Goal: Task Accomplishment & Management: Manage account settings

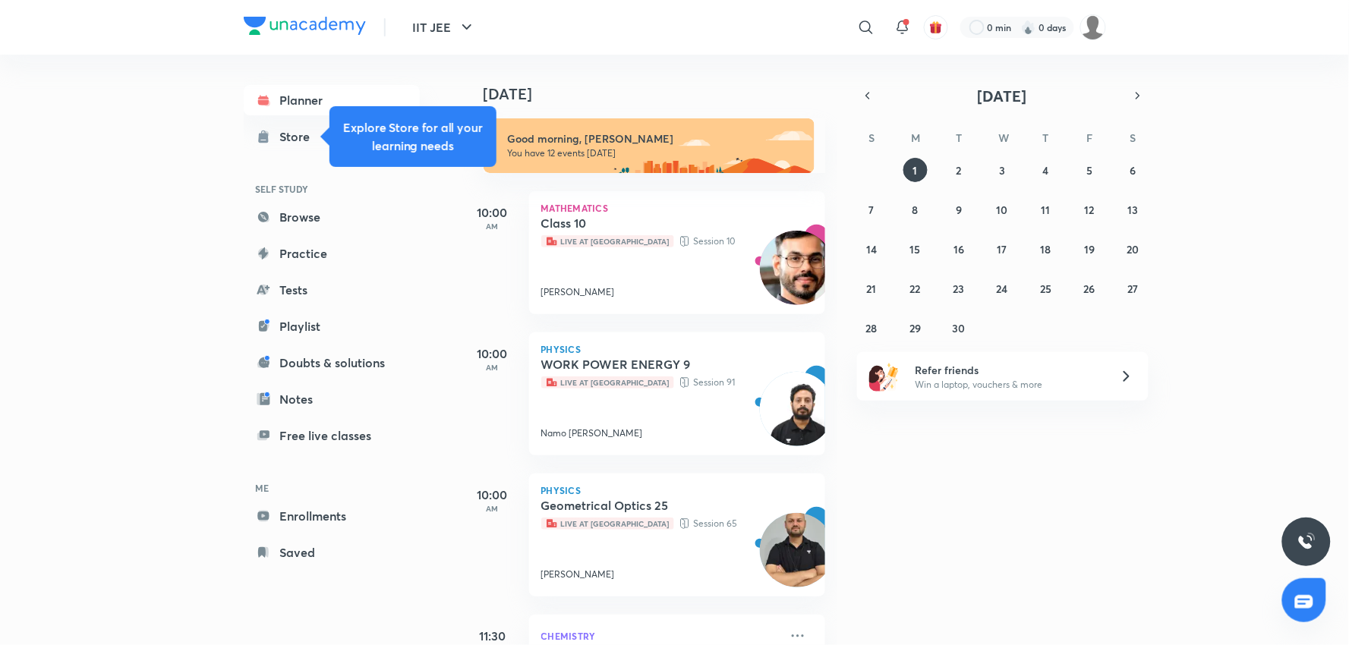
click at [763, 35] on div "​" at bounding box center [741, 27] width 279 height 36
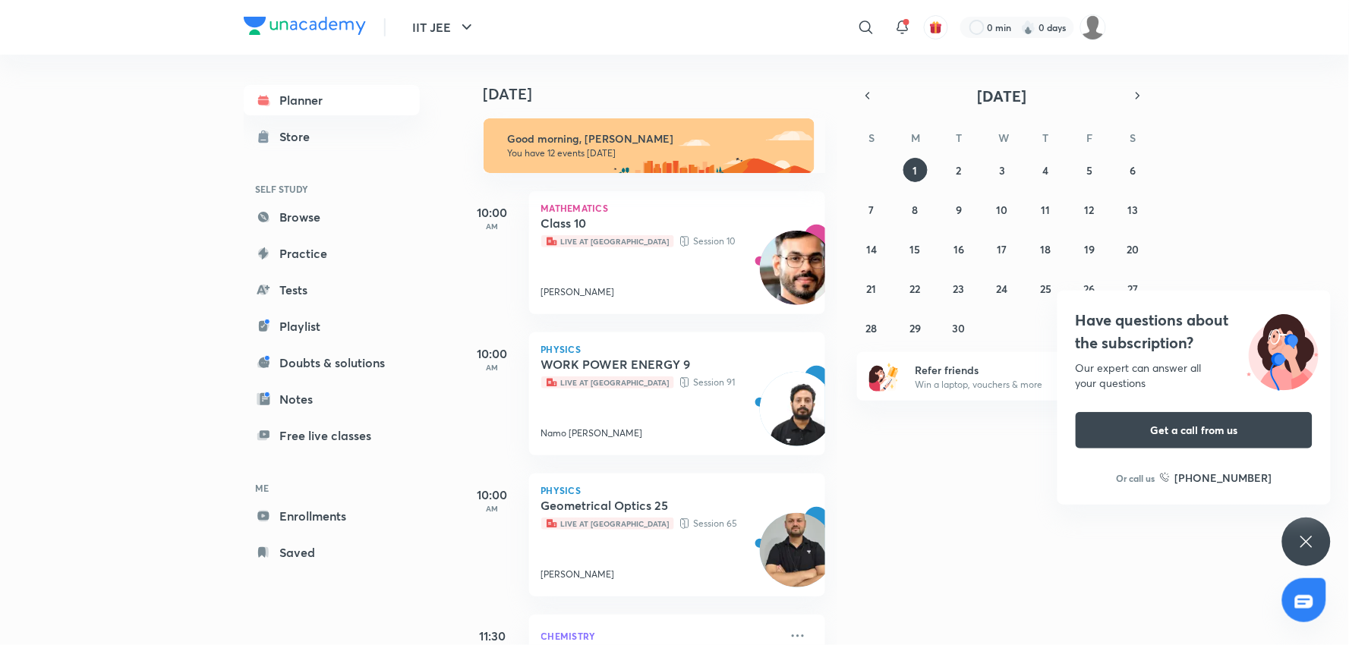
click at [454, 572] on div "Planner Store SELF STUDY Browse Practice Tests Playlist Doubts & solutions Note…" at bounding box center [675, 350] width 862 height 590
click at [1321, 532] on div "Have questions about the subscription? Our expert can answer all your questions…" at bounding box center [1306, 542] width 49 height 49
click at [1316, 540] on div "Have questions about the subscription? Our expert can answer all your questions…" at bounding box center [1306, 542] width 49 height 49
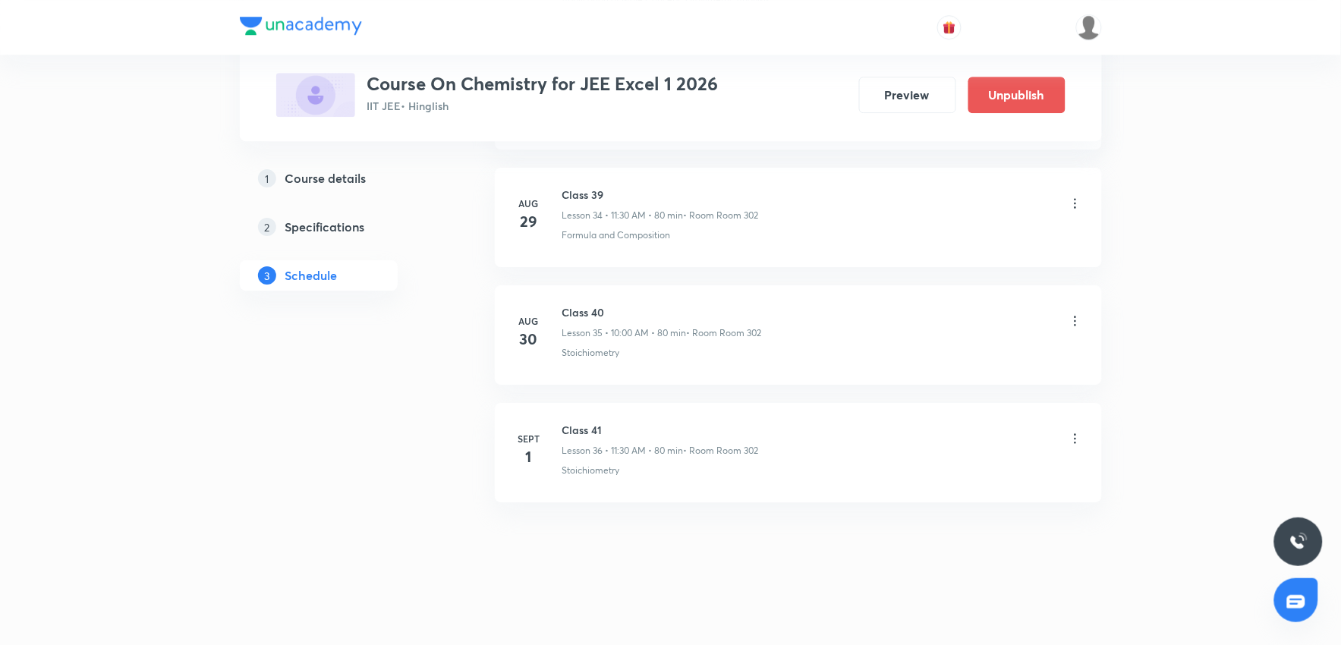
scroll to position [4812, 0]
click at [1069, 440] on icon at bounding box center [1075, 438] width 15 height 15
click at [967, 498] on li "Delete" at bounding box center [996, 505] width 166 height 28
click at [916, 605] on button "Delete" at bounding box center [890, 613] width 134 height 36
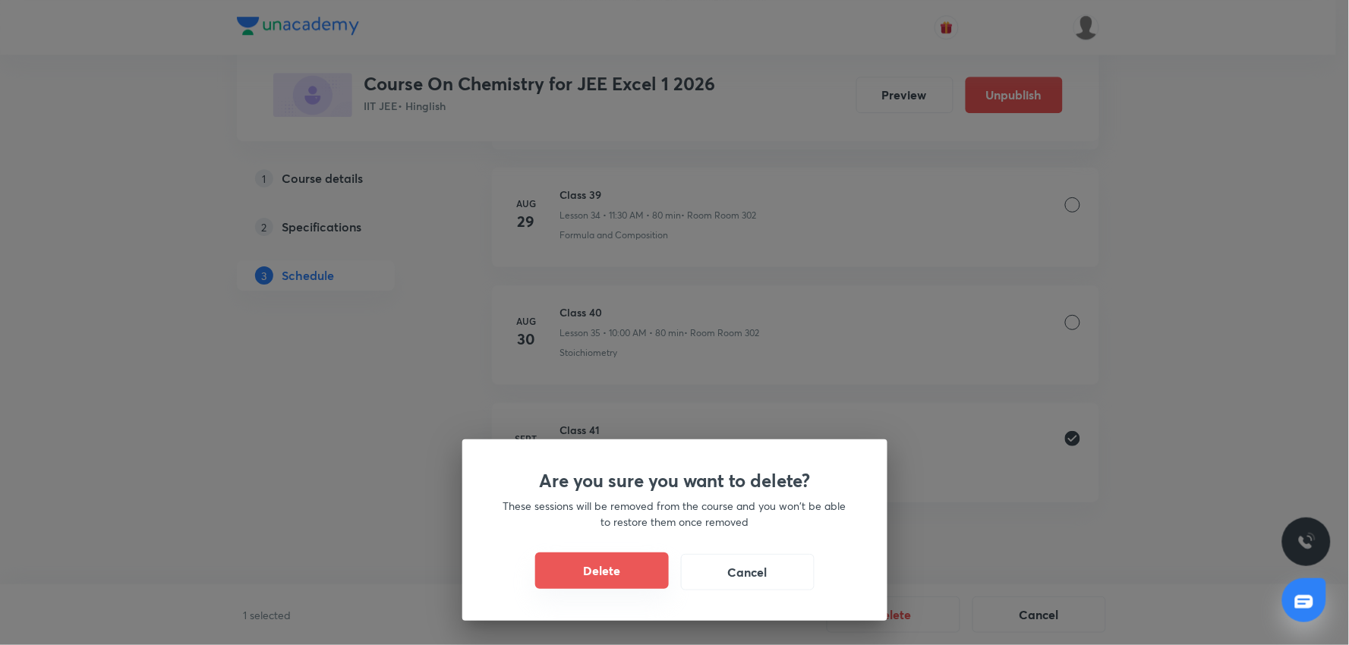
click at [617, 572] on button "Delete" at bounding box center [602, 571] width 134 height 36
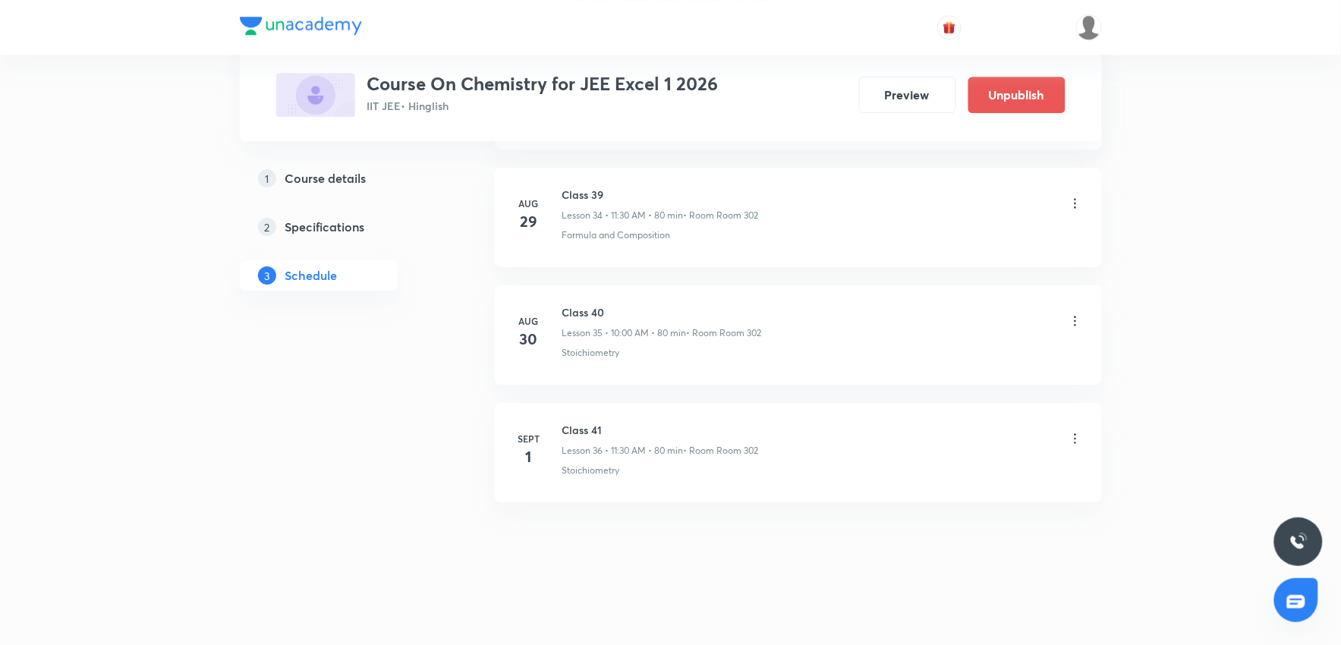
scroll to position [4693, 0]
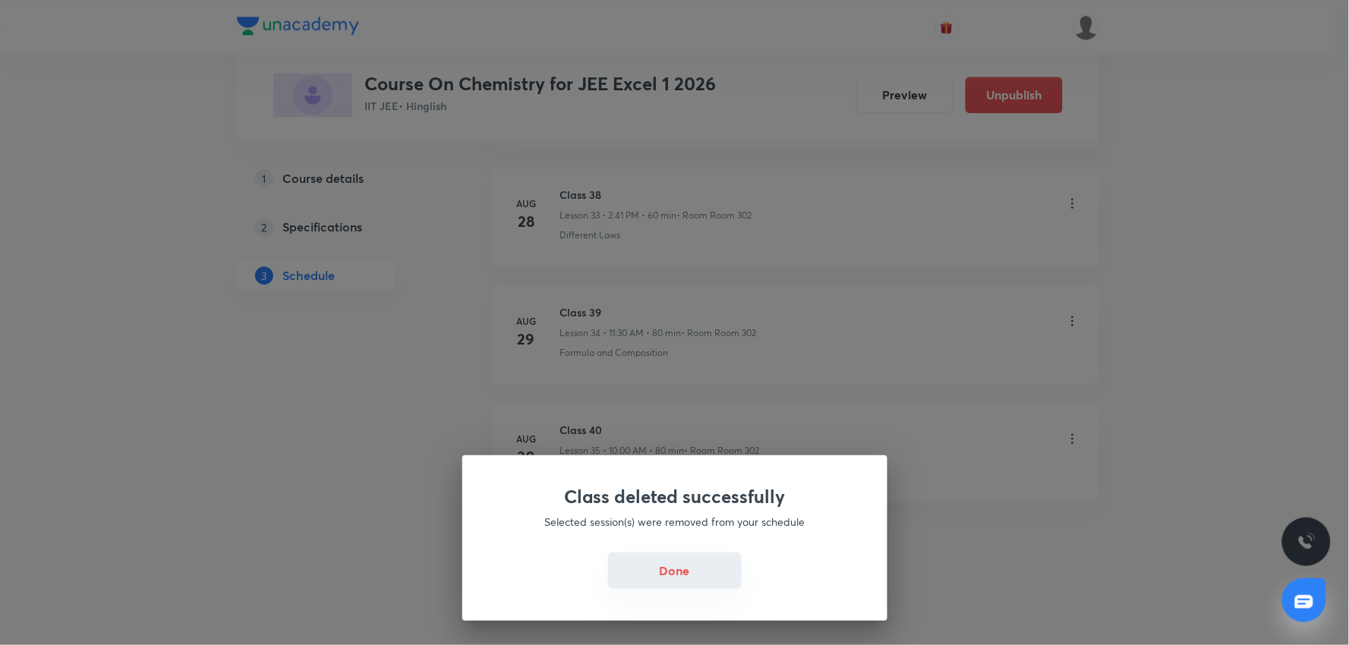
click at [677, 573] on button "Done" at bounding box center [675, 571] width 134 height 36
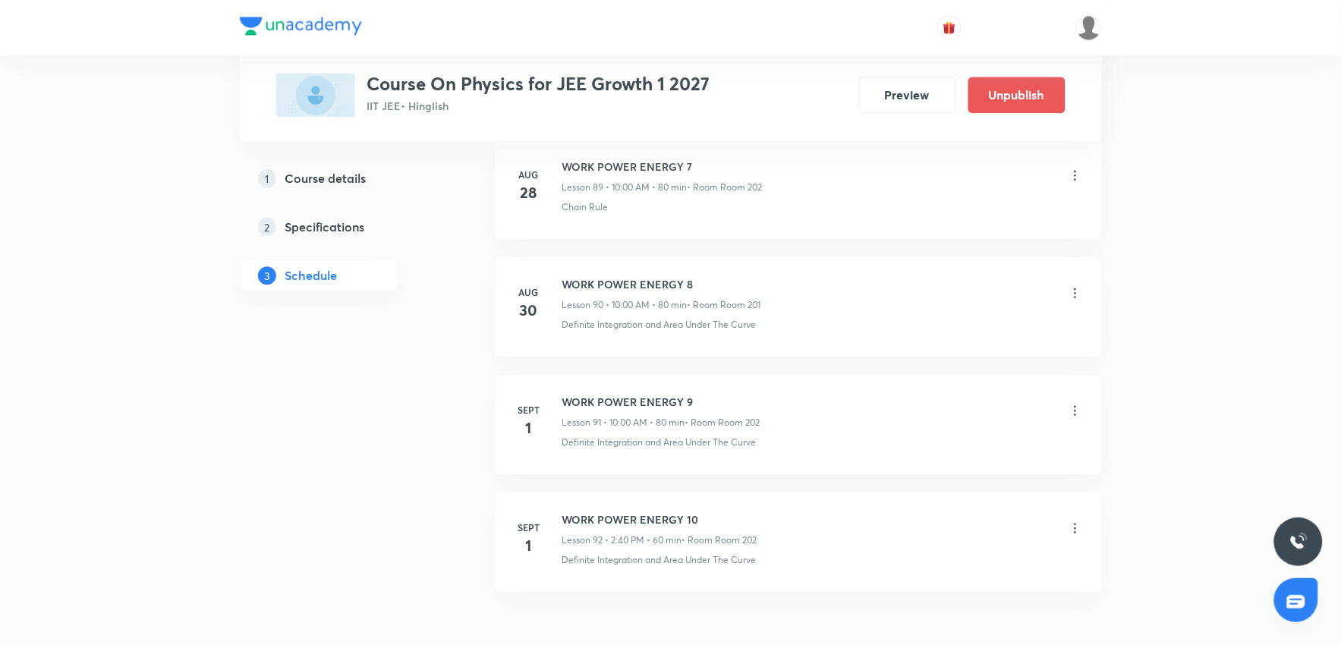
scroll to position [11504, 0]
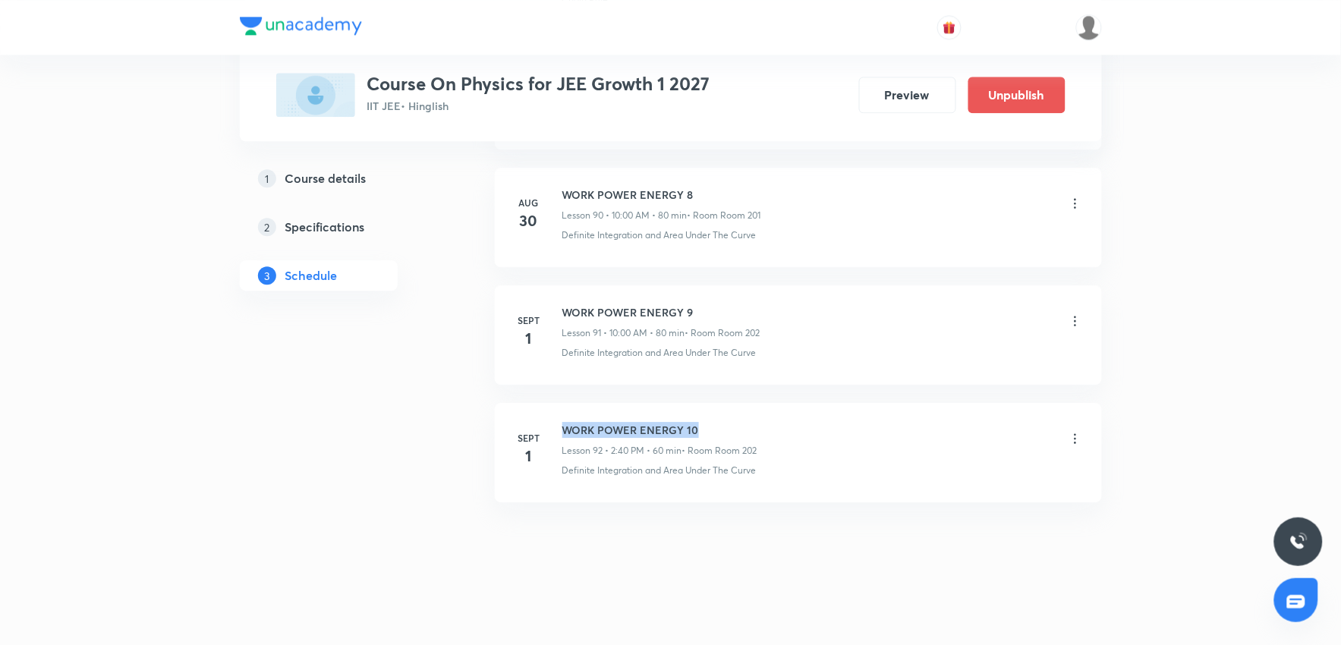
drag, startPoint x: 565, startPoint y: 422, endPoint x: 742, endPoint y: 416, distance: 177.7
click at [742, 416] on li "[DATE] WORK POWER ENERGY 10 Lesson 92 • 2:40 PM • 60 min • Room Room 202 Defini…" at bounding box center [798, 452] width 607 height 99
copy h6 "WORK POWER ENERGY 10"
click at [1072, 433] on icon at bounding box center [1075, 438] width 15 height 15
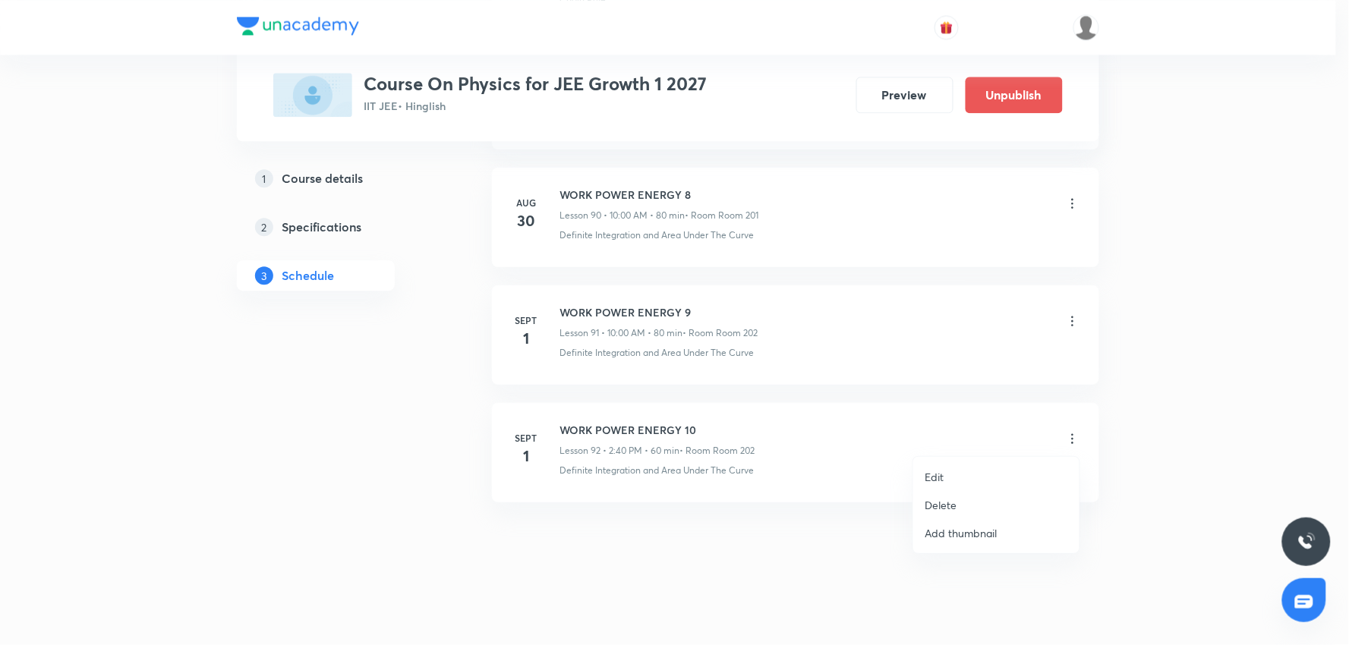
click at [989, 502] on li "Delete" at bounding box center [996, 505] width 166 height 28
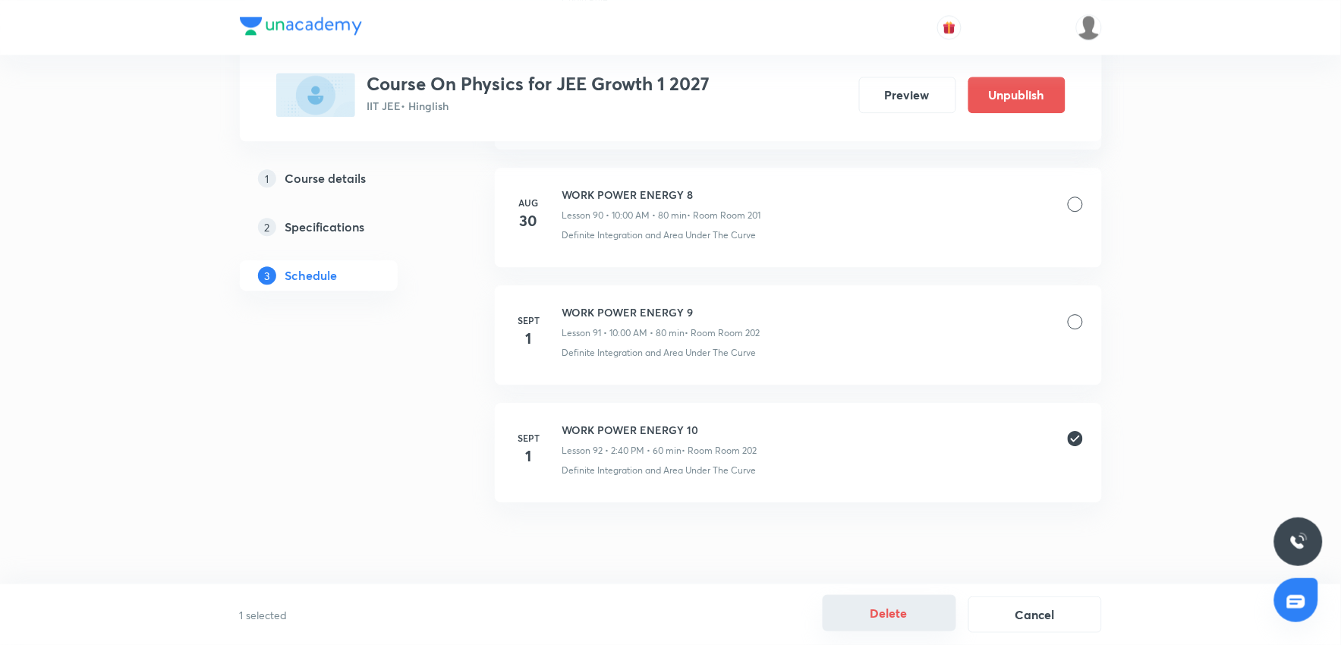
click at [919, 620] on button "Delete" at bounding box center [890, 613] width 134 height 36
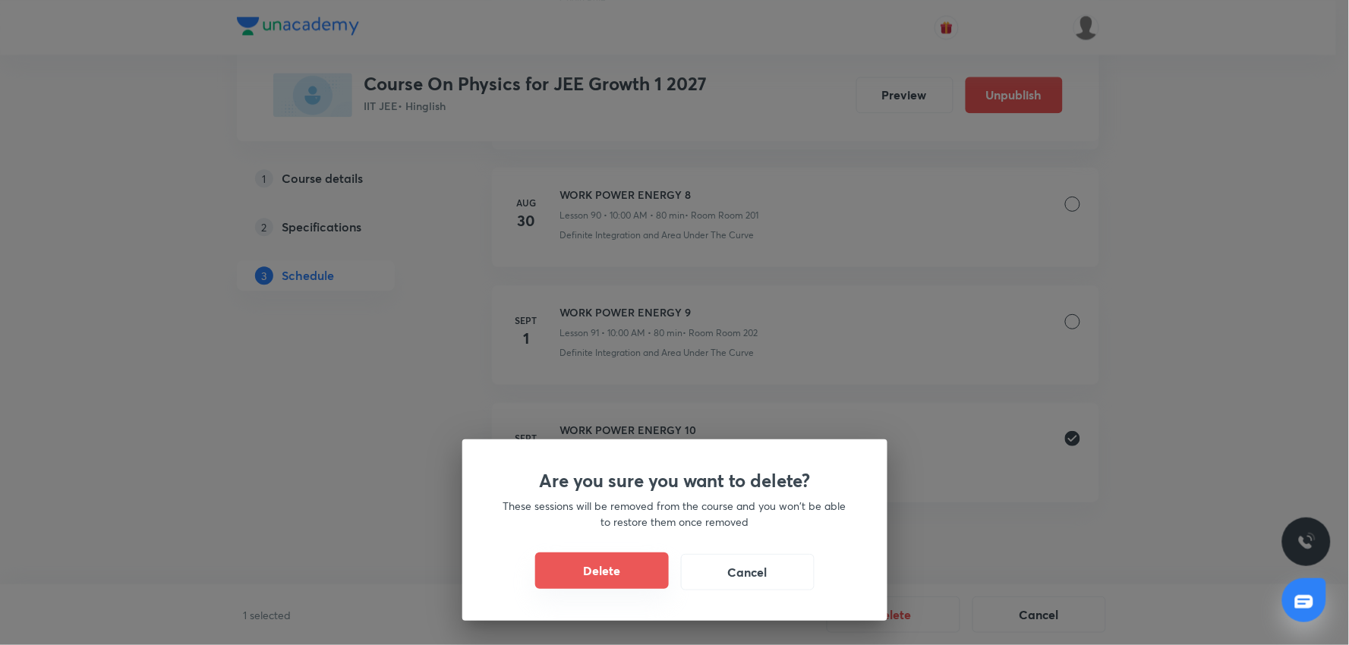
click at [631, 581] on button "Delete" at bounding box center [602, 571] width 134 height 36
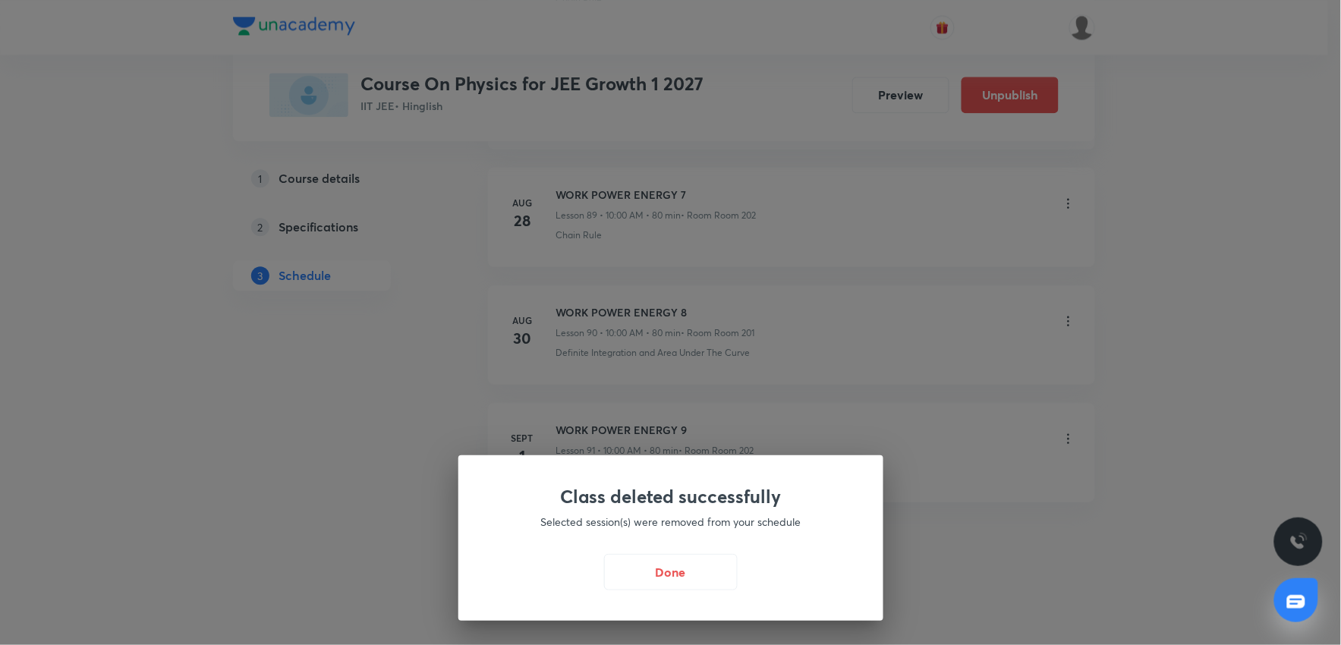
scroll to position [11387, 0]
click at [694, 579] on button "Done" at bounding box center [675, 571] width 134 height 36
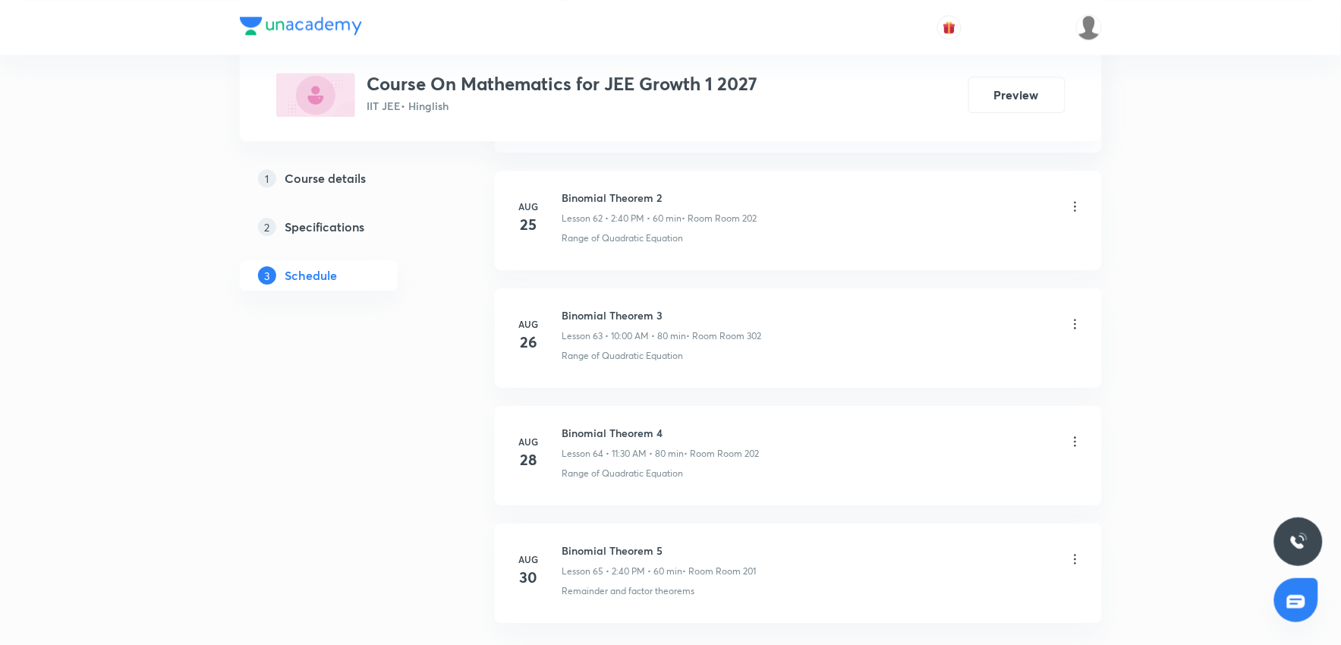
scroll to position [8324, 0]
drag, startPoint x: 565, startPoint y: 426, endPoint x: 685, endPoint y: 416, distance: 119.6
click at [685, 416] on li "Aug 30 Binomial Theorem 5 Lesson 65 • 2:40 PM • 60 min • Room Room 201 Remainde…" at bounding box center [798, 452] width 607 height 99
click at [713, 475] on div "Remainder and factor theorems" at bounding box center [822, 471] width 521 height 14
drag, startPoint x: 559, startPoint y: 427, endPoint x: 685, endPoint y: 424, distance: 125.3
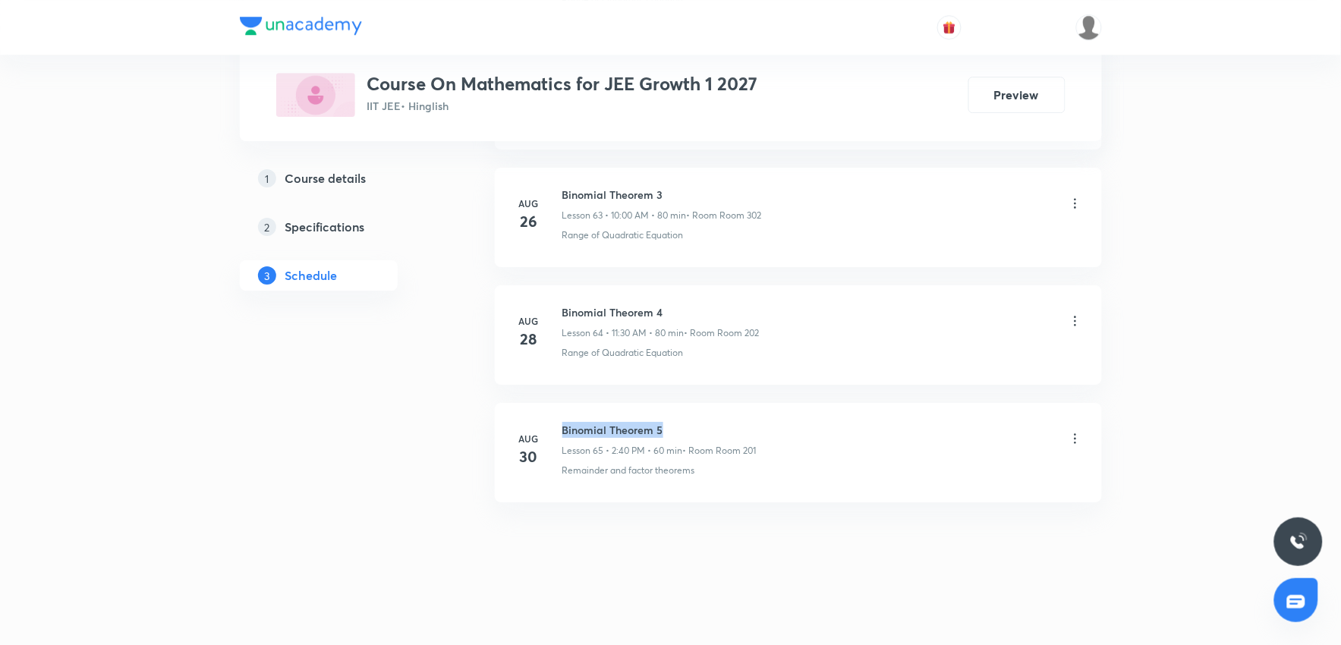
click at [685, 424] on div "Aug 30 Binomial Theorem 5 Lesson 65 • 2:40 PM • 60 min • Room Room 201 Remainde…" at bounding box center [798, 449] width 569 height 55
copy h6 "Binomial Theorem 5"
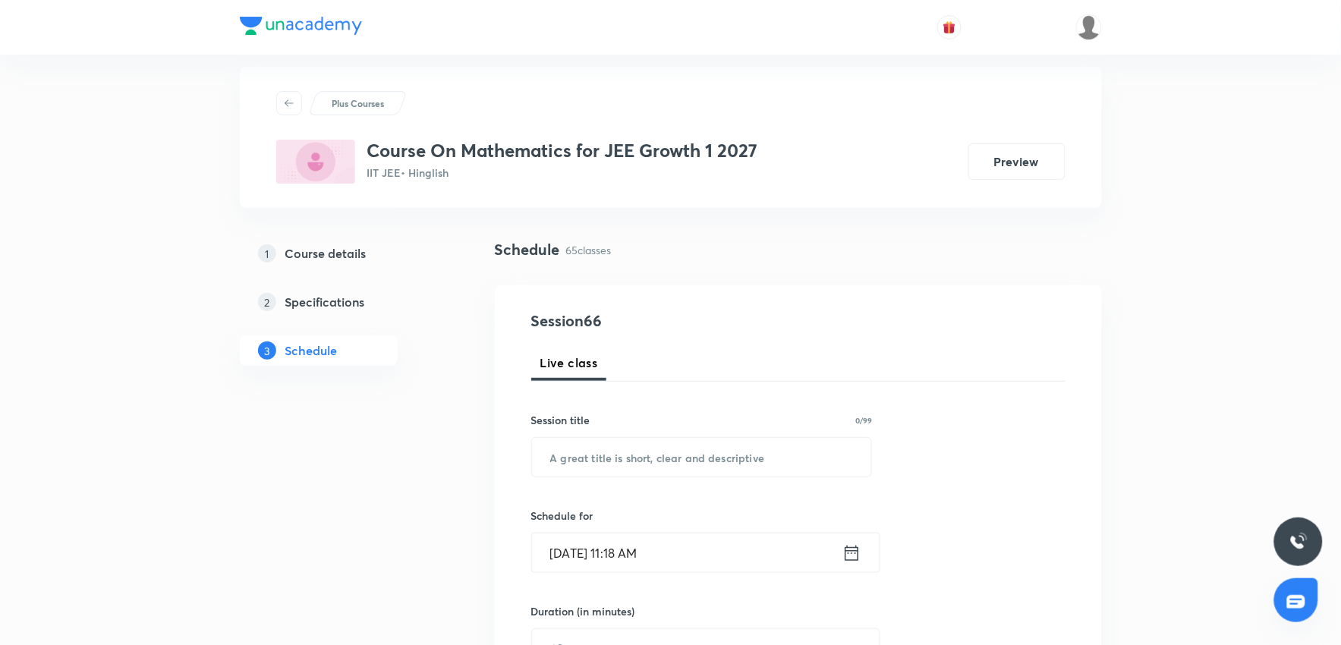
scroll to position [17, 0]
click at [635, 454] on input "text" at bounding box center [702, 458] width 340 height 39
paste input "Binomial Theorem 5"
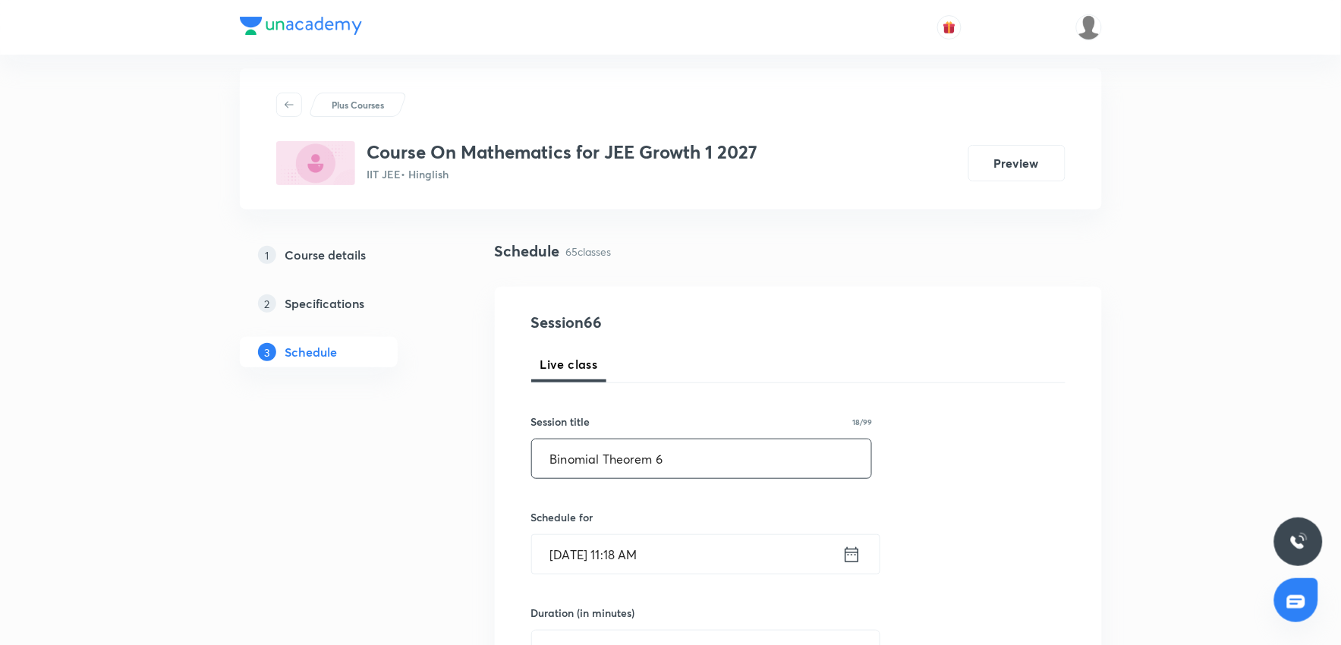
scroll to position [101, 0]
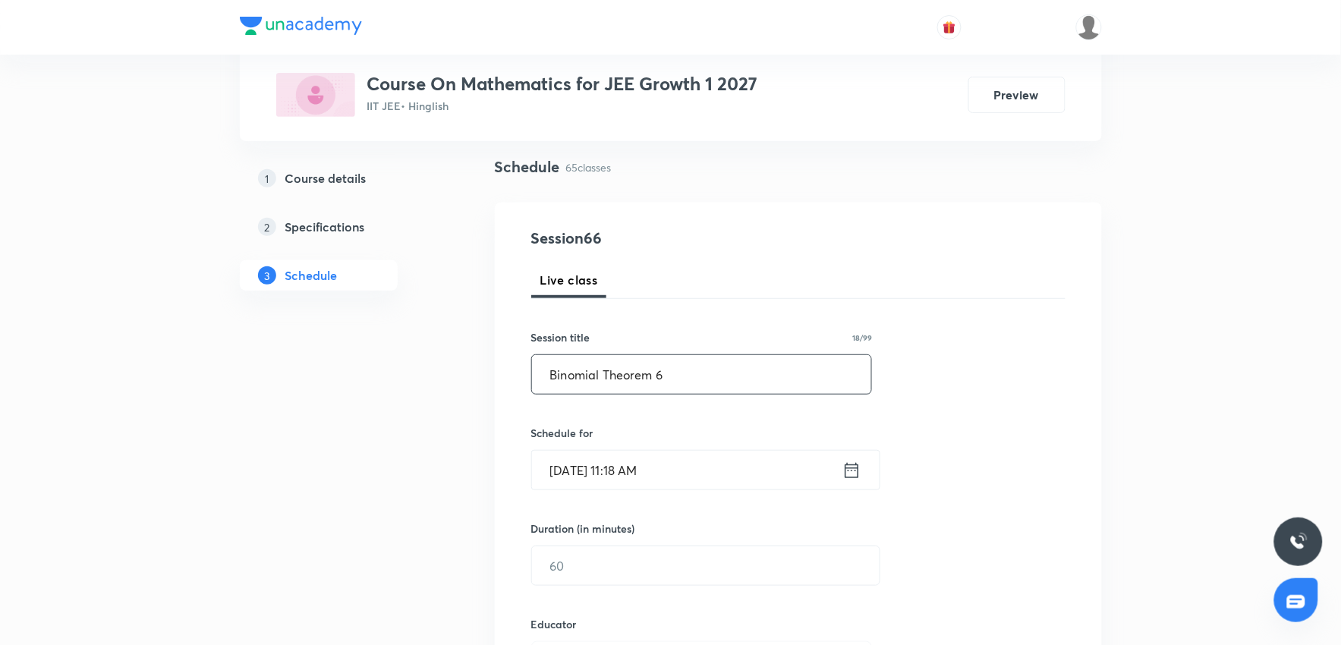
type input "Binomial Theorem 6"
click at [754, 459] on input "Sept 1, 2025, 11:18 AM" at bounding box center [687, 470] width 310 height 39
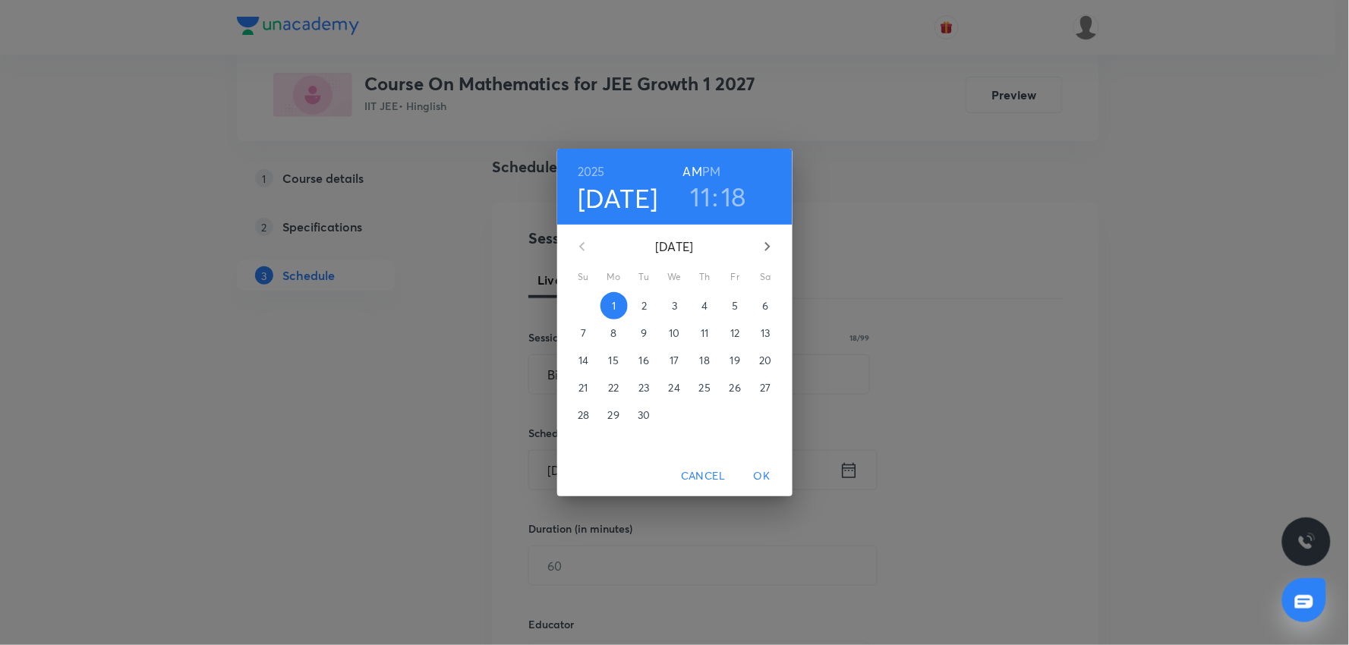
click at [706, 205] on h3 "11" at bounding box center [701, 197] width 20 height 32
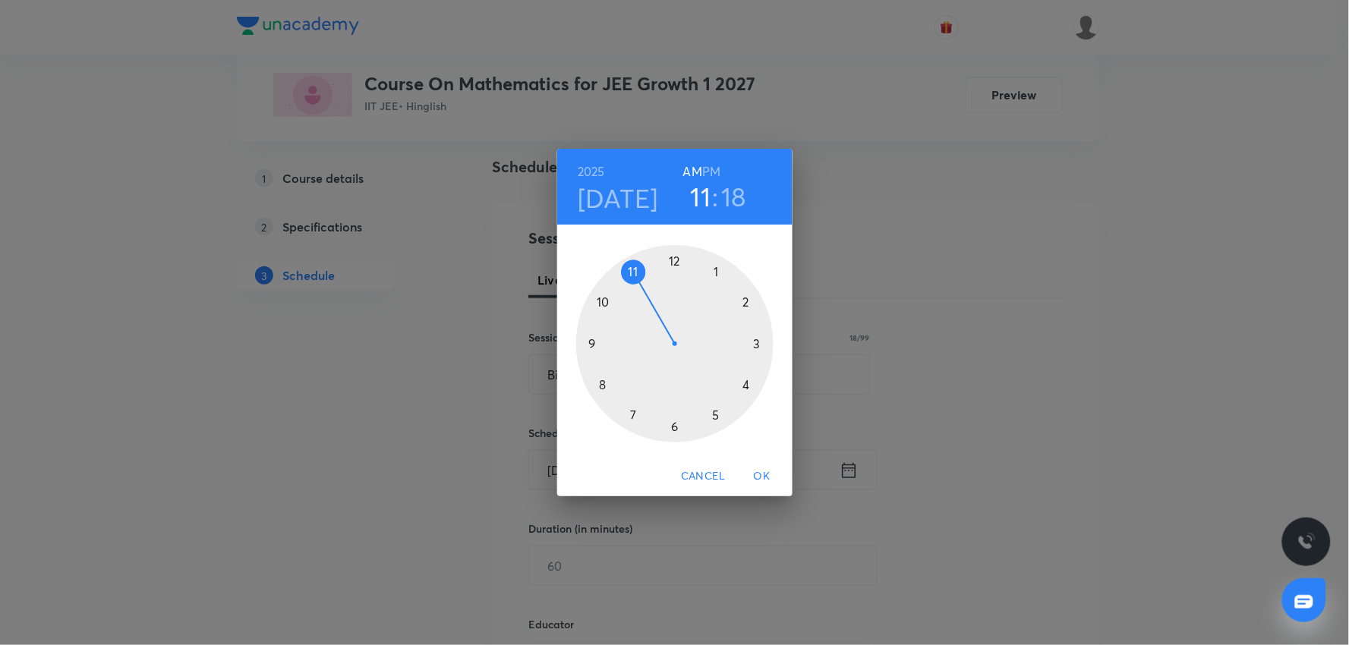
click at [748, 302] on div at bounding box center [674, 343] width 197 height 197
click at [607, 386] on div at bounding box center [674, 343] width 197 height 197
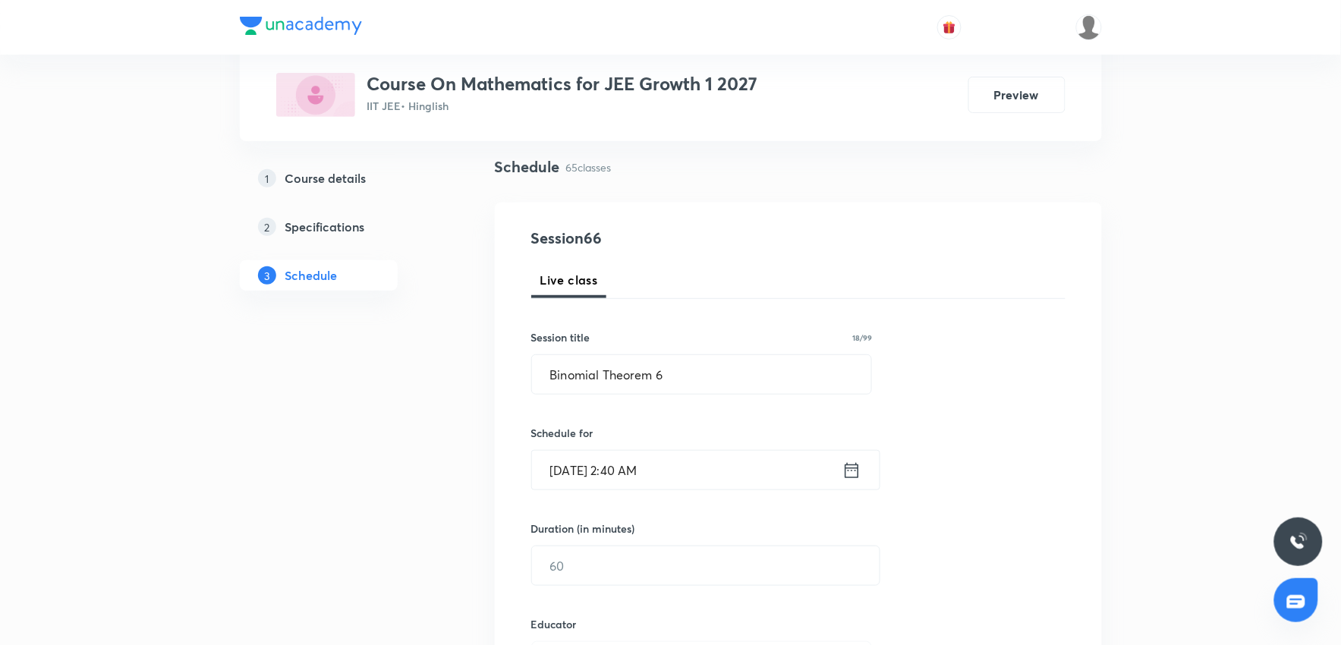
click at [698, 482] on input "[DATE] 2:40 AM" at bounding box center [687, 470] width 310 height 39
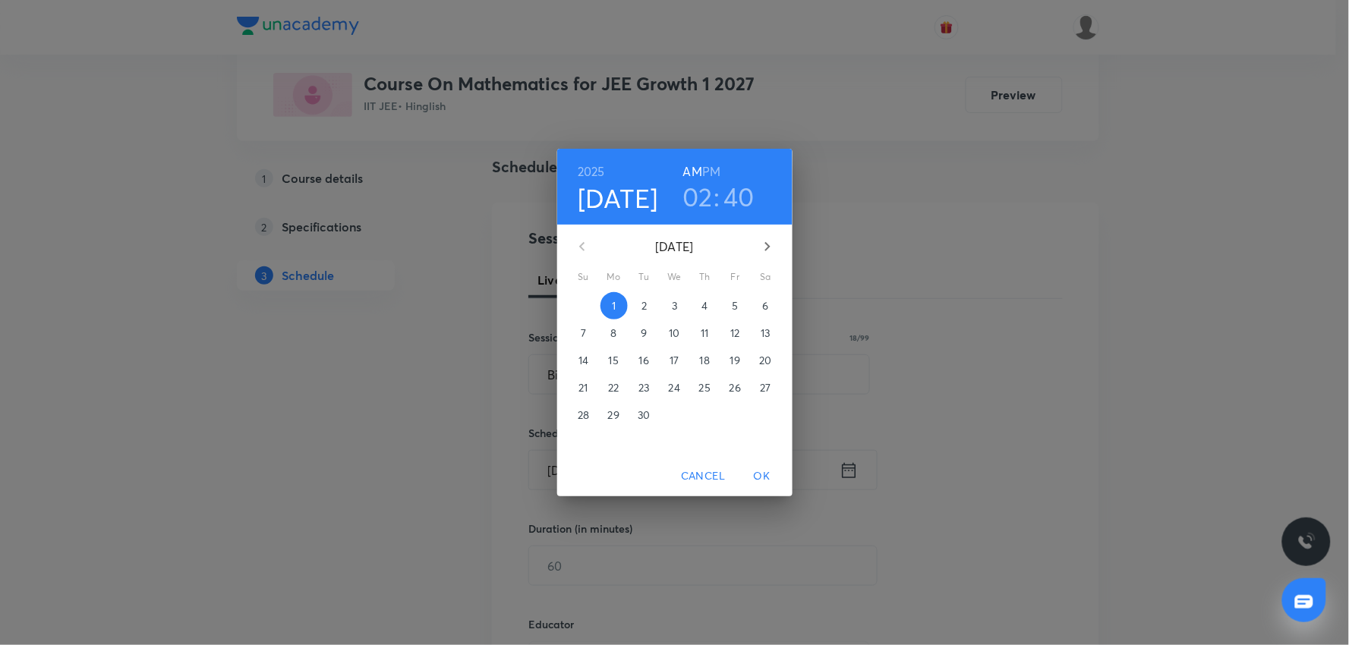
drag, startPoint x: 712, startPoint y: 168, endPoint x: 741, endPoint y: 313, distance: 147.8
click at [719, 192] on div "2025 Sep 1 02 : 40 AM PM" at bounding box center [674, 187] width 211 height 52
click at [771, 480] on span "OK" at bounding box center [762, 476] width 36 height 19
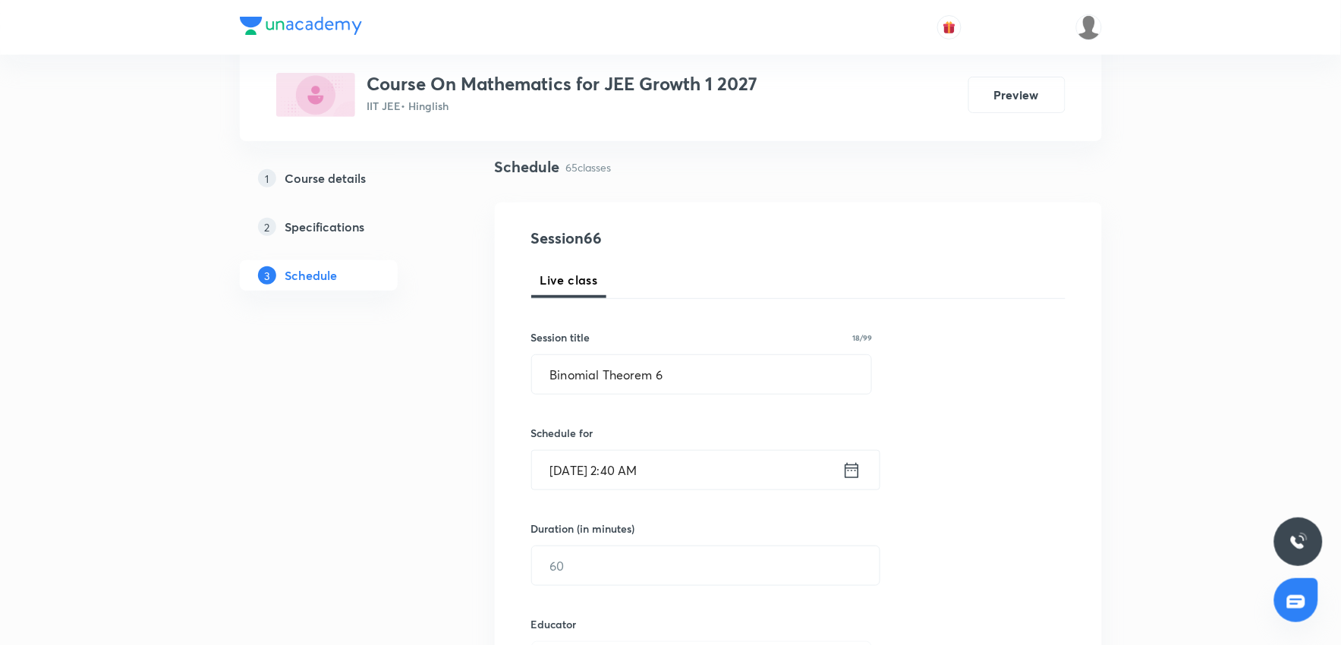
click at [742, 493] on div "Session 66 Live class Session title 18/99 Binomial Theorem 6 ​ Schedule for Sep…" at bounding box center [798, 632] width 534 height 810
drag, startPoint x: 738, startPoint y: 474, endPoint x: 738, endPoint y: 457, distance: 17.5
click at [738, 457] on input "[DATE] 2:40 AM" at bounding box center [687, 470] width 310 height 39
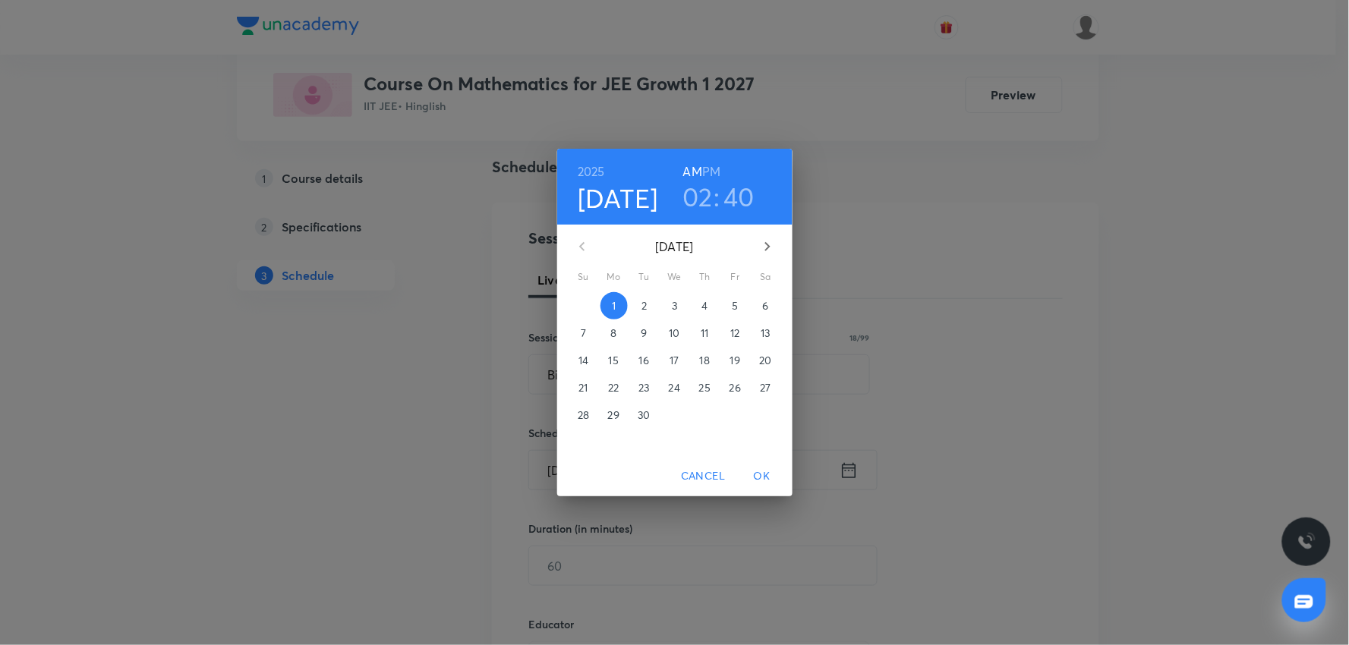
click at [711, 169] on h6 "PM" at bounding box center [711, 171] width 18 height 21
click at [752, 480] on span "OK" at bounding box center [762, 476] width 36 height 19
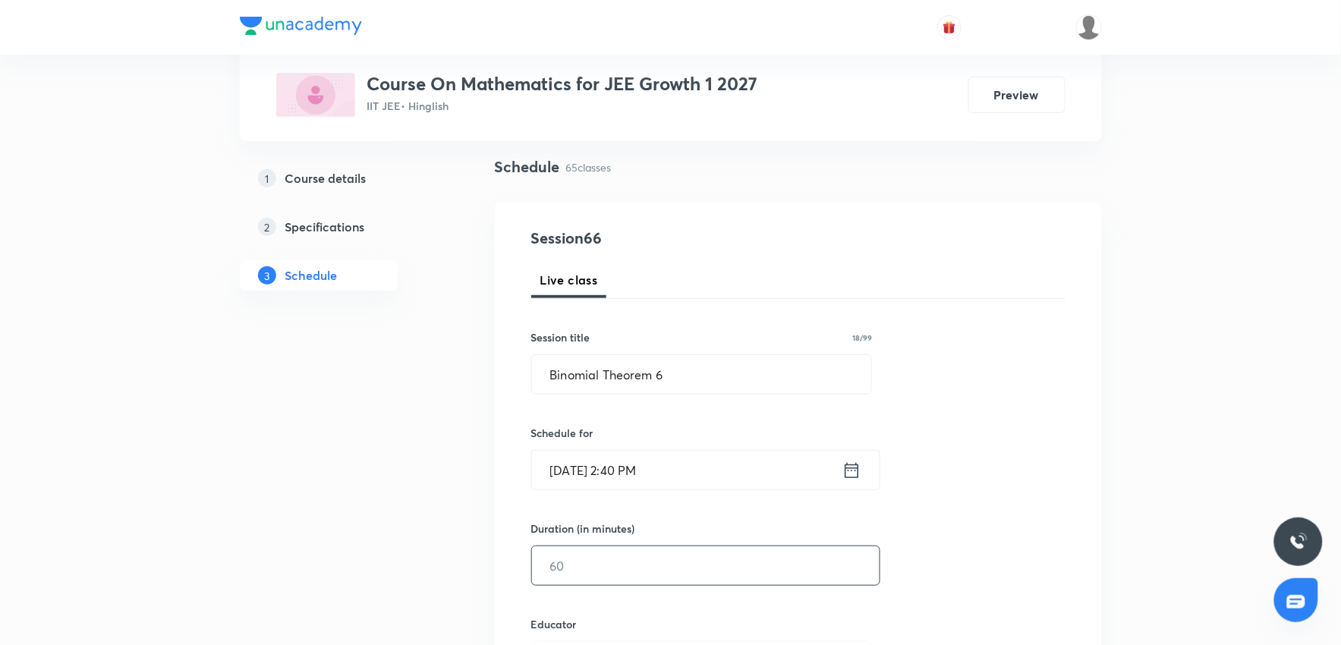
click at [646, 559] on input "text" at bounding box center [706, 565] width 348 height 39
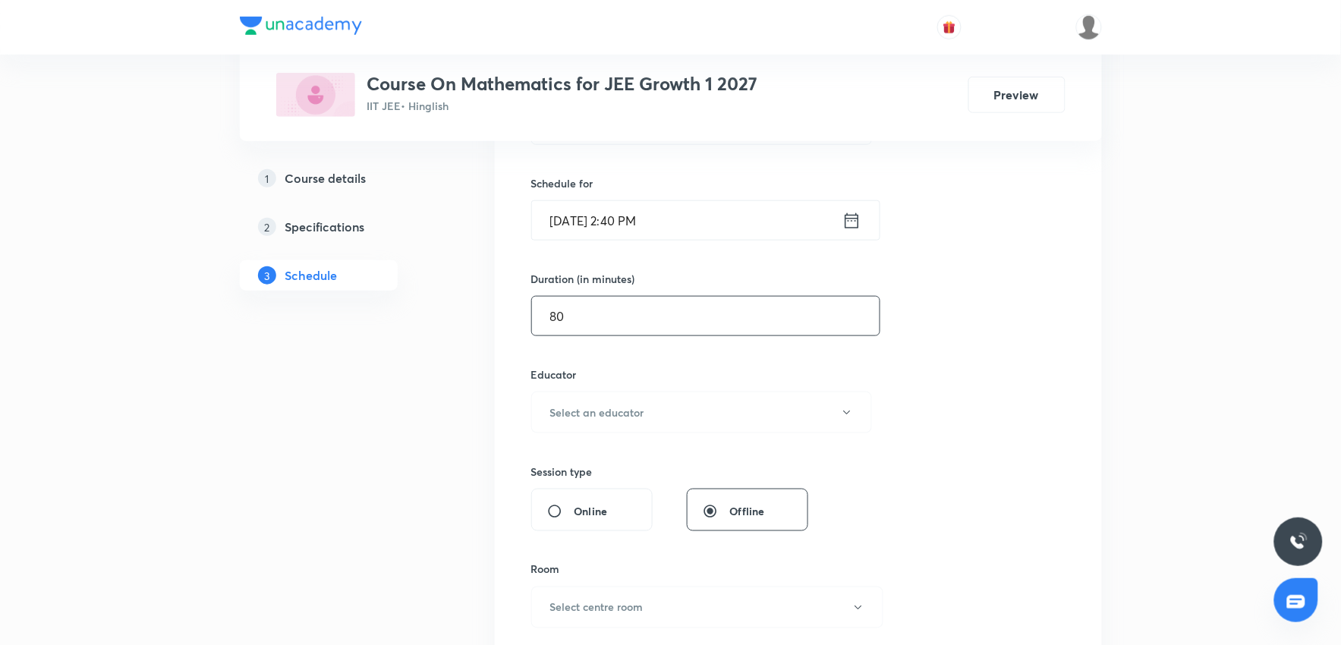
scroll to position [354, 0]
type input "80"
click at [648, 418] on button "Select an educator" at bounding box center [702, 410] width 342 height 42
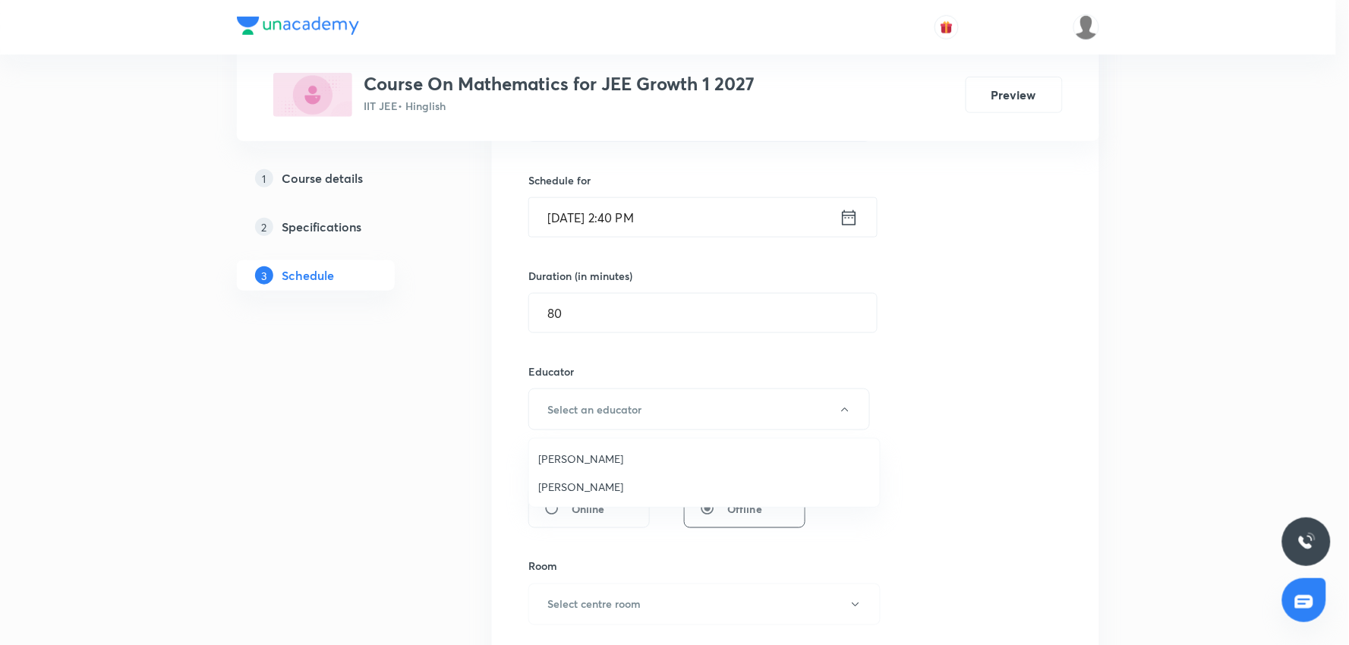
click at [590, 461] on span "Vijay Meghwal" at bounding box center [704, 459] width 332 height 16
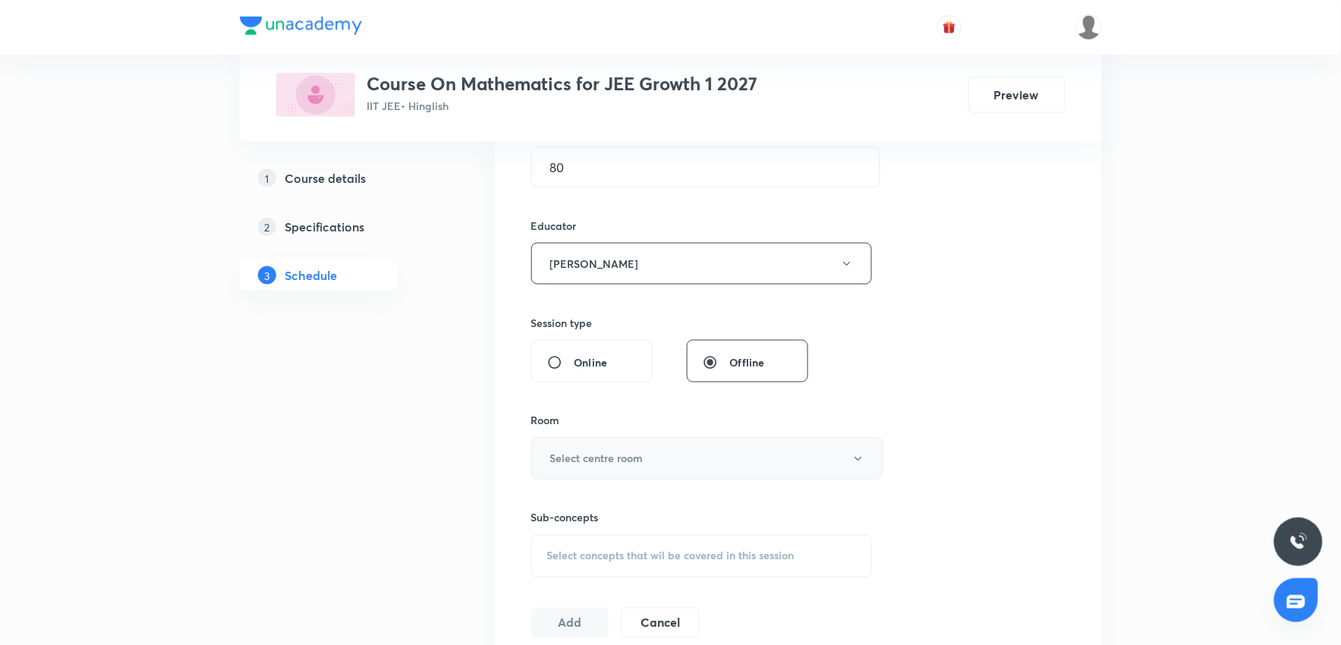
scroll to position [522, 0]
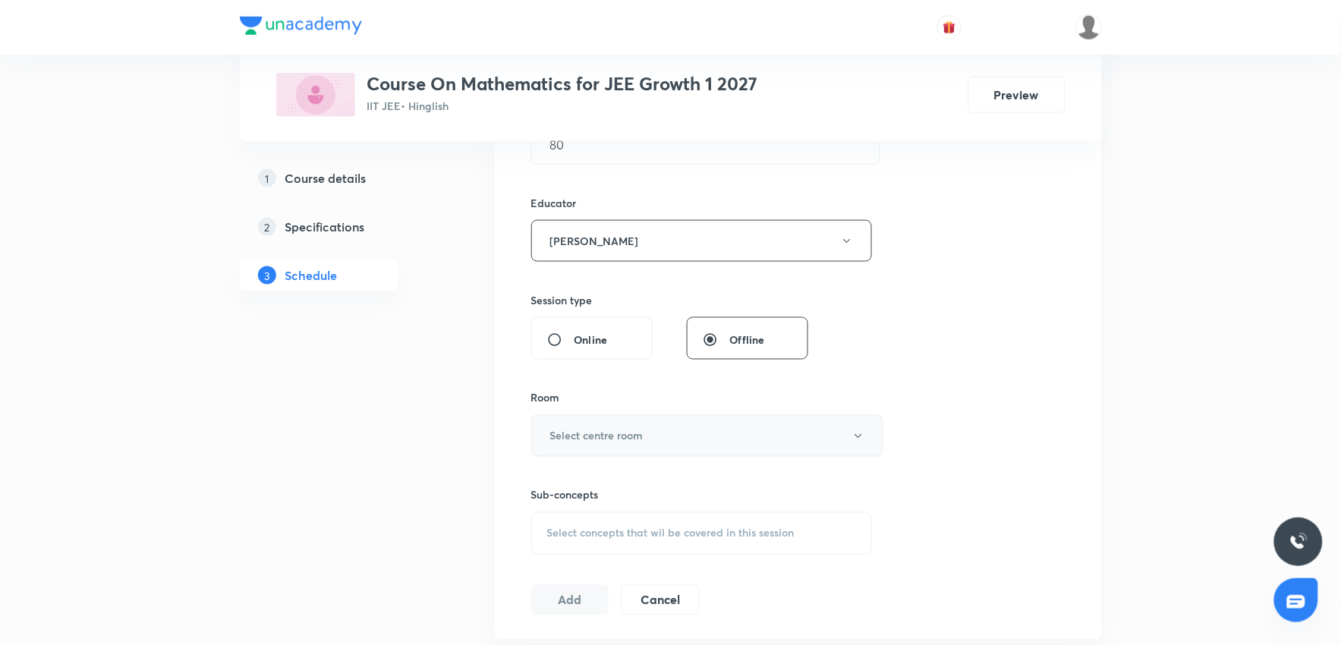
click at [597, 446] on button "Select centre room" at bounding box center [707, 436] width 352 height 42
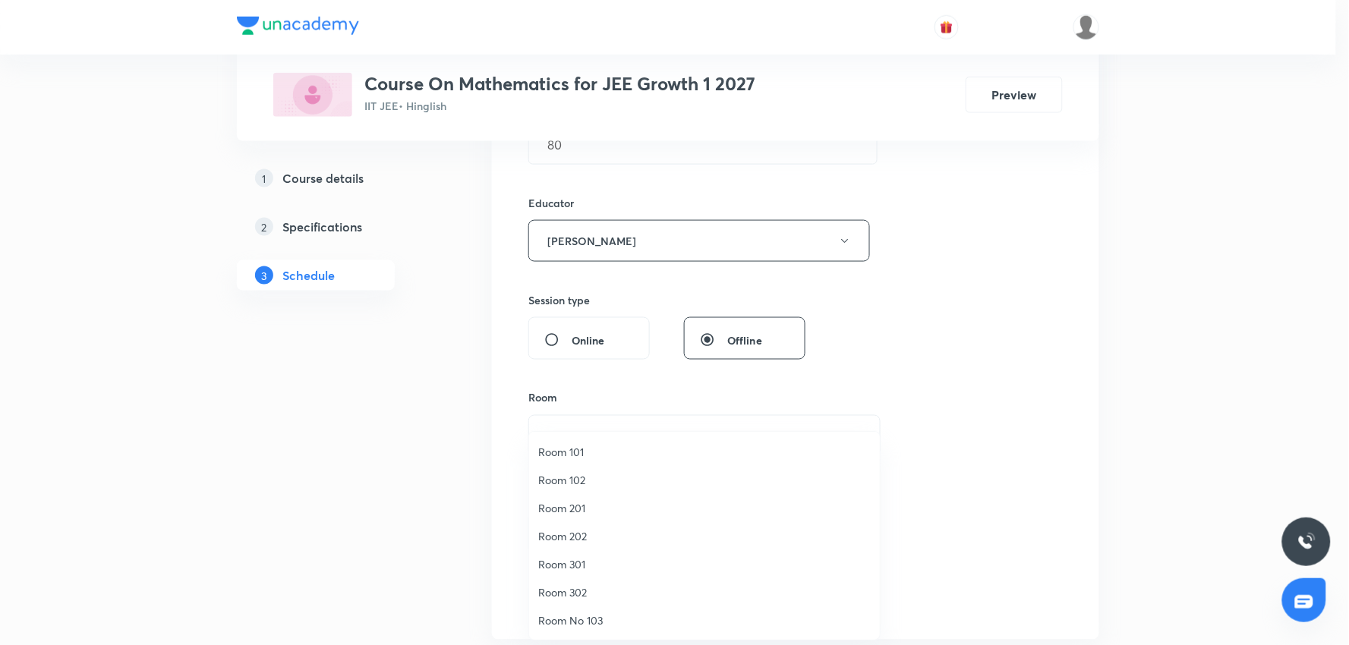
click at [590, 540] on span "Room 202" at bounding box center [704, 536] width 332 height 16
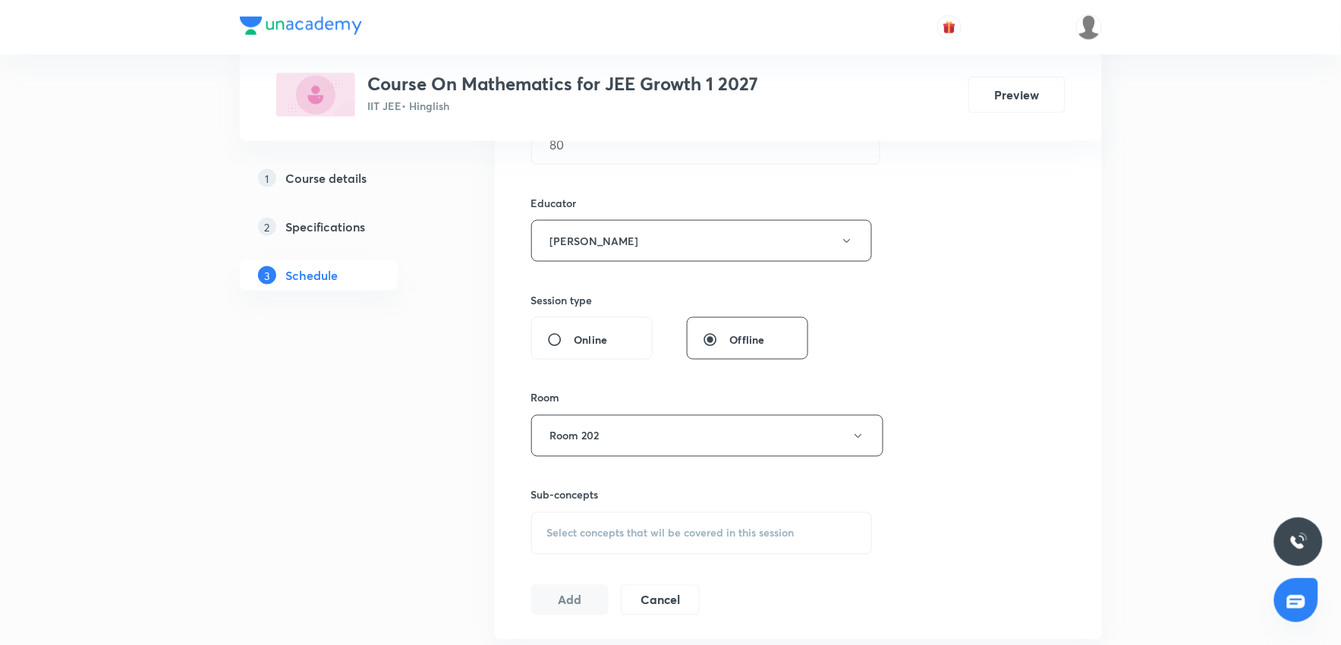
click at [1006, 361] on div "Session 66 Live class Session title 18/99 Binomial Theorem 6 ​ Schedule for Sep…" at bounding box center [798, 211] width 534 height 810
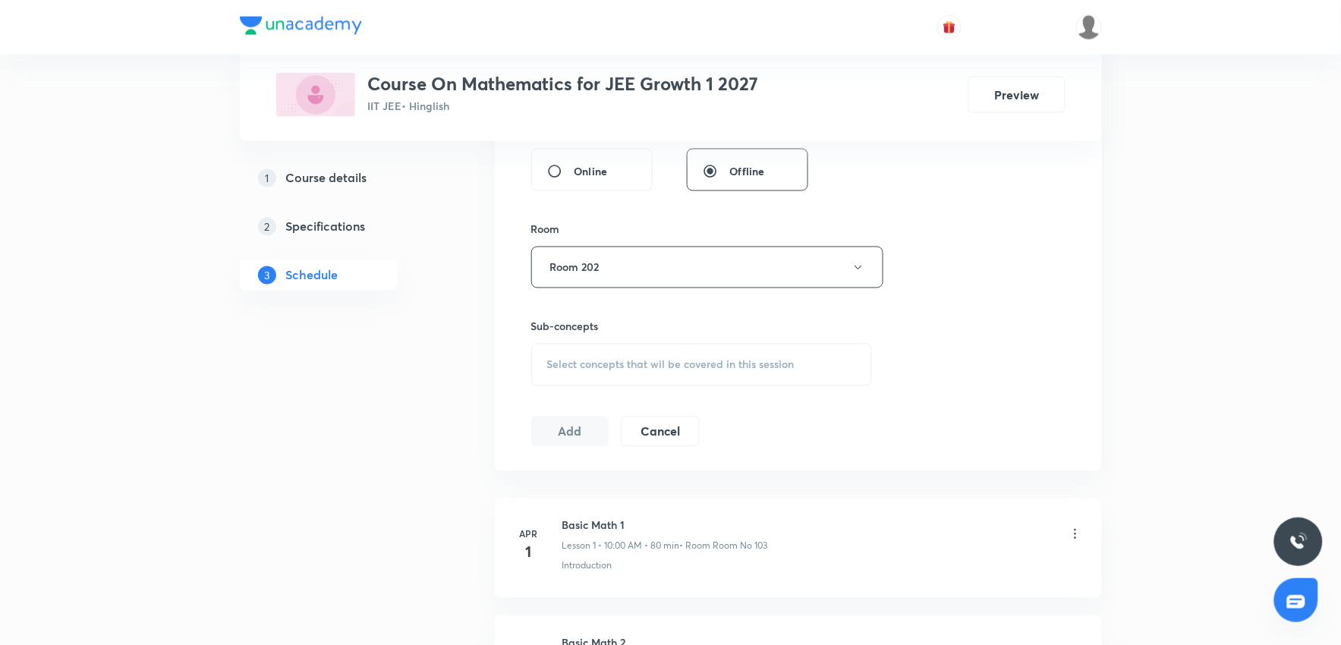
scroll to position [691, 0]
click at [691, 376] on div "Select concepts that wil be covered in this session" at bounding box center [702, 364] width 342 height 43
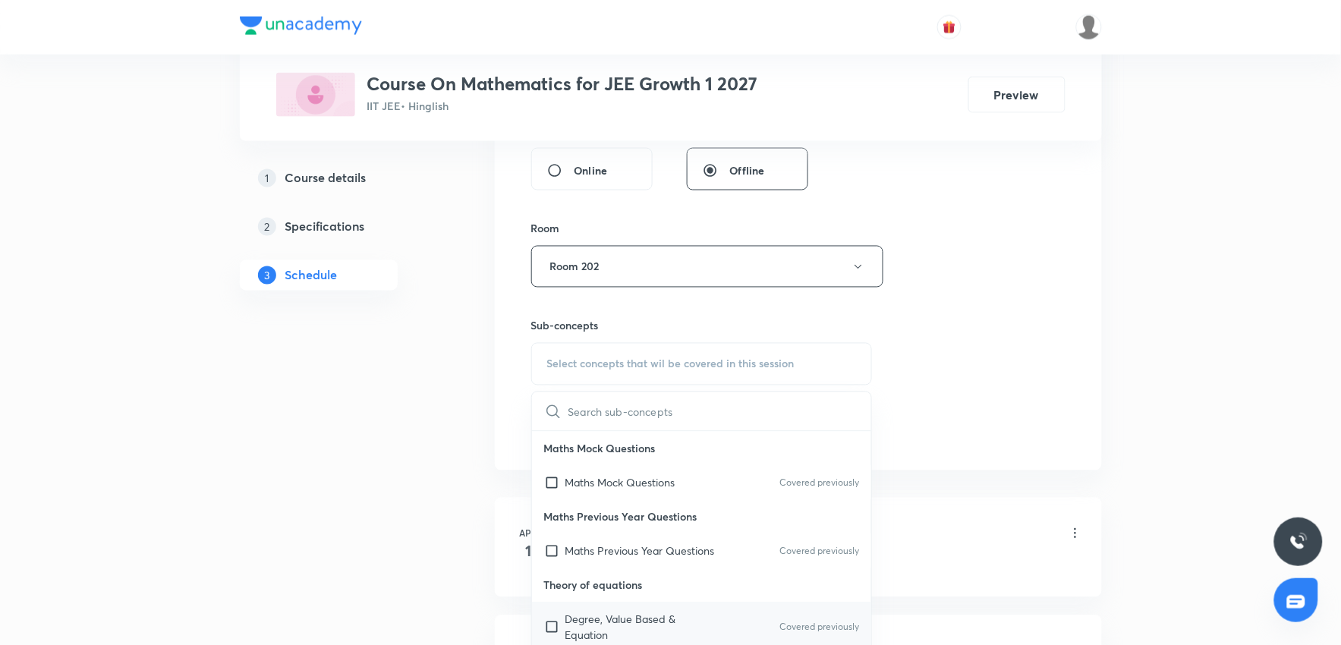
scroll to position [84, 0]
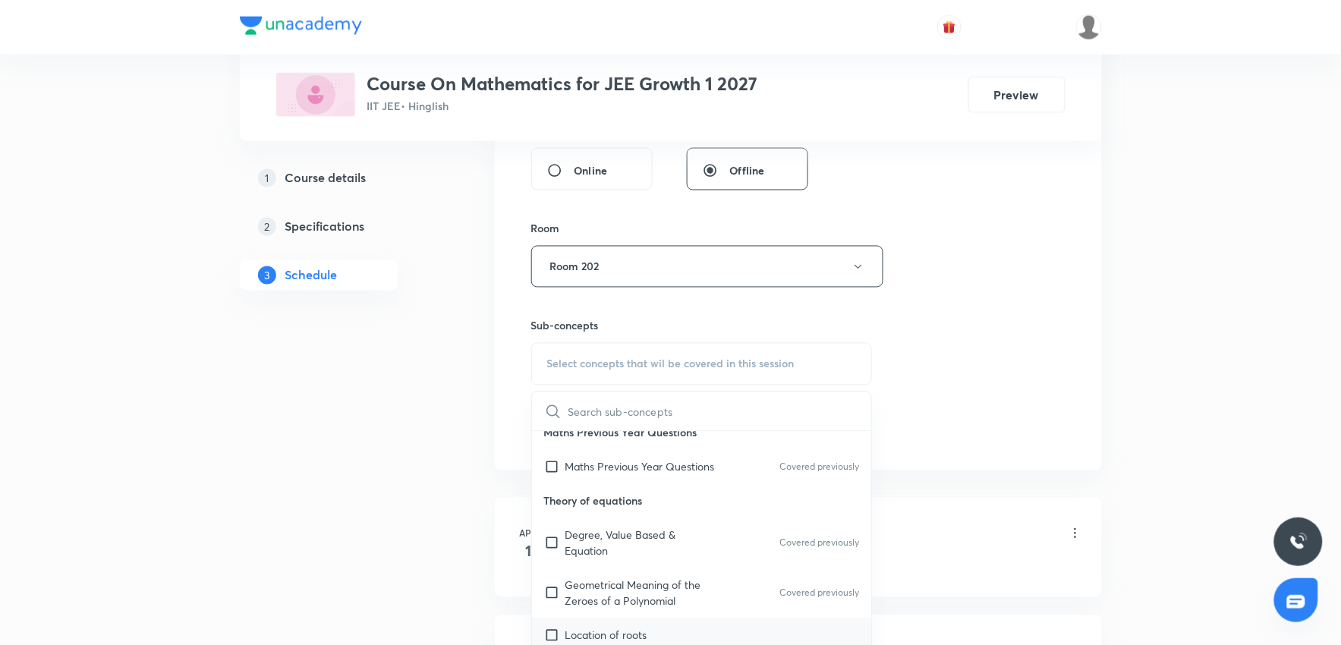
click at [635, 635] on p "Location of roots" at bounding box center [606, 636] width 82 height 16
checkbox input "true"
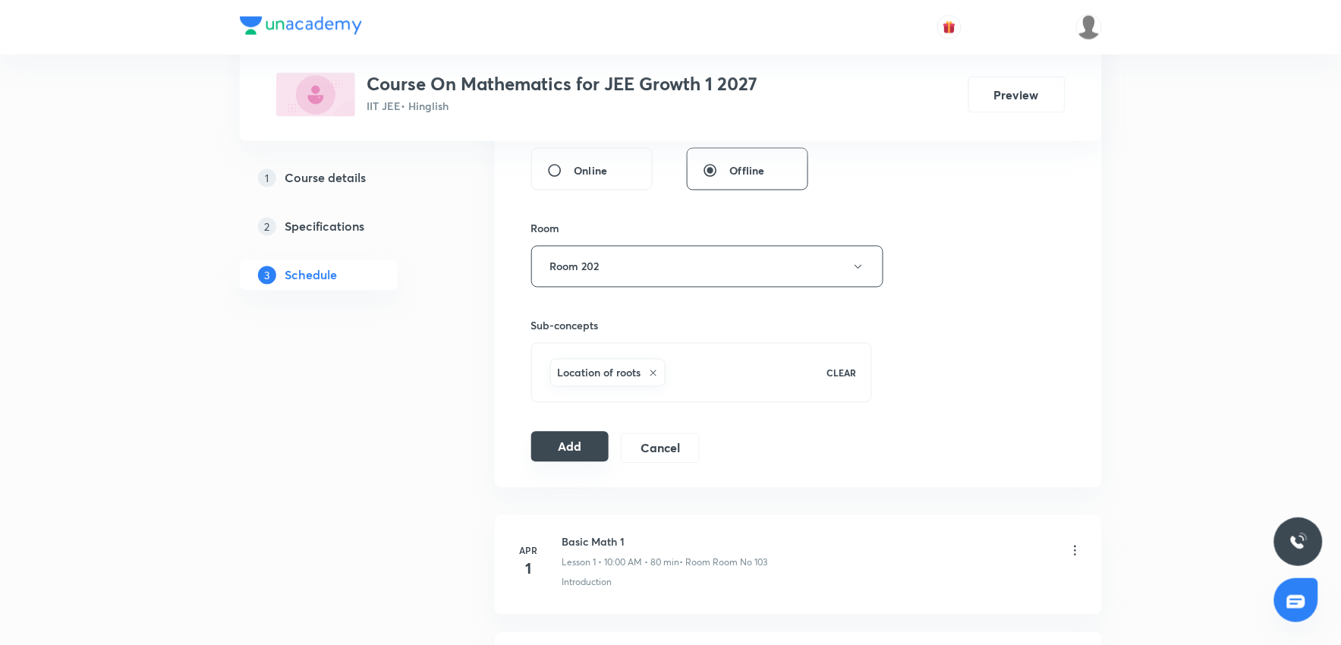
click at [592, 457] on button "Add" at bounding box center [570, 447] width 78 height 30
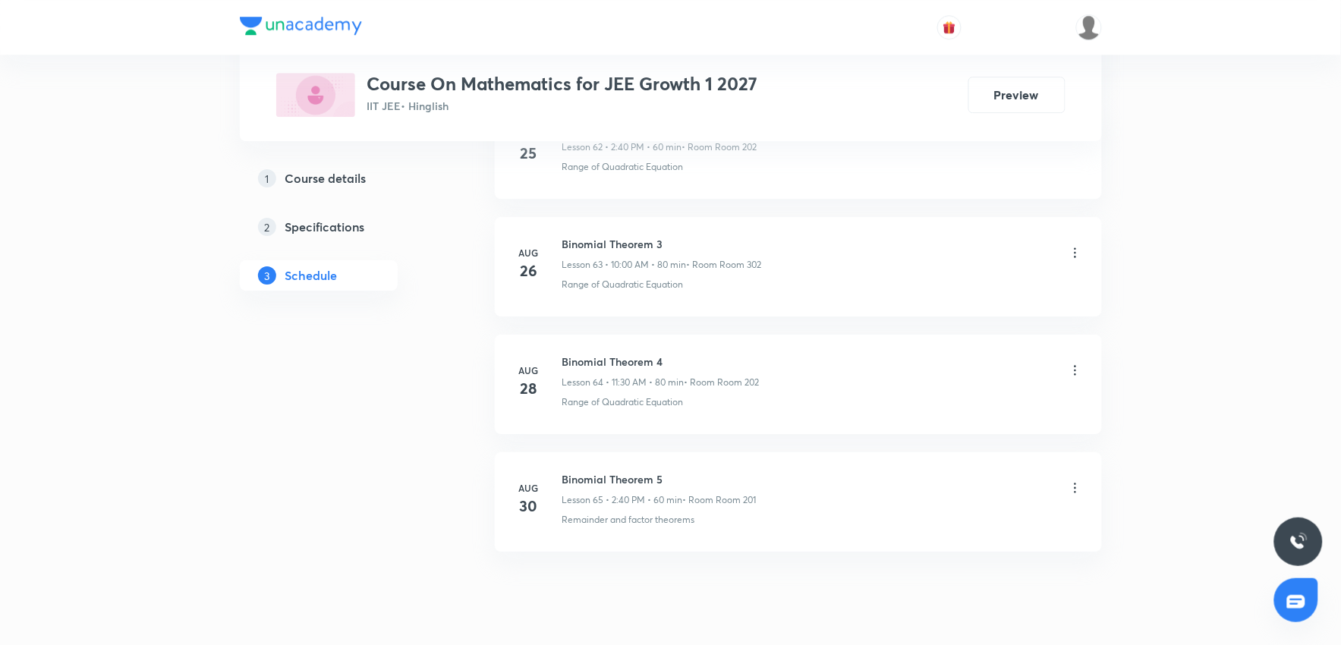
scroll to position [8343, 0]
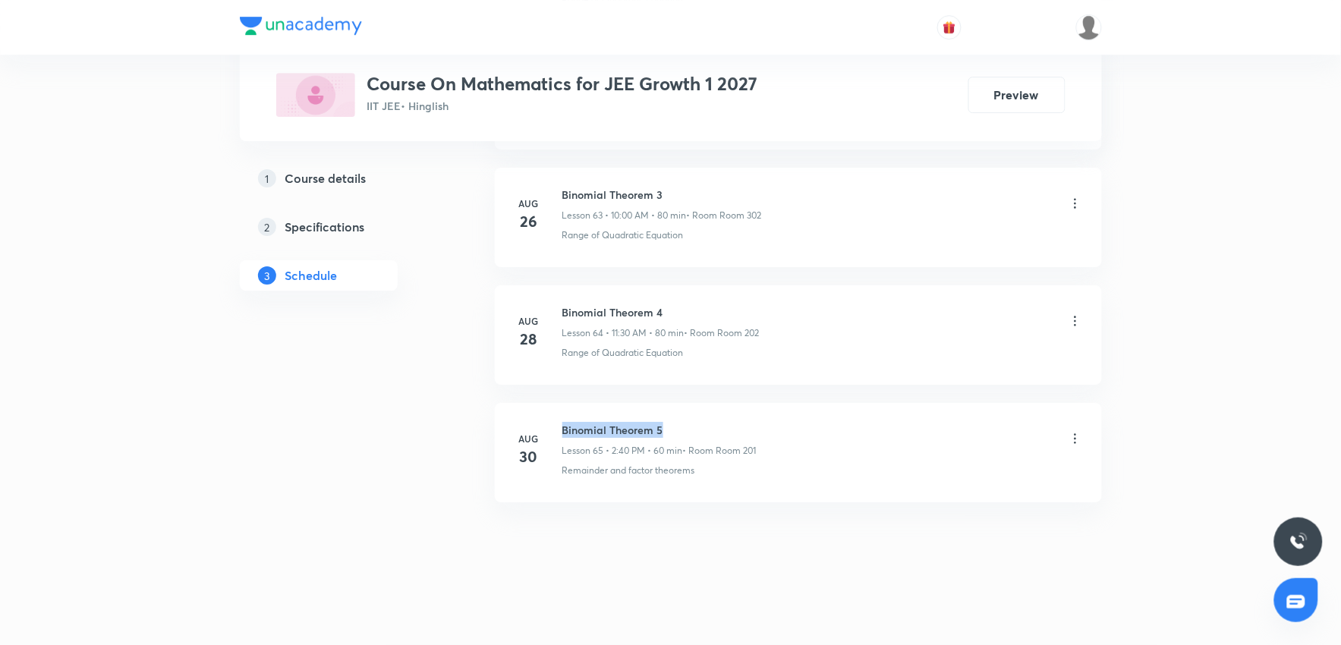
drag, startPoint x: 563, startPoint y: 429, endPoint x: 753, endPoint y: 417, distance: 190.1
click at [753, 417] on li "Aug 30 Binomial Theorem 5 Lesson 65 • 2:40 PM • 60 min • Room Room 201 Remainde…" at bounding box center [798, 452] width 607 height 99
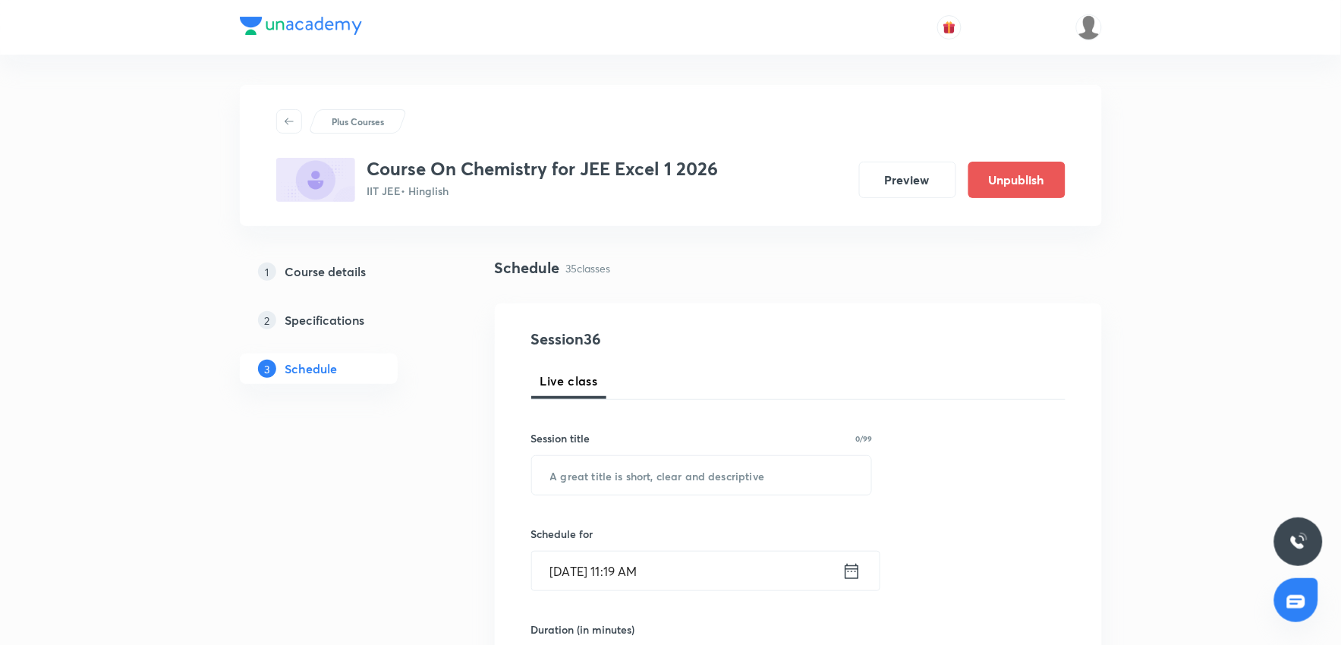
click at [647, 161] on h3 "Course On Chemistry for JEE Excel 1 2026" at bounding box center [542, 169] width 351 height 22
click at [641, 211] on div "Plus Courses Course On Chemistry for JEE Excel 1 2026 IIT JEE • Hinglish Previe…" at bounding box center [671, 155] width 862 height 141
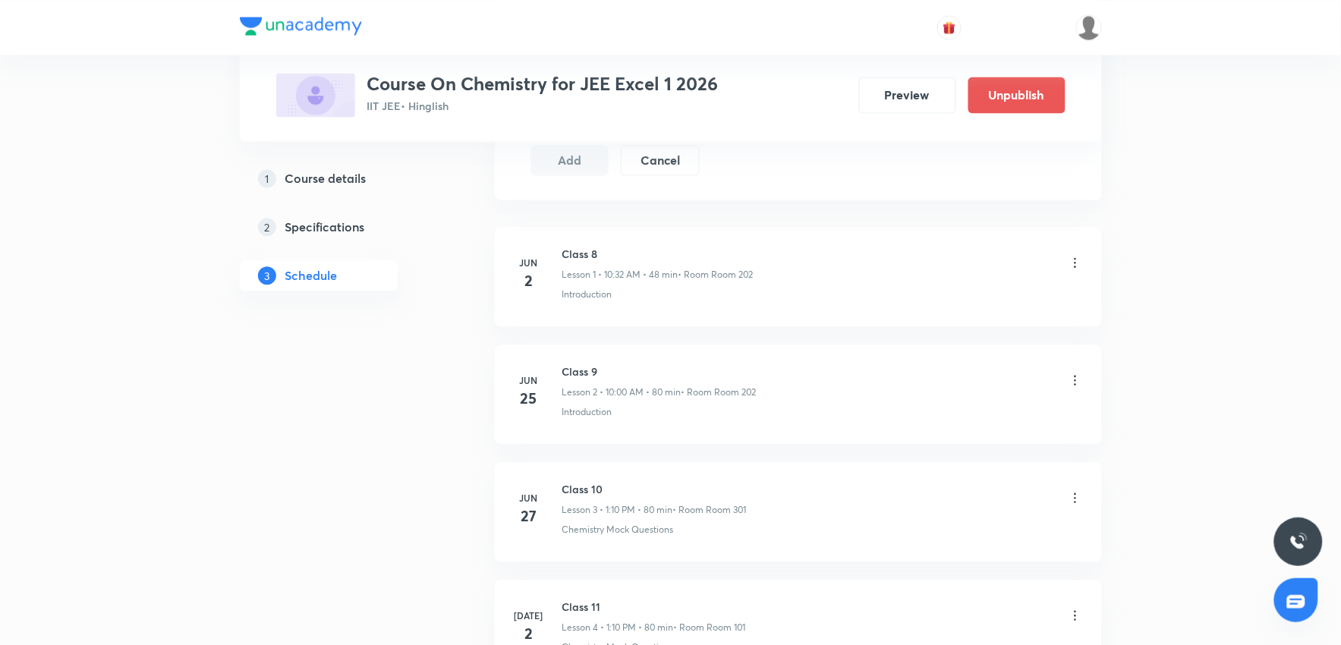
scroll to position [674, 0]
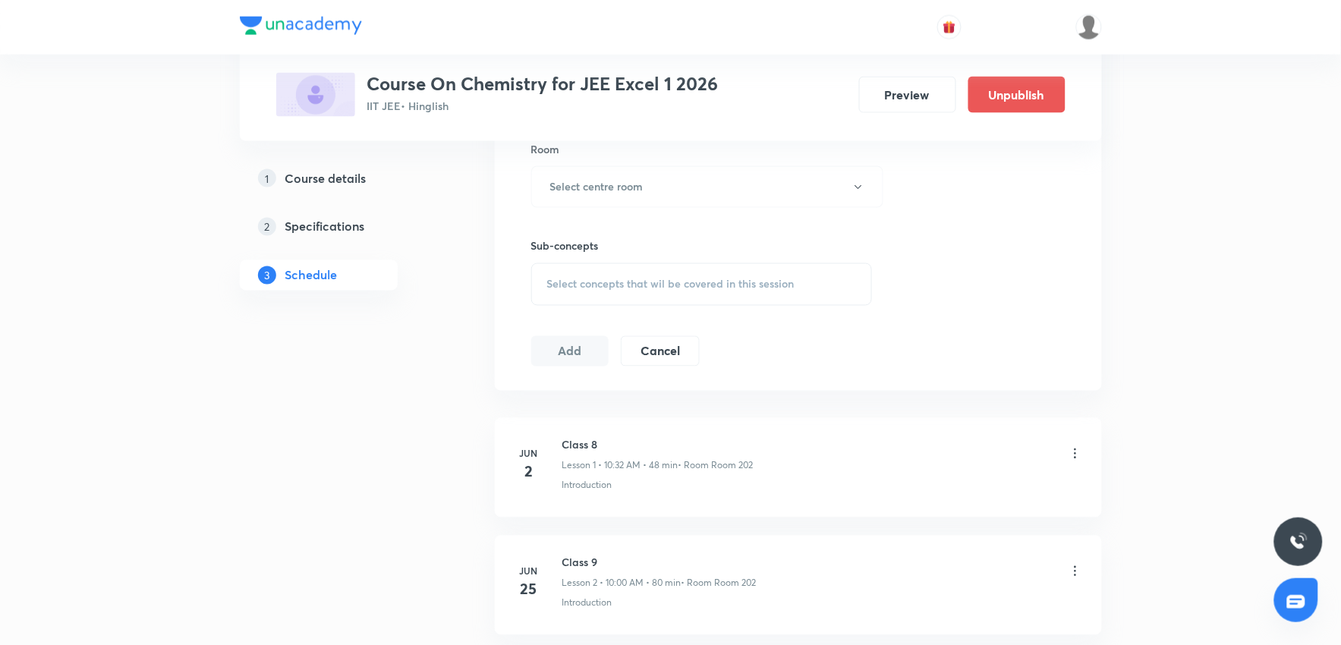
click at [344, 181] on h5 "Course details" at bounding box center [325, 178] width 81 height 18
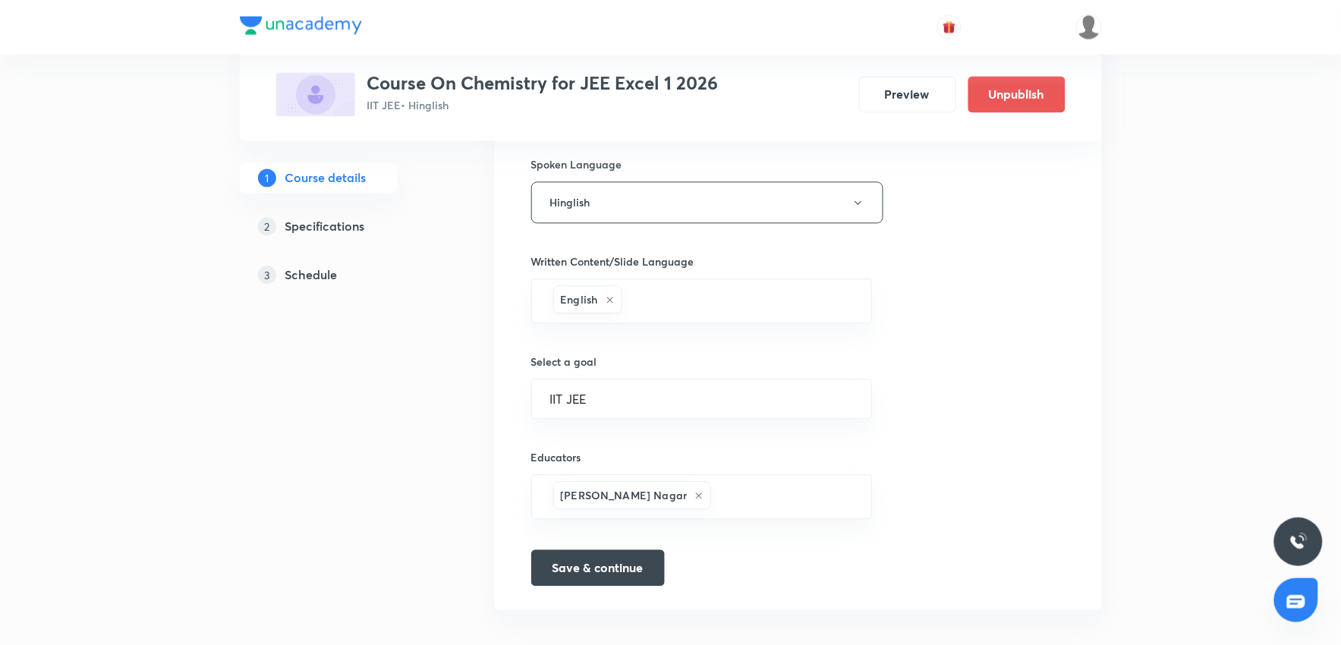
scroll to position [859, 0]
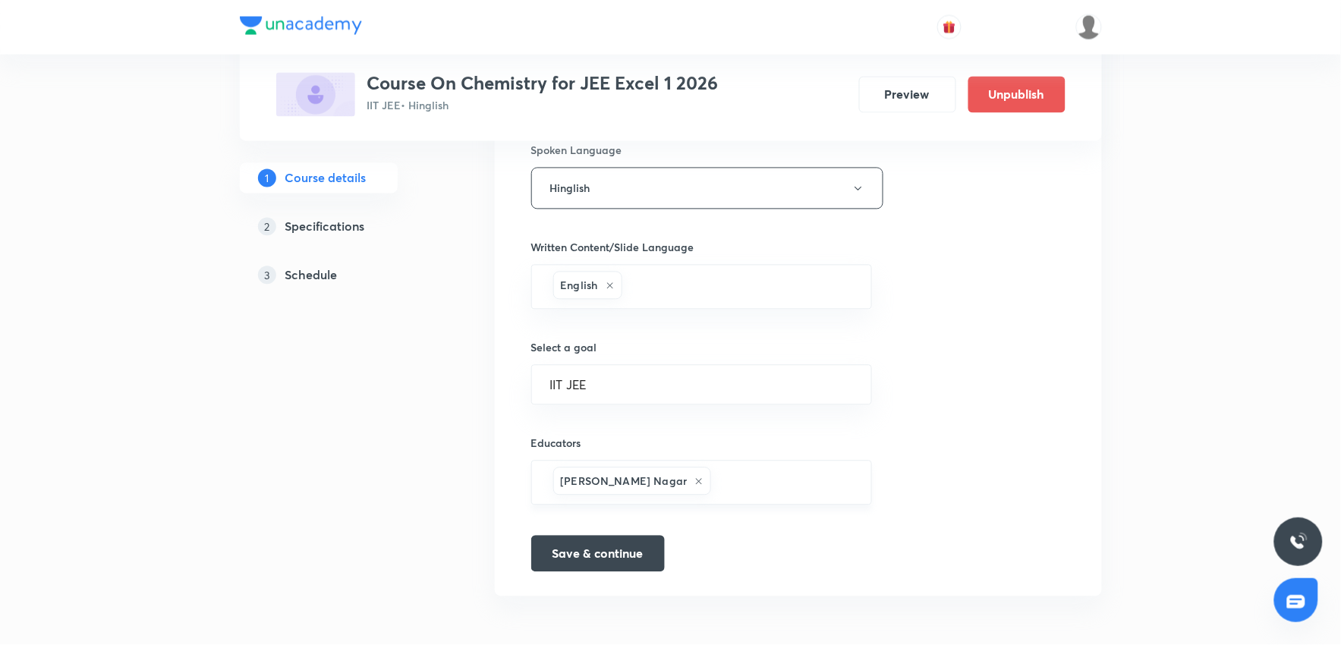
click at [739, 466] on div "[PERSON_NAME] Nagar ​" at bounding box center [702, 483] width 342 height 45
paste input "neeraj201054-5088"
type input "neeraj201054-5088"
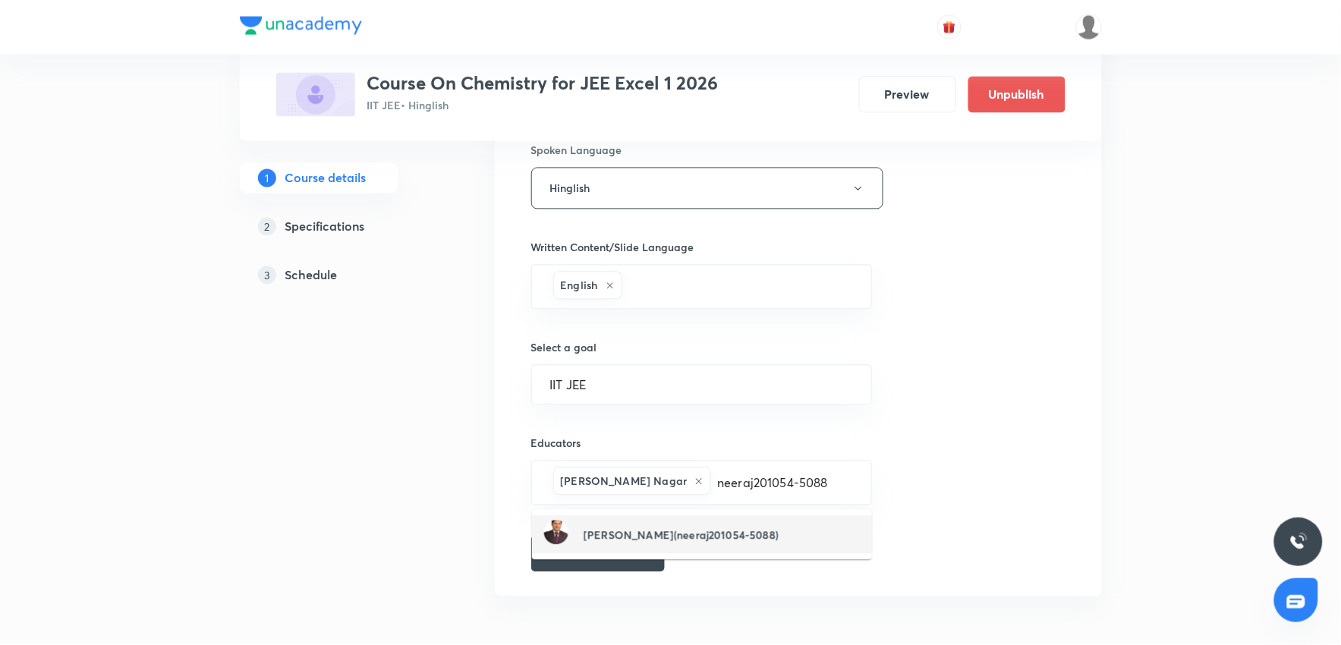
click at [676, 536] on h6 "[PERSON_NAME](neeraj201054-5088)" at bounding box center [681, 535] width 195 height 16
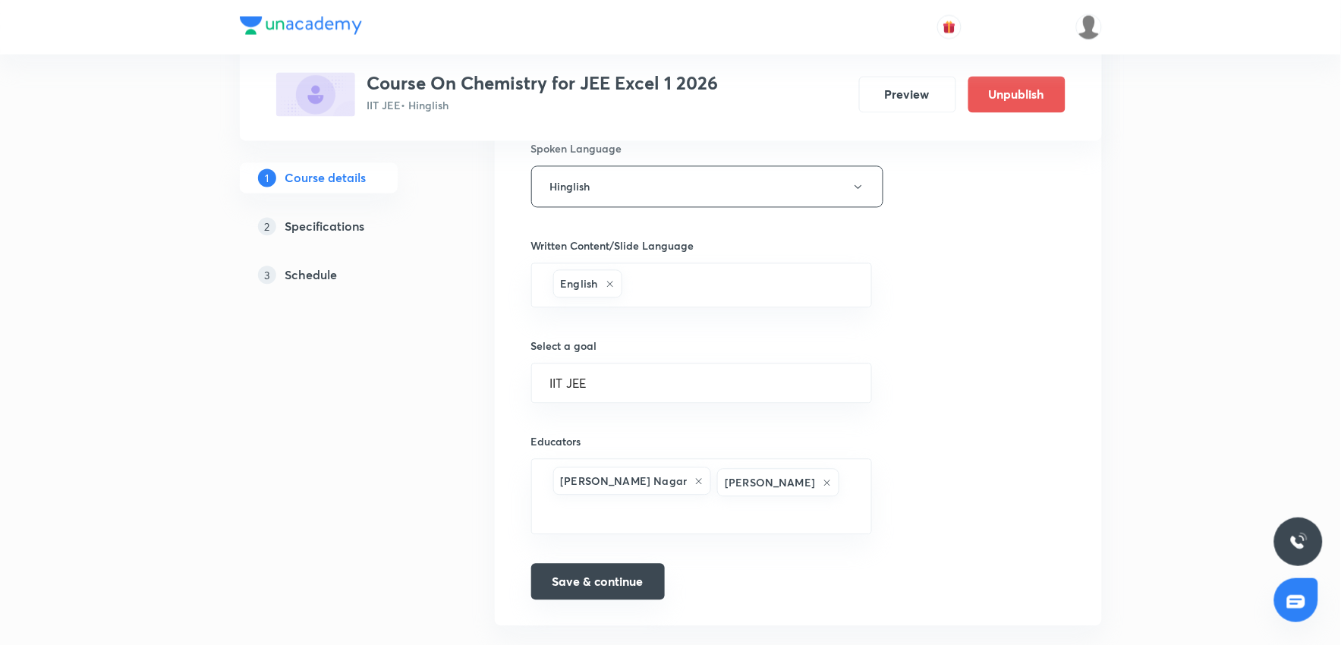
click at [625, 564] on button "Save & continue" at bounding box center [598, 582] width 134 height 36
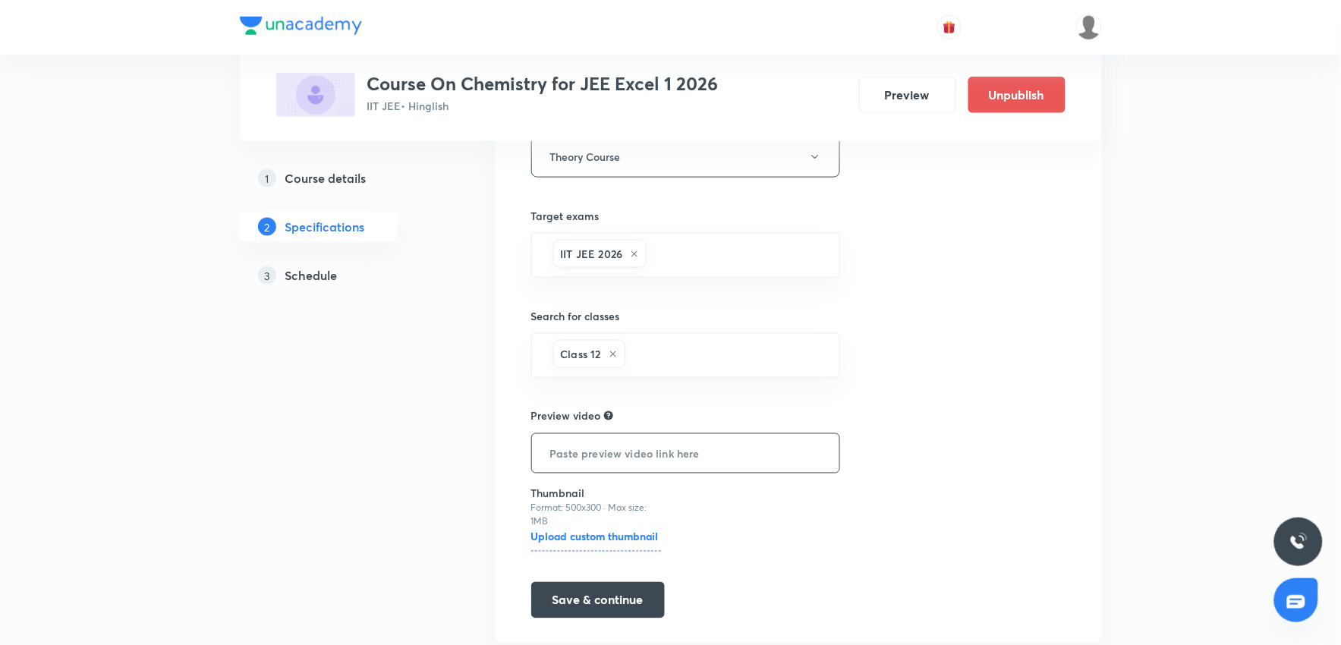
scroll to position [504, 0]
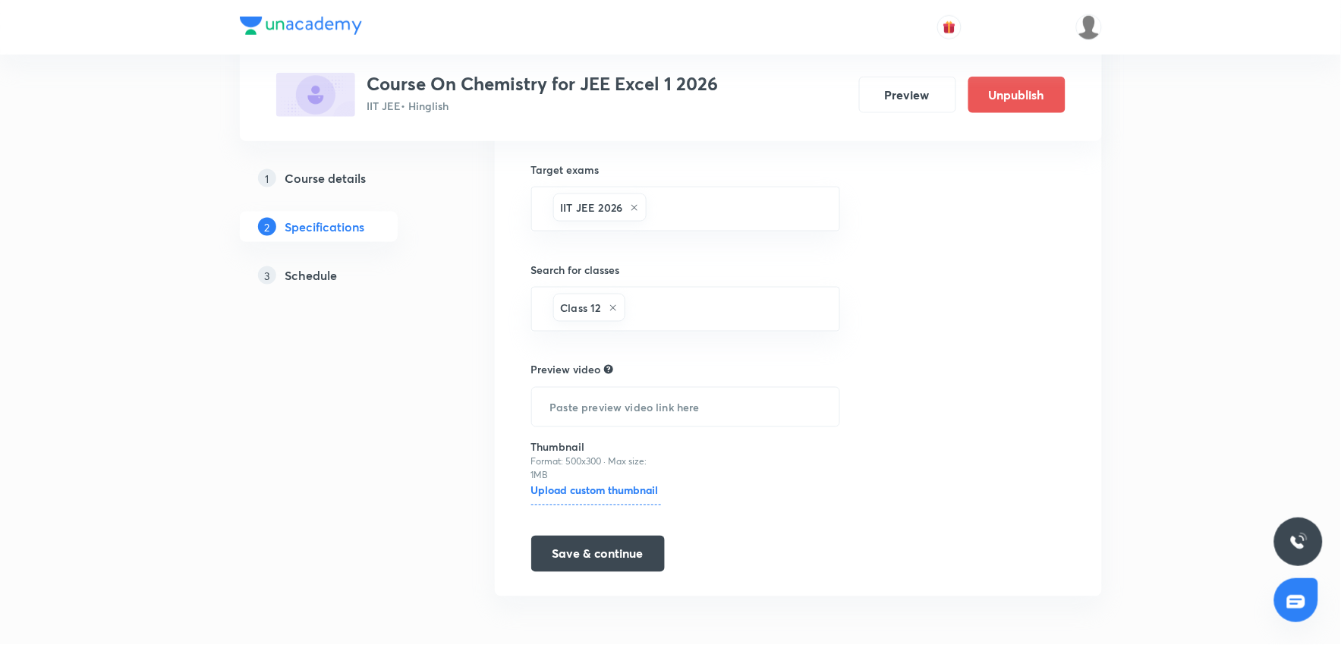
click at [329, 279] on h5 "Schedule" at bounding box center [311, 275] width 52 height 18
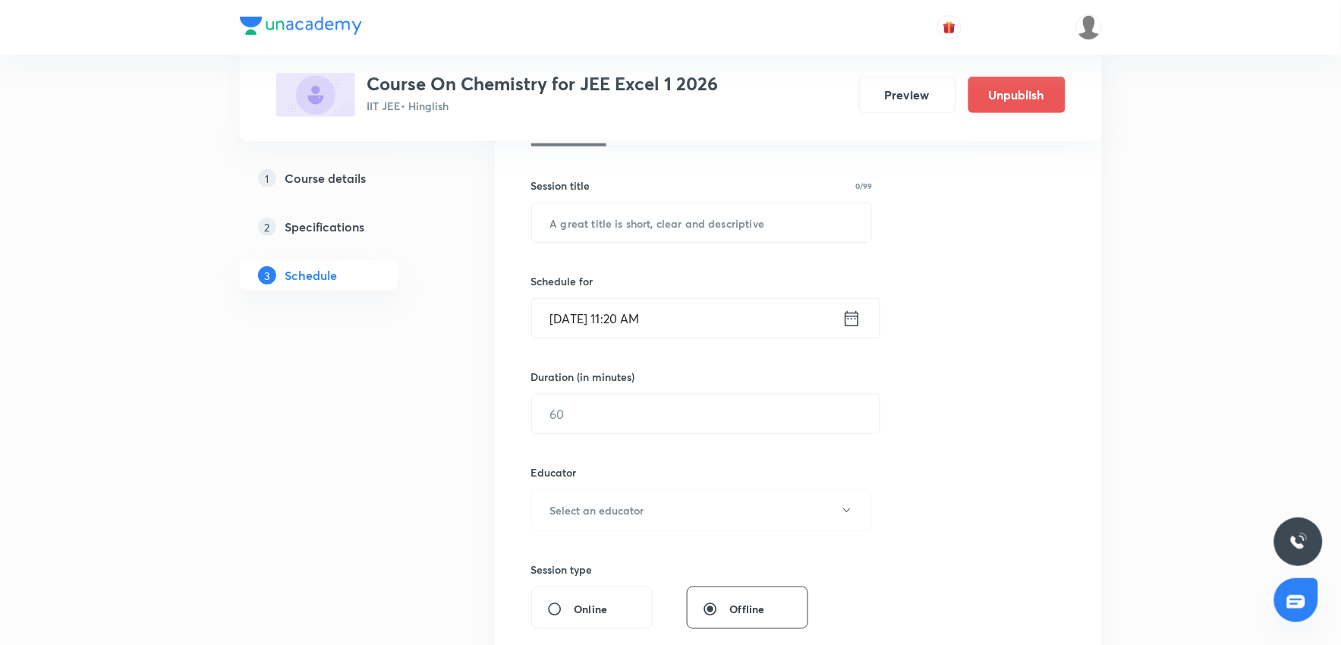
scroll to position [168, 0]
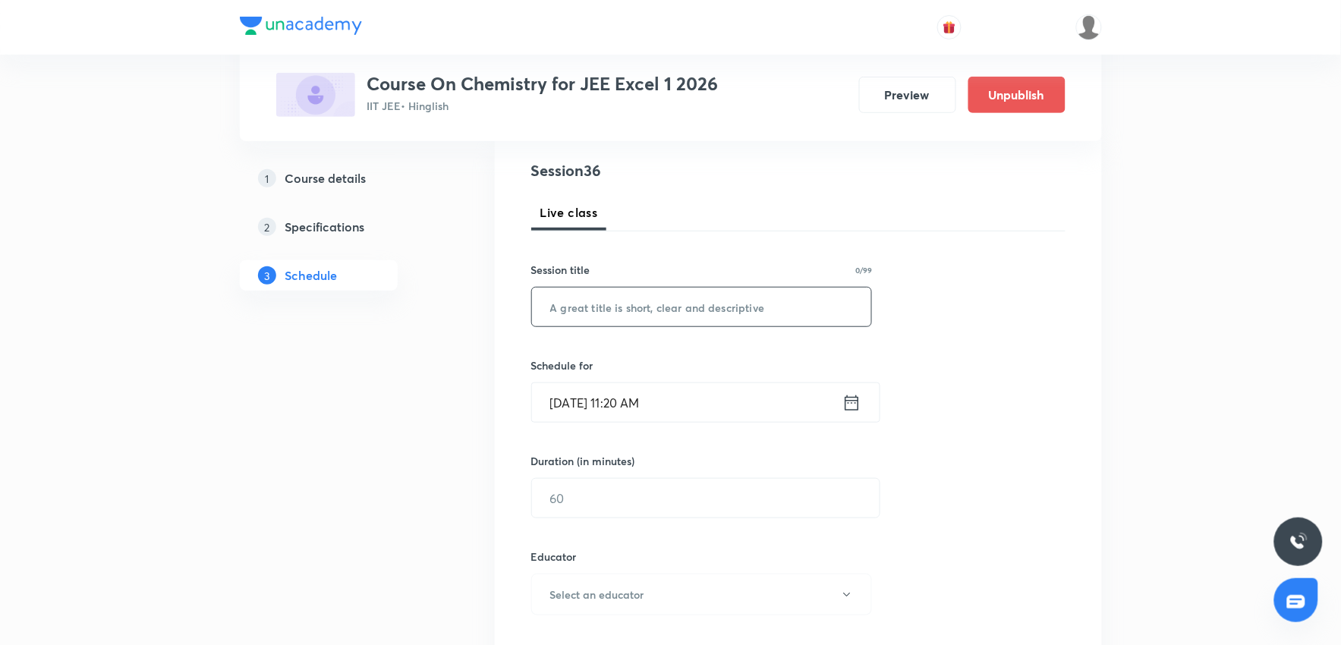
click at [581, 311] on input "text" at bounding box center [702, 307] width 340 height 39
type input "Practice session CAS"
click at [701, 413] on input "[DATE] 11:20 AM" at bounding box center [687, 402] width 310 height 39
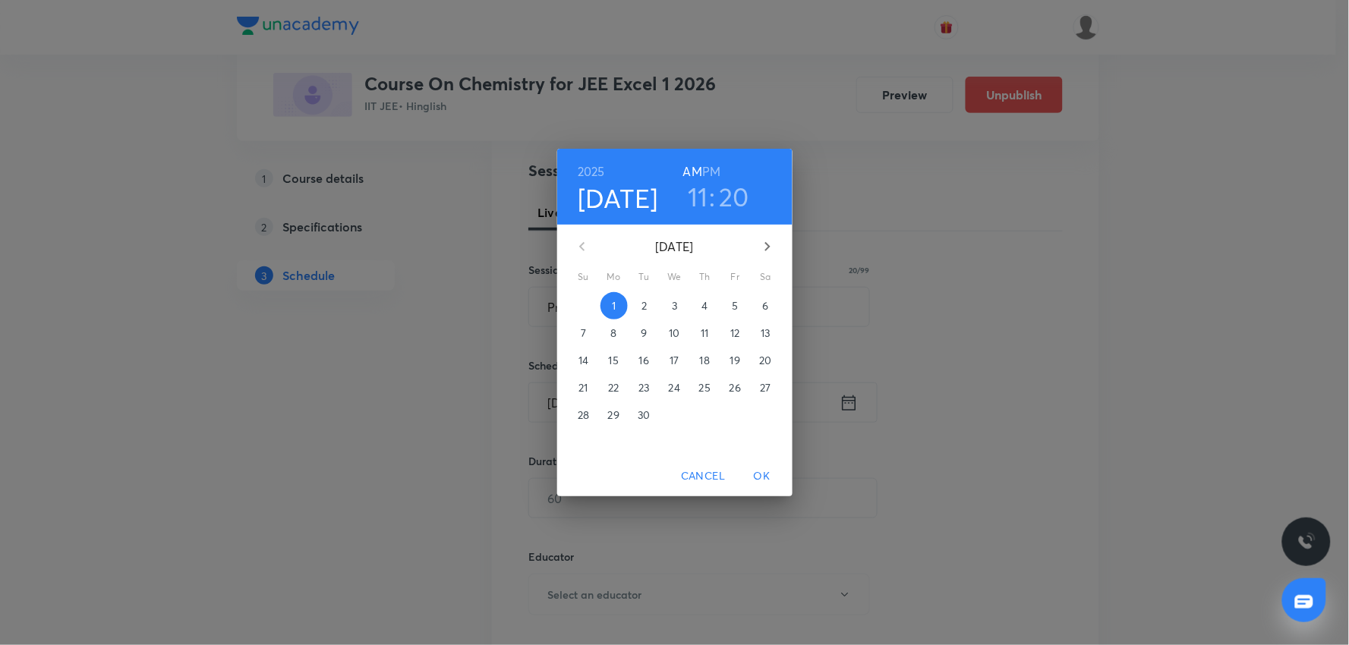
click at [727, 188] on h3 "20" at bounding box center [734, 197] width 30 height 32
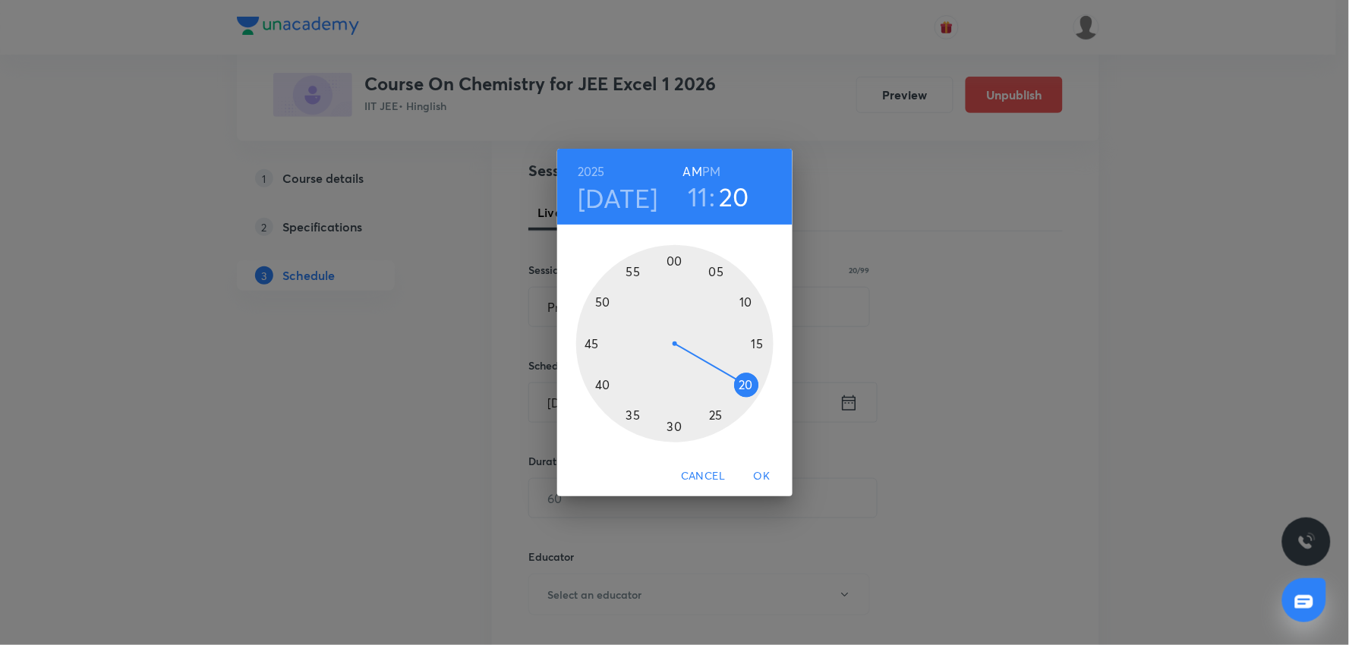
click at [703, 191] on h3 "11" at bounding box center [698, 197] width 20 height 32
click at [745, 305] on div at bounding box center [674, 343] width 197 height 197
click at [605, 381] on div at bounding box center [674, 343] width 197 height 197
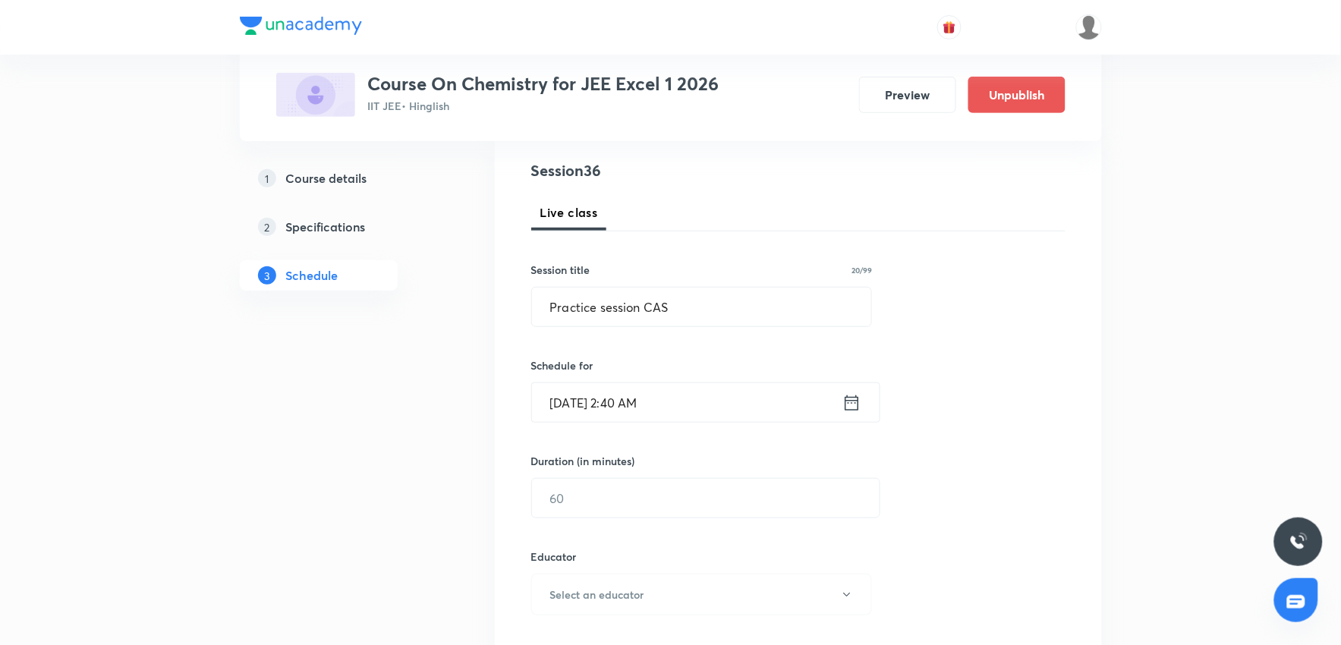
click at [684, 398] on input "Sept 1, 2025, 2:40 AM" at bounding box center [687, 402] width 310 height 39
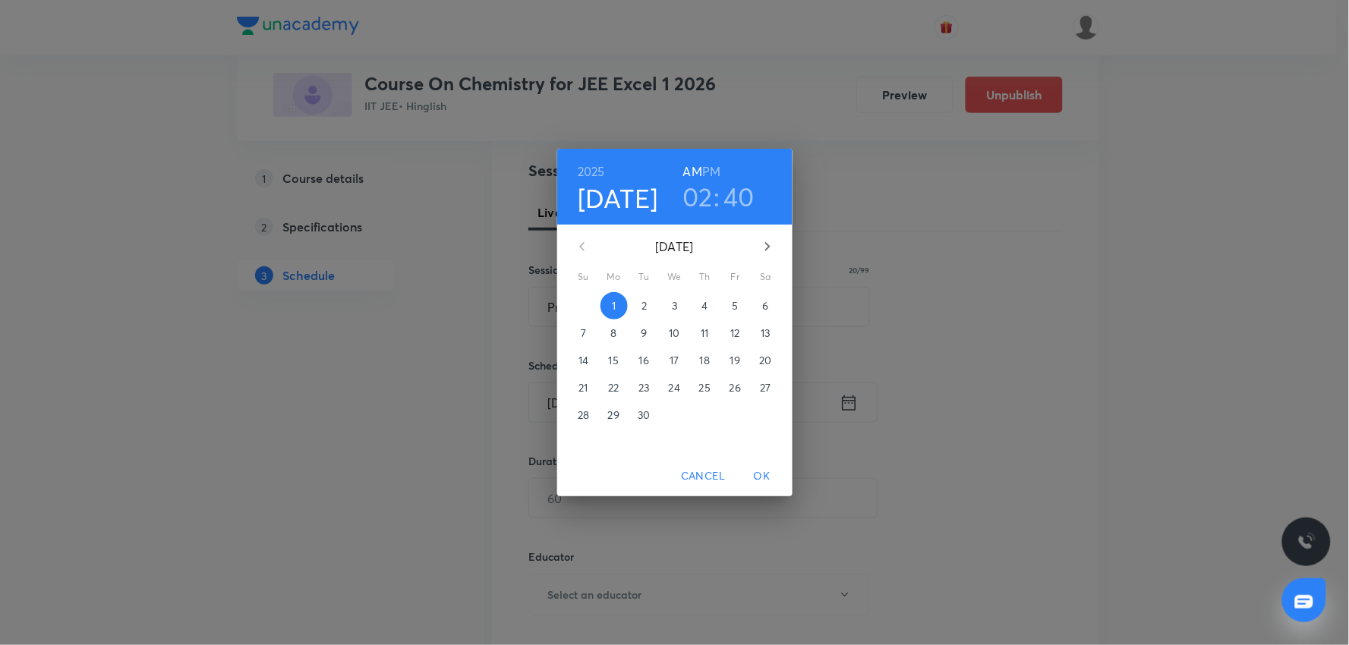
click at [706, 168] on h6 "PM" at bounding box center [711, 171] width 18 height 21
click at [757, 471] on span "OK" at bounding box center [762, 476] width 36 height 19
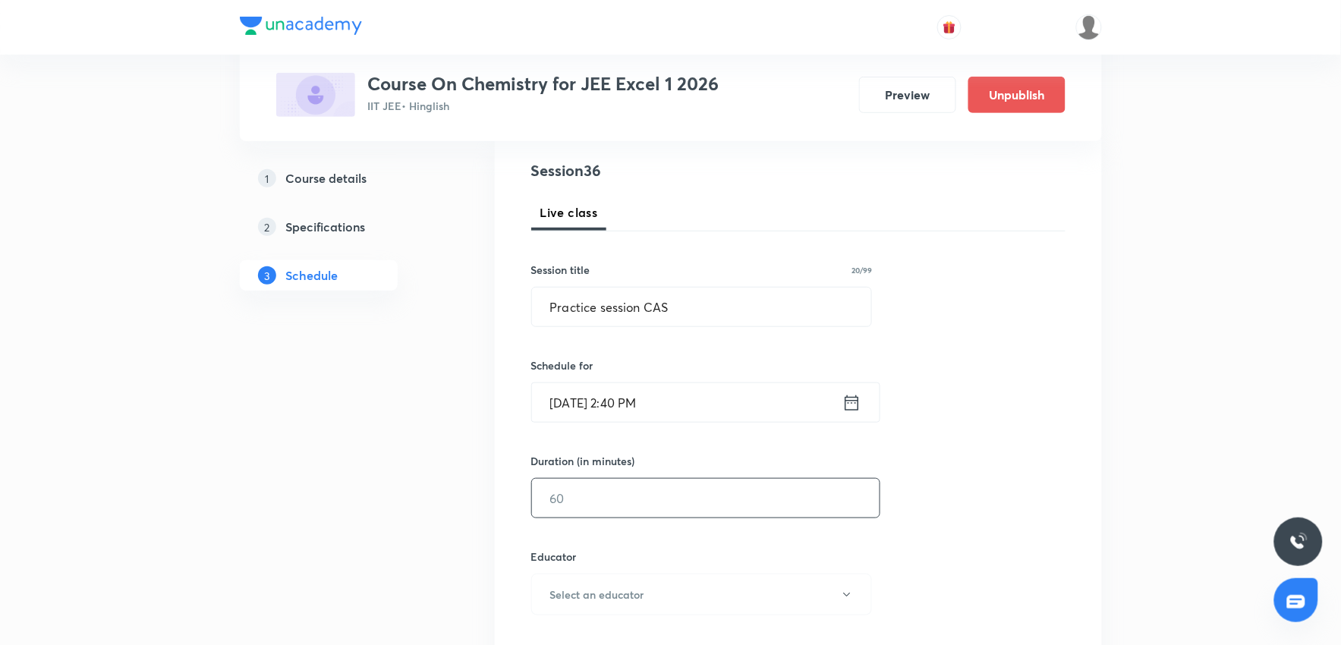
click at [672, 503] on input "text" at bounding box center [706, 498] width 348 height 39
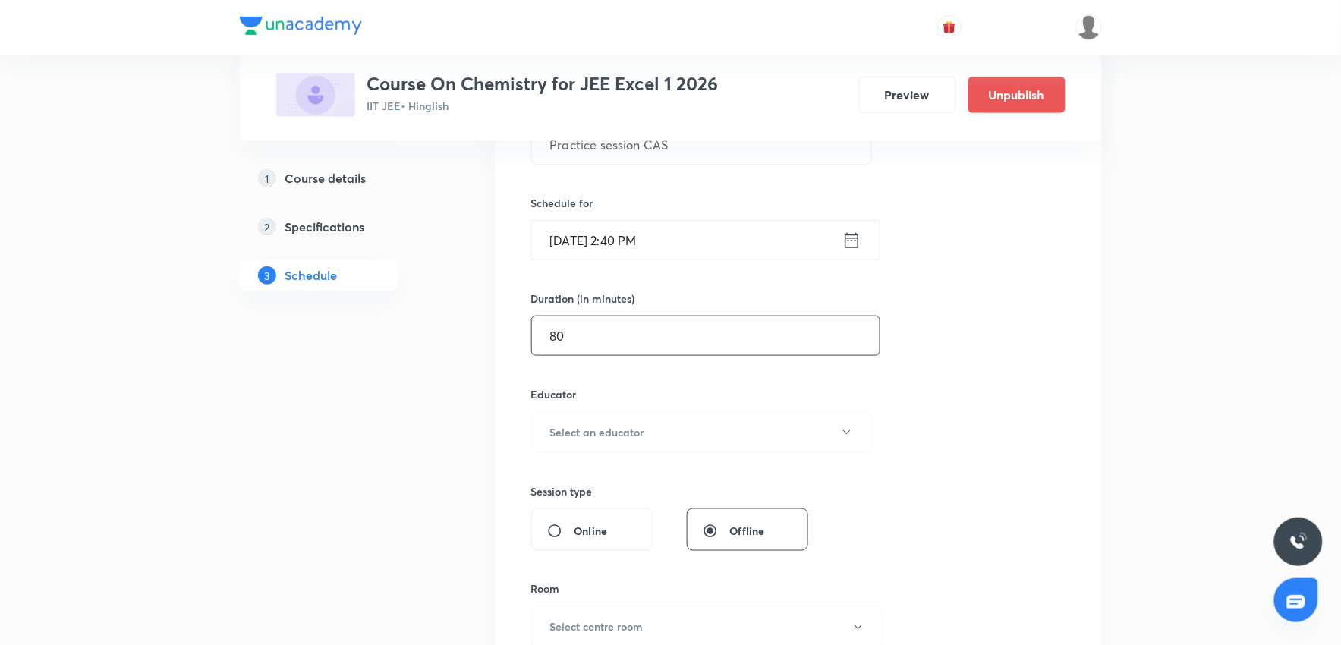
scroll to position [337, 0]
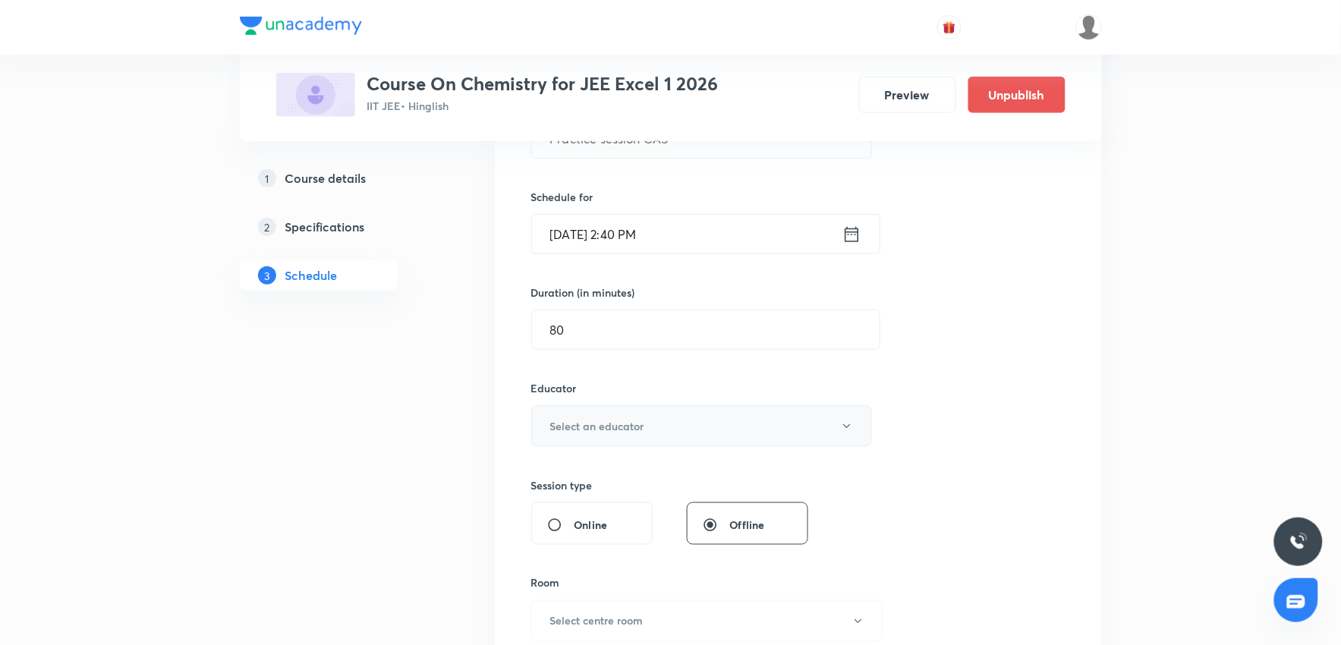
click at [641, 423] on h6 "Select an educator" at bounding box center [597, 426] width 94 height 16
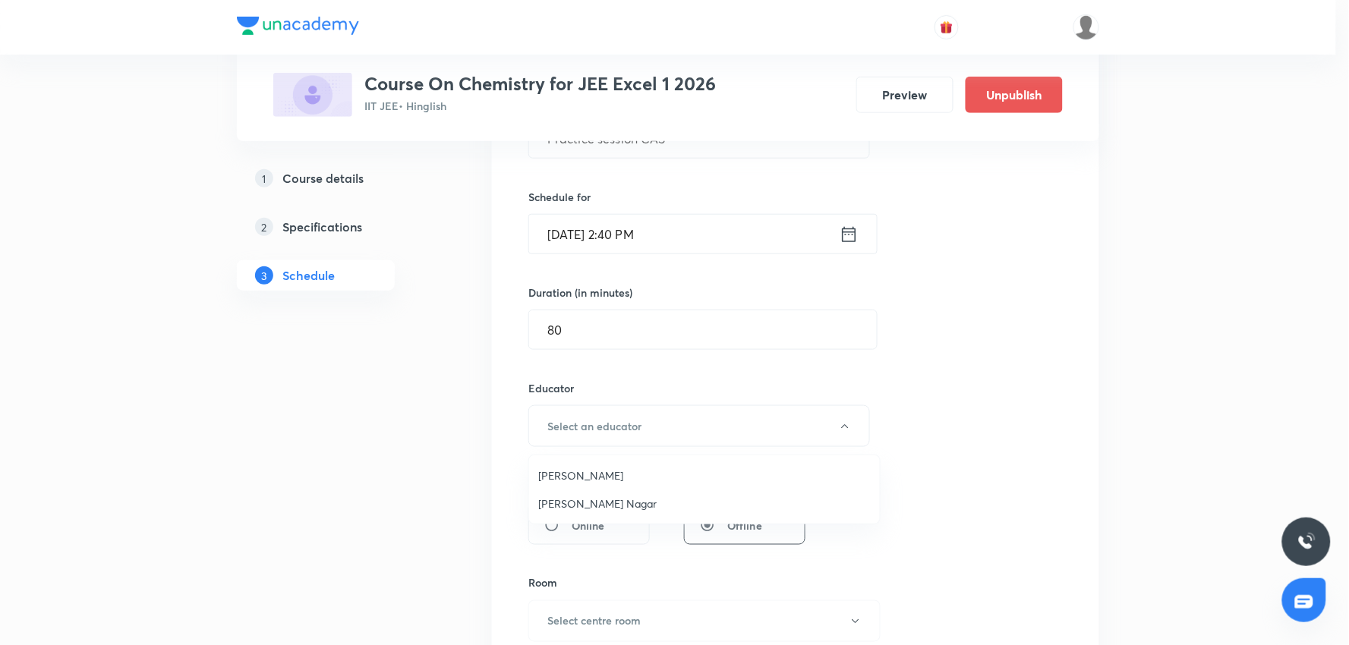
click at [572, 471] on span "ashok shukla" at bounding box center [704, 476] width 332 height 16
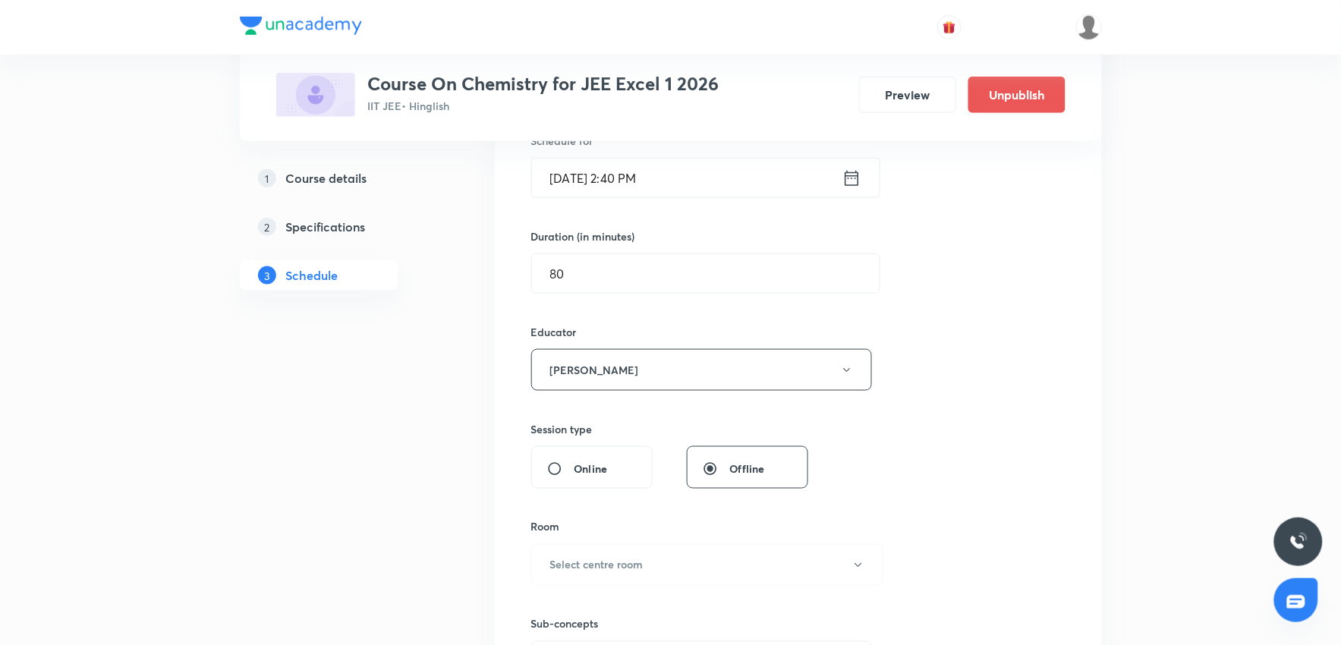
scroll to position [421, 0]
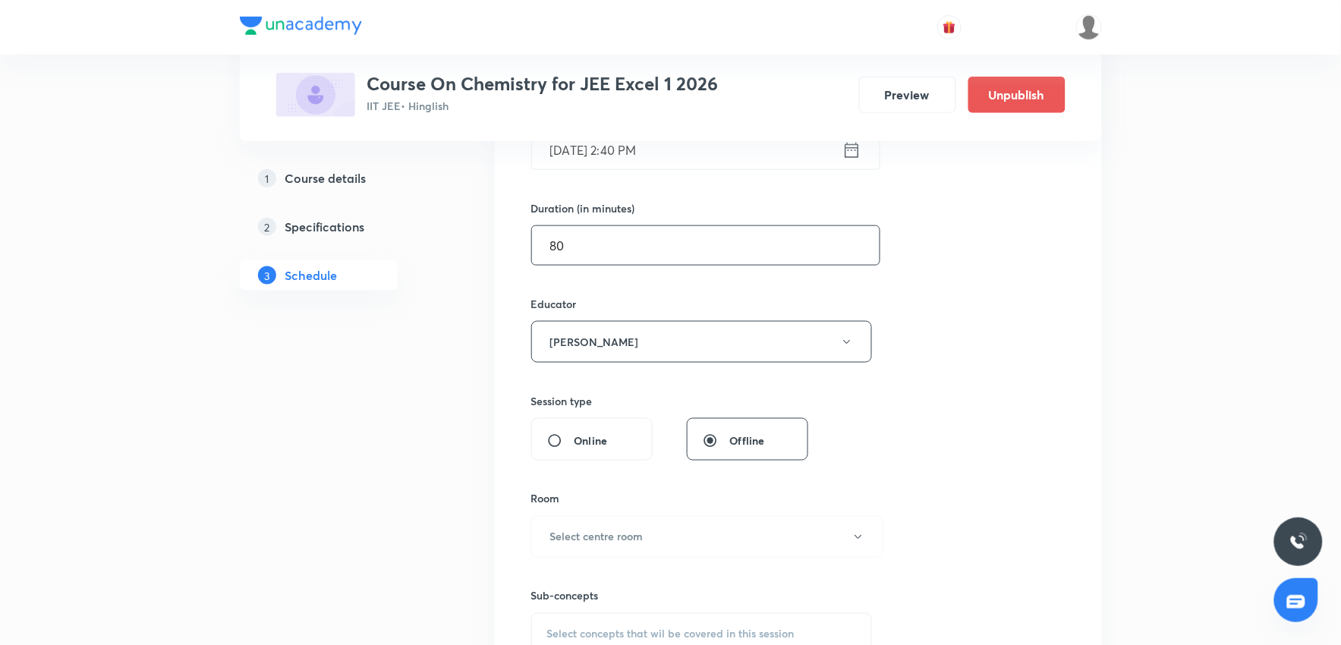
click at [594, 238] on input "80" at bounding box center [706, 245] width 348 height 39
type input "8"
type input "0"
type input "6"
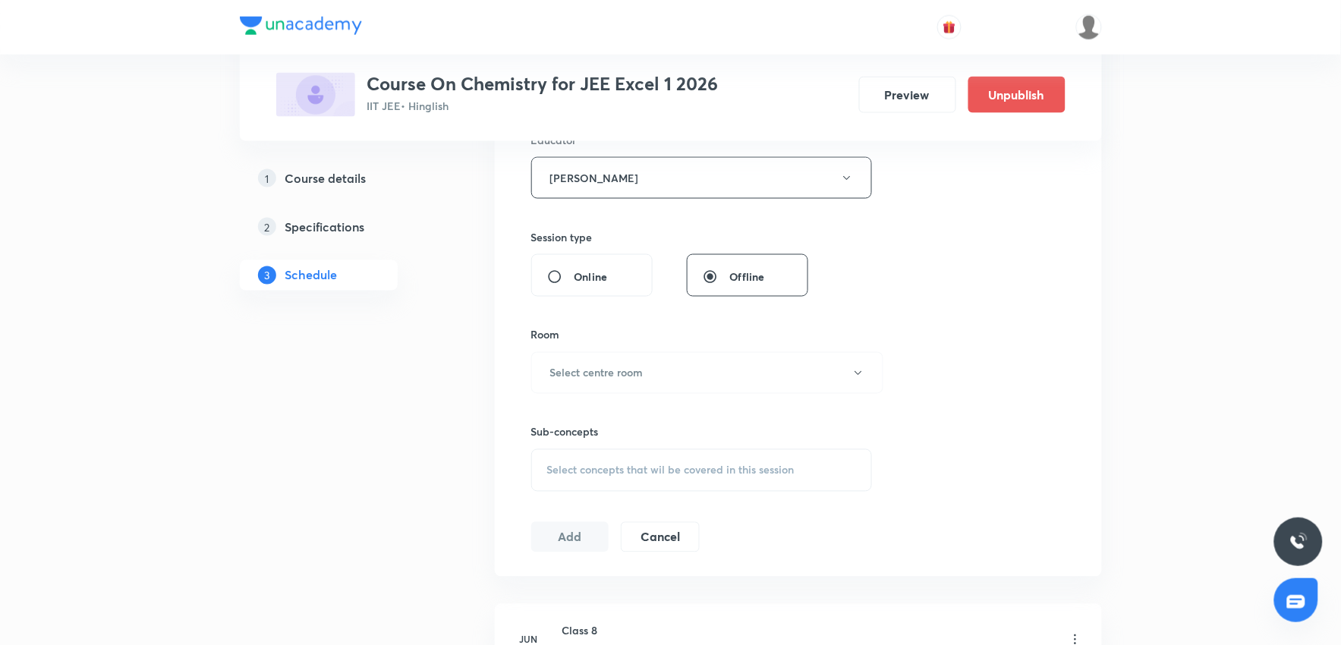
scroll to position [590, 0]
type input "60"
click at [626, 367] on h6 "Select centre room" at bounding box center [596, 369] width 93 height 16
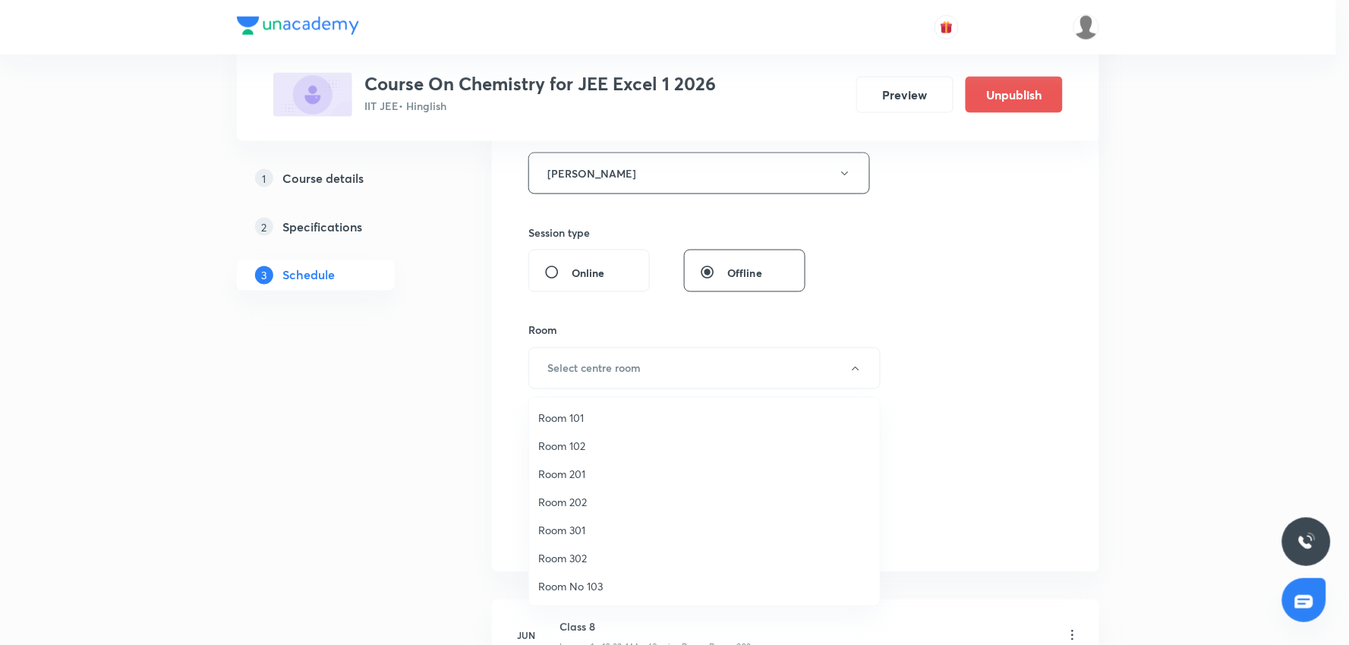
click at [563, 562] on span "Room 302" at bounding box center [704, 558] width 332 height 16
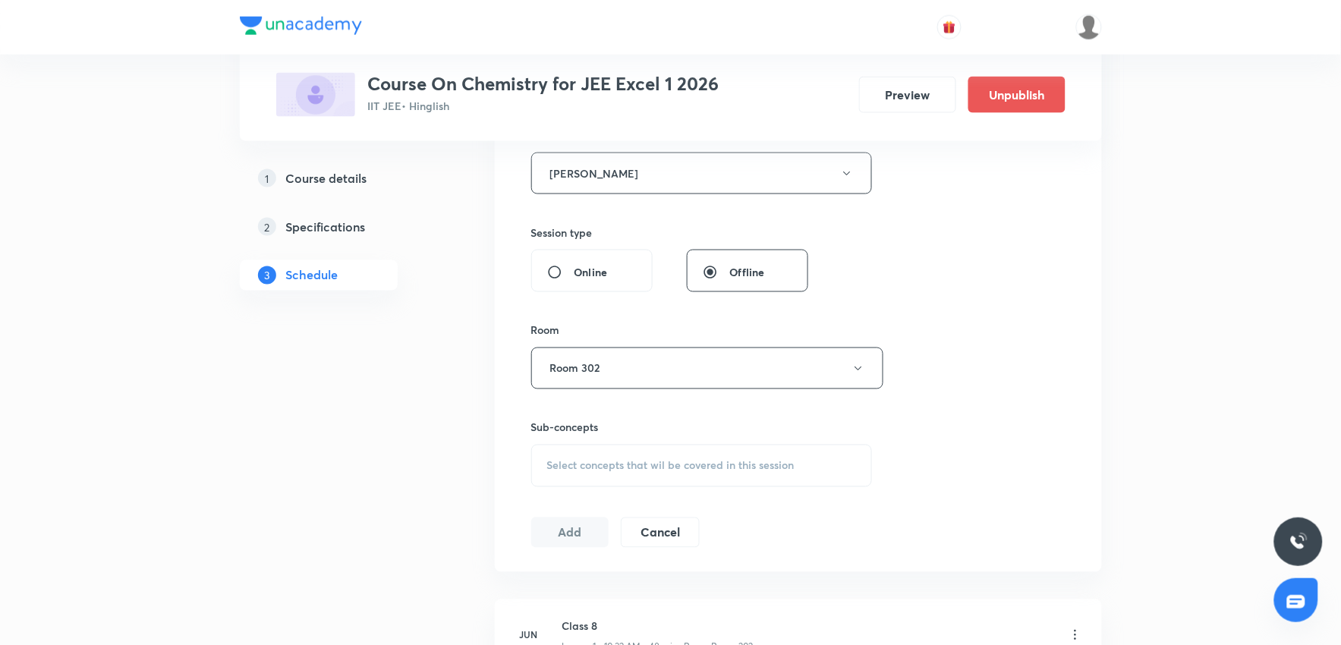
click at [970, 449] on div "Session 36 Live class Session title 20/99 Practice session CAS ​ Schedule for S…" at bounding box center [798, 143] width 534 height 810
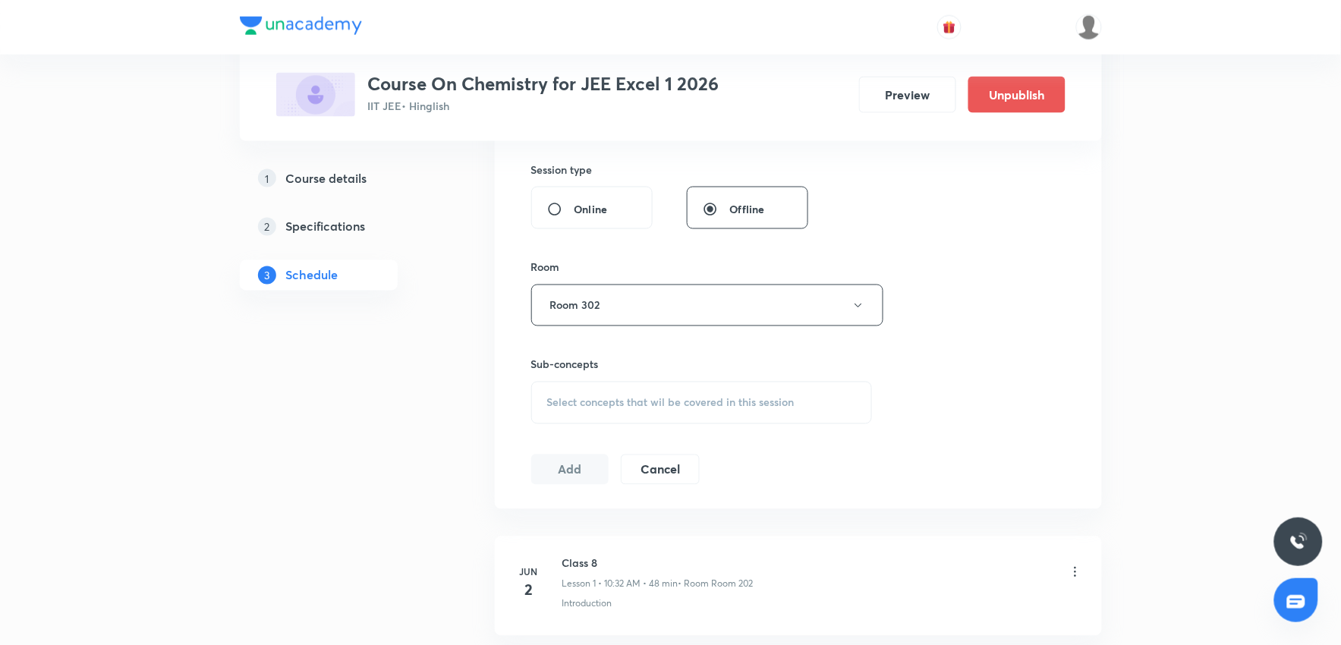
scroll to position [759, 0]
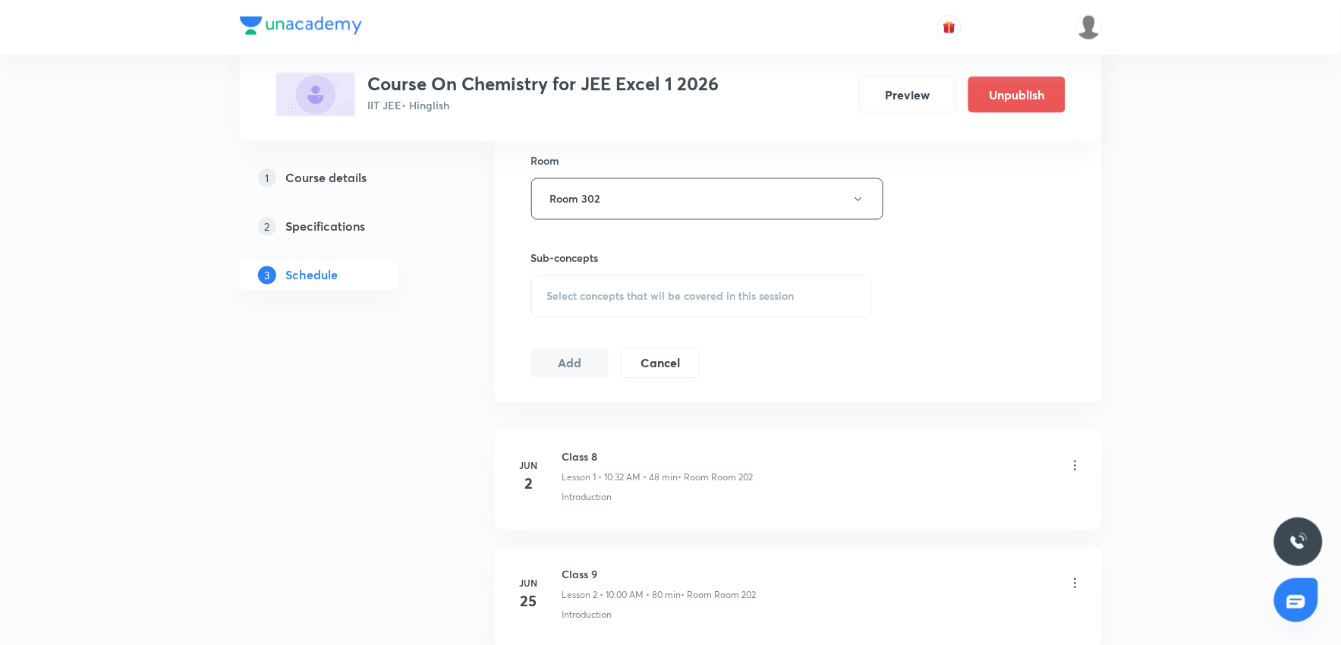
click at [625, 307] on div "Select concepts that wil be covered in this session" at bounding box center [702, 297] width 342 height 43
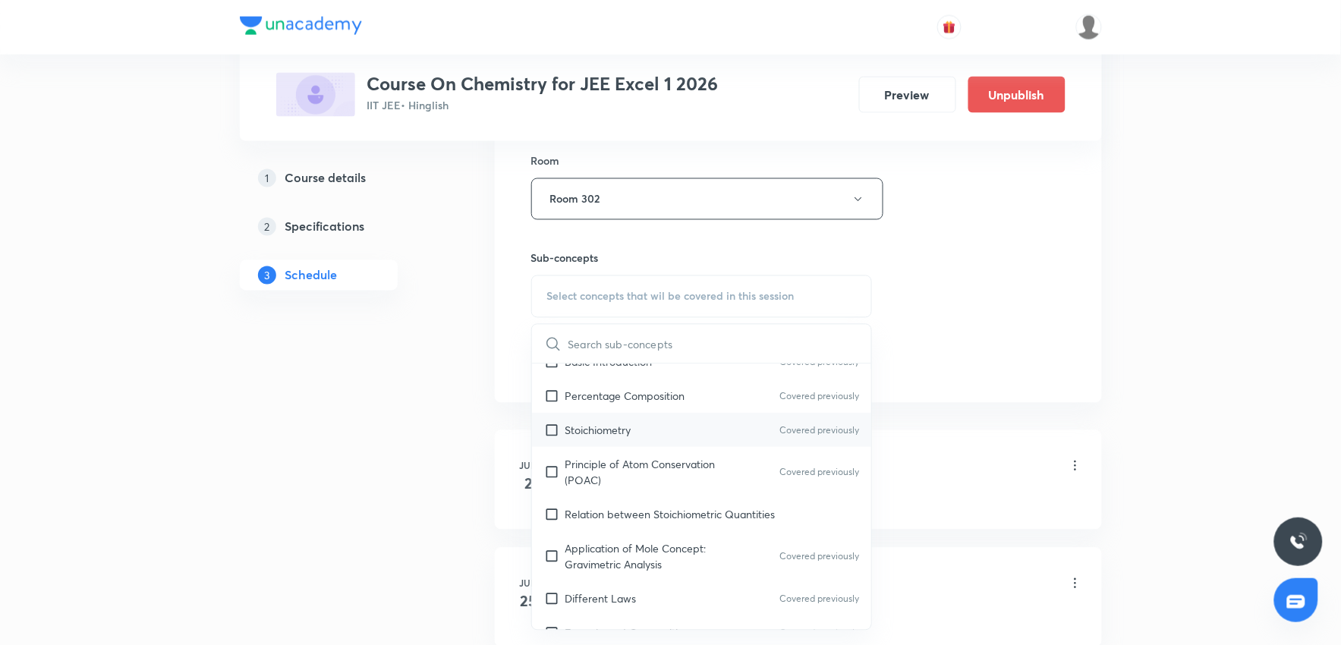
scroll to position [253, 0]
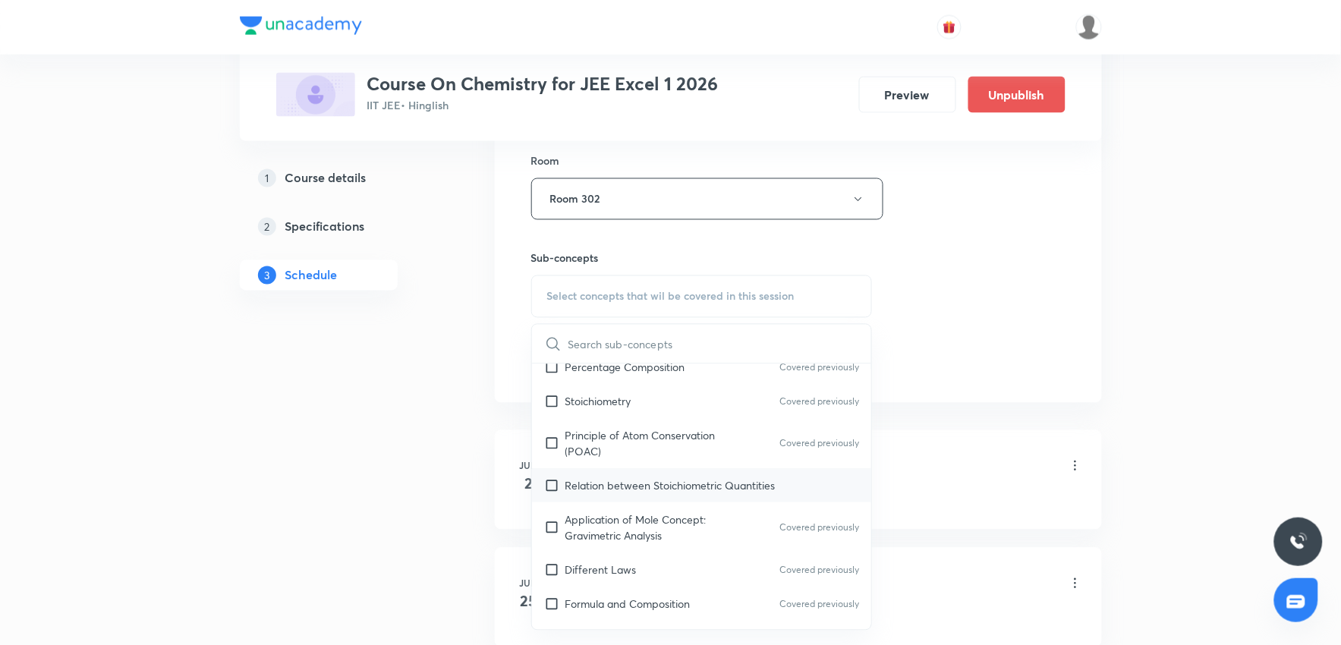
click at [693, 486] on p "Relation between Stoichiometric Quantities" at bounding box center [670, 486] width 210 height 16
checkbox input "true"
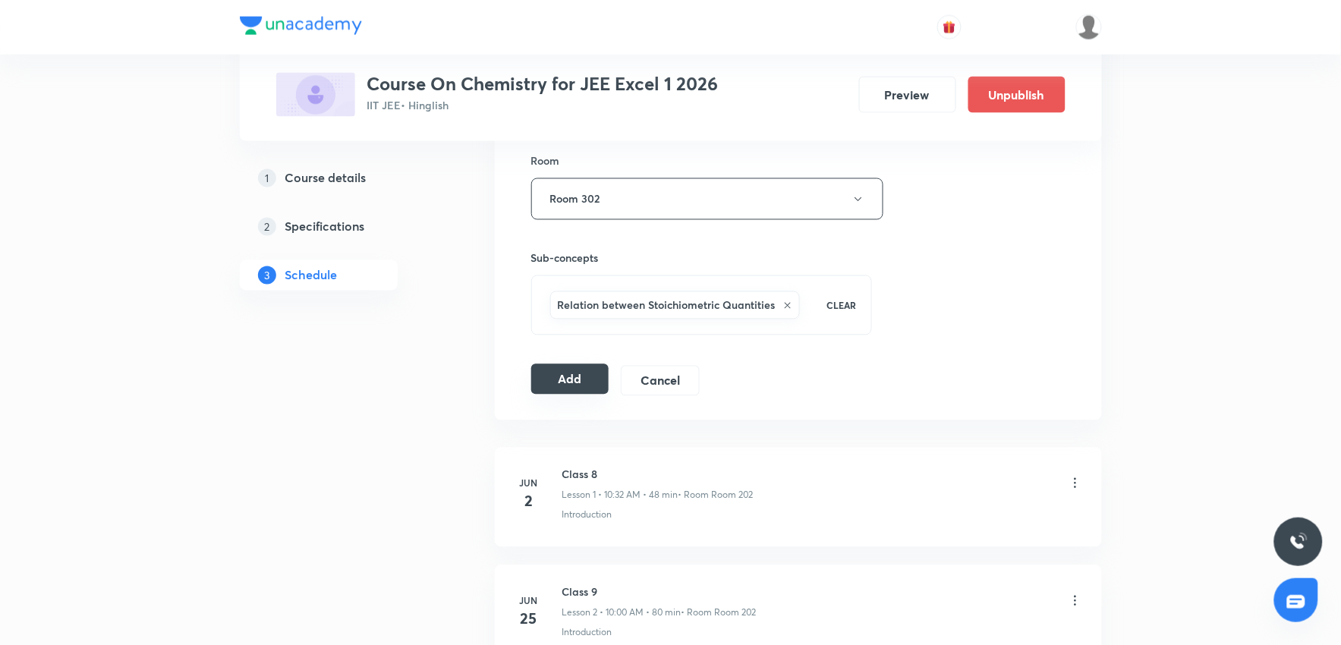
click at [556, 367] on button "Add" at bounding box center [570, 379] width 78 height 30
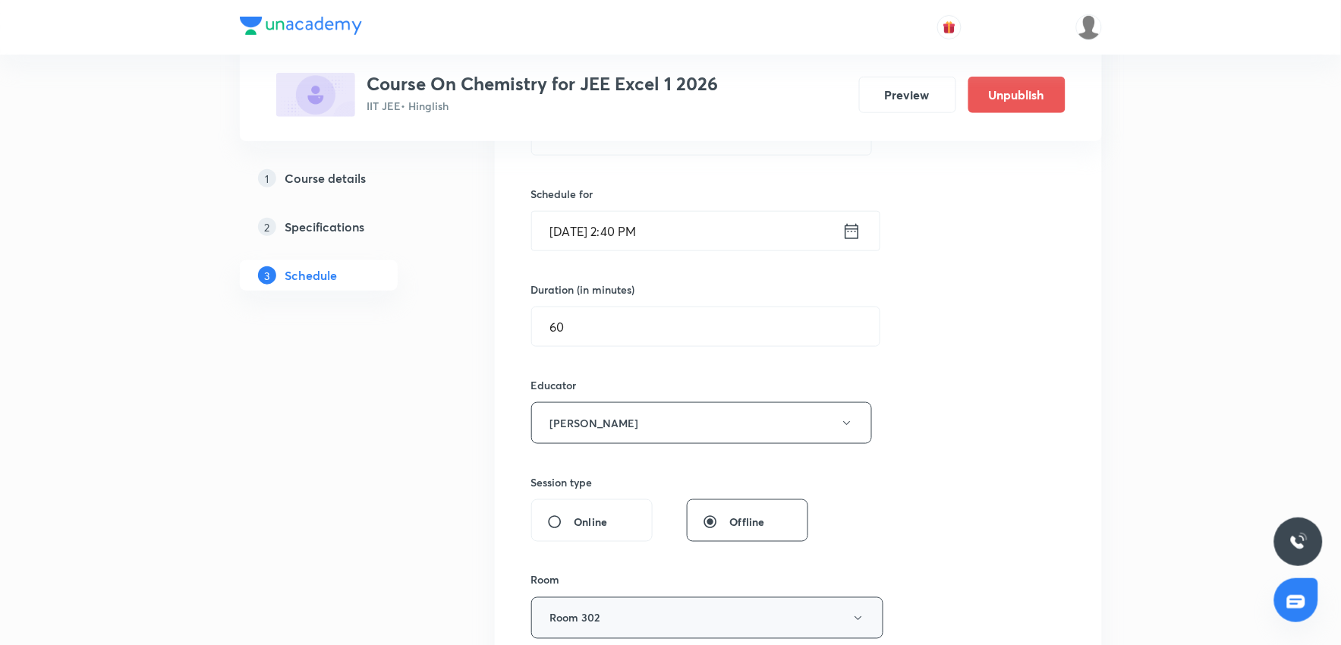
scroll to position [337, 0]
click at [680, 231] on input "Sept 1, 2025, 2:40 PM" at bounding box center [687, 234] width 310 height 39
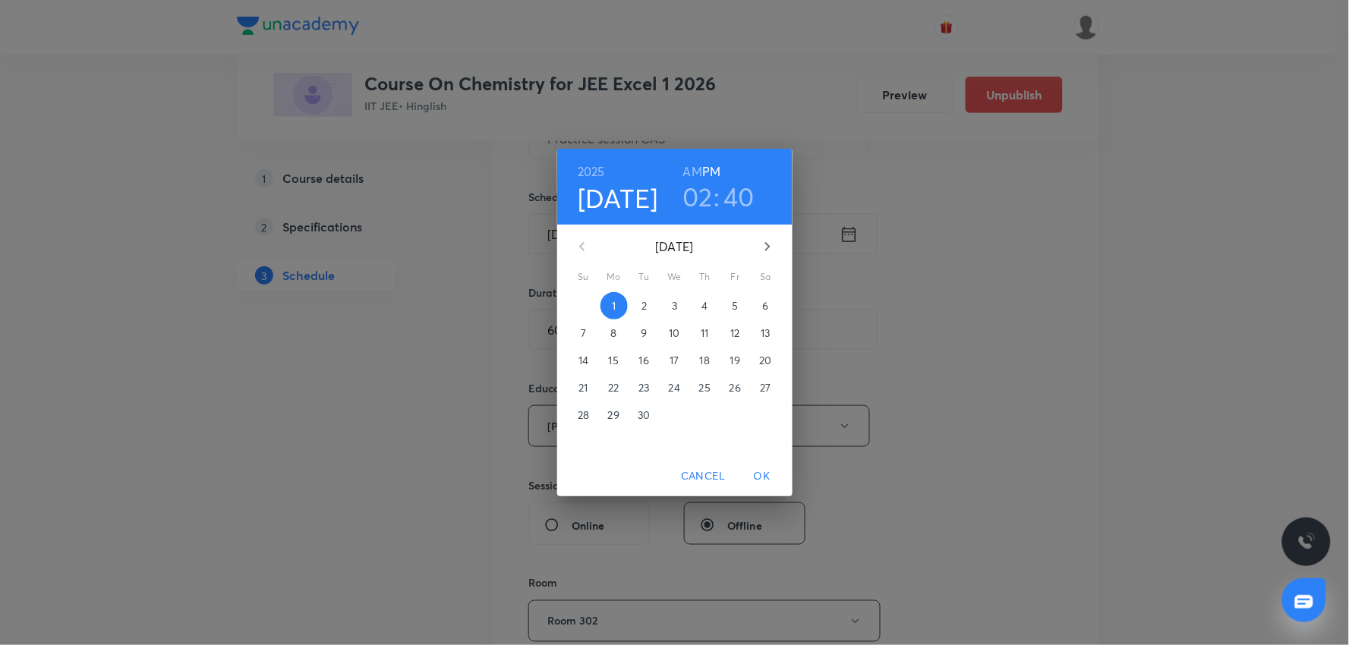
click at [707, 206] on h3 "02" at bounding box center [697, 197] width 30 height 32
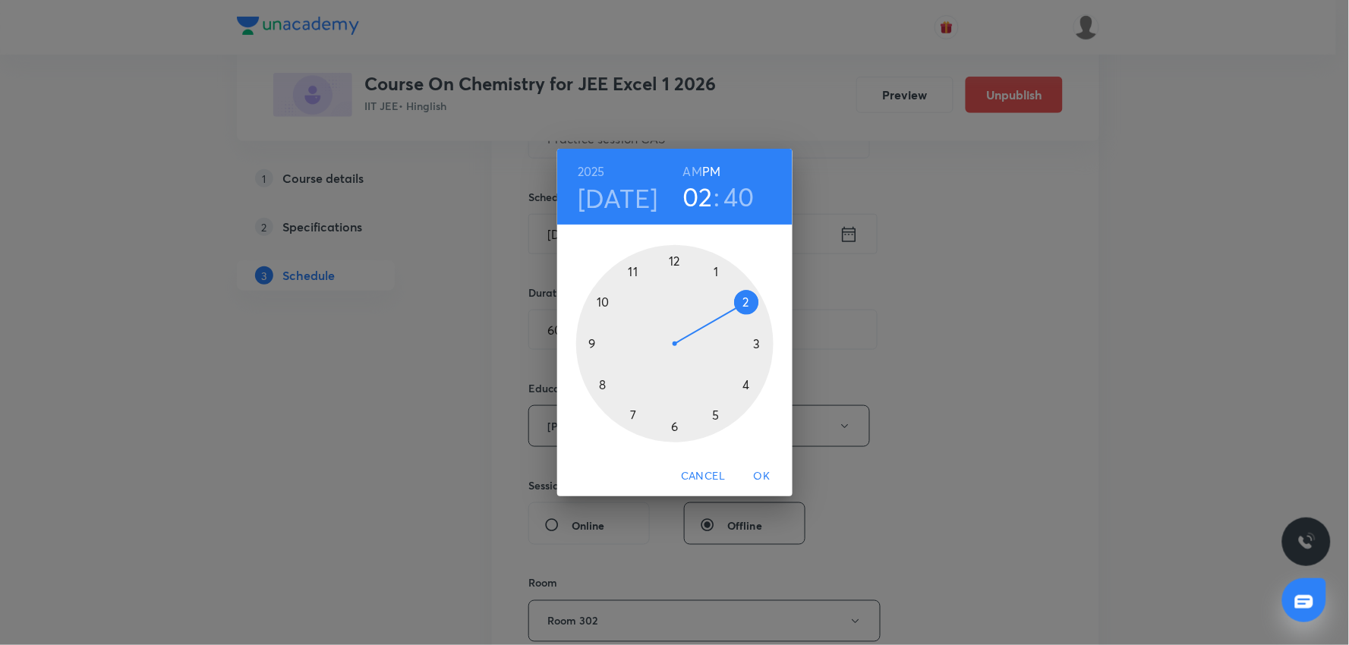
click at [633, 269] on div at bounding box center [674, 343] width 197 height 197
click at [672, 421] on div at bounding box center [674, 343] width 197 height 197
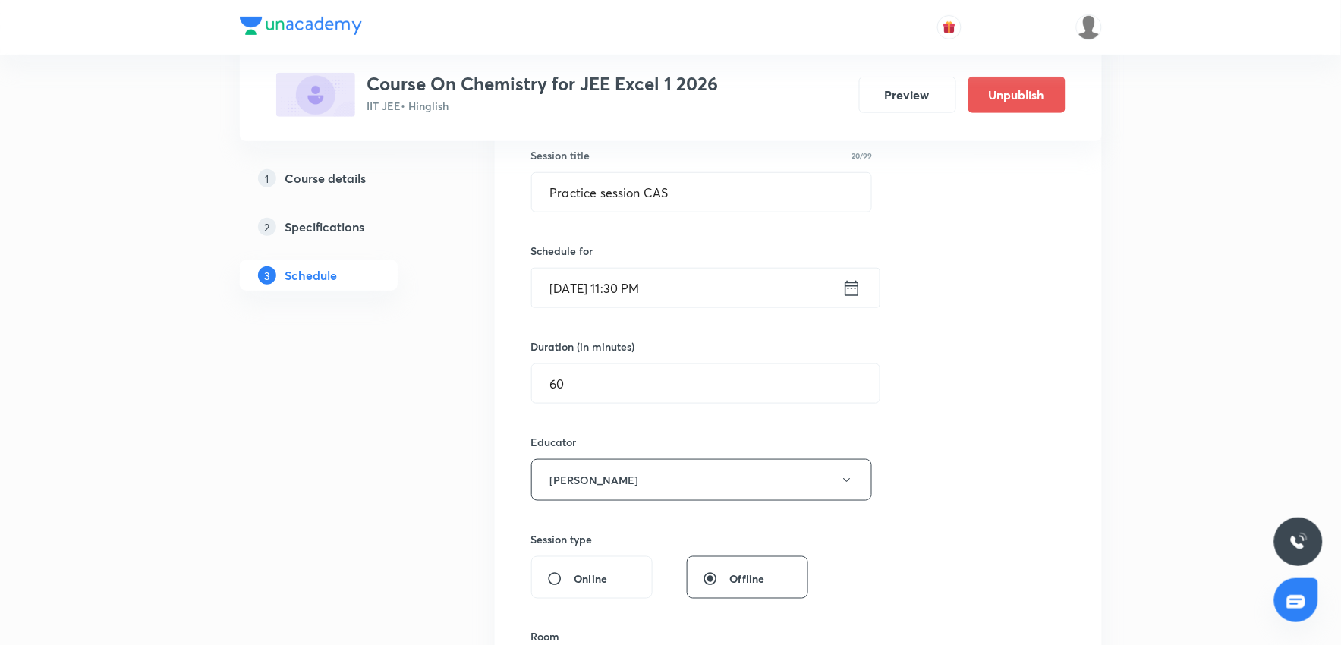
scroll to position [253, 0]
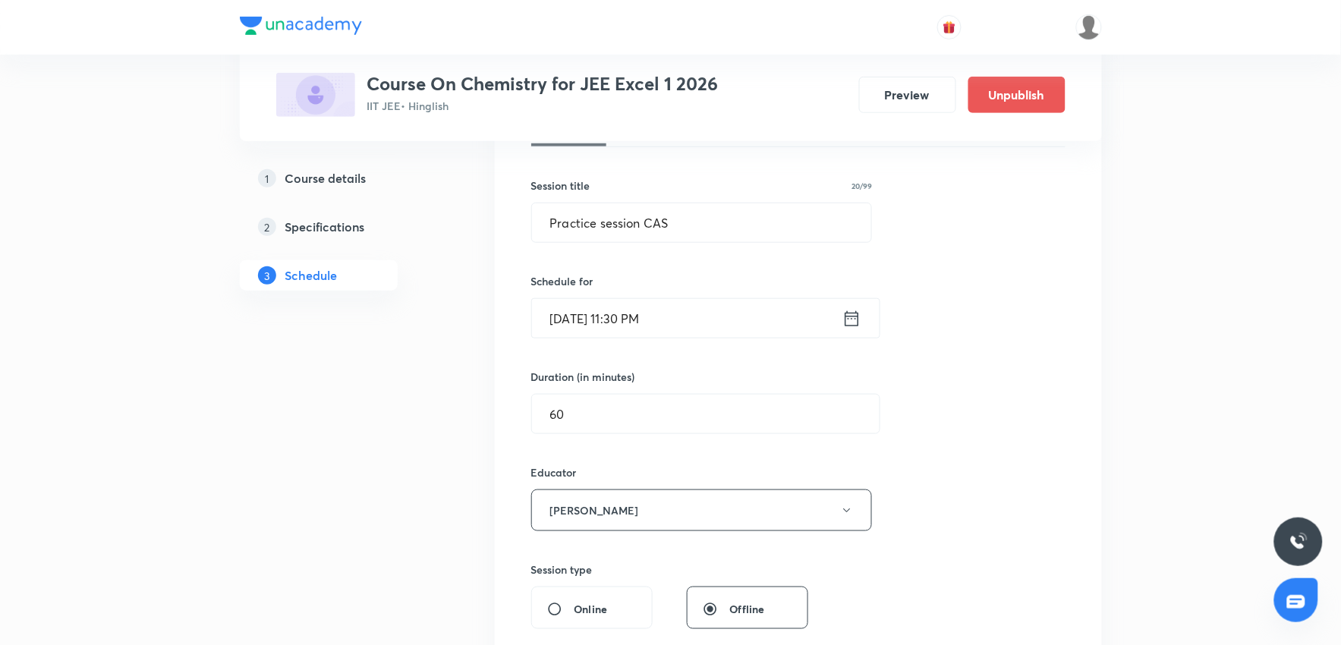
click at [686, 317] on input "Sept 1, 2025, 11:30 PM" at bounding box center [687, 318] width 310 height 39
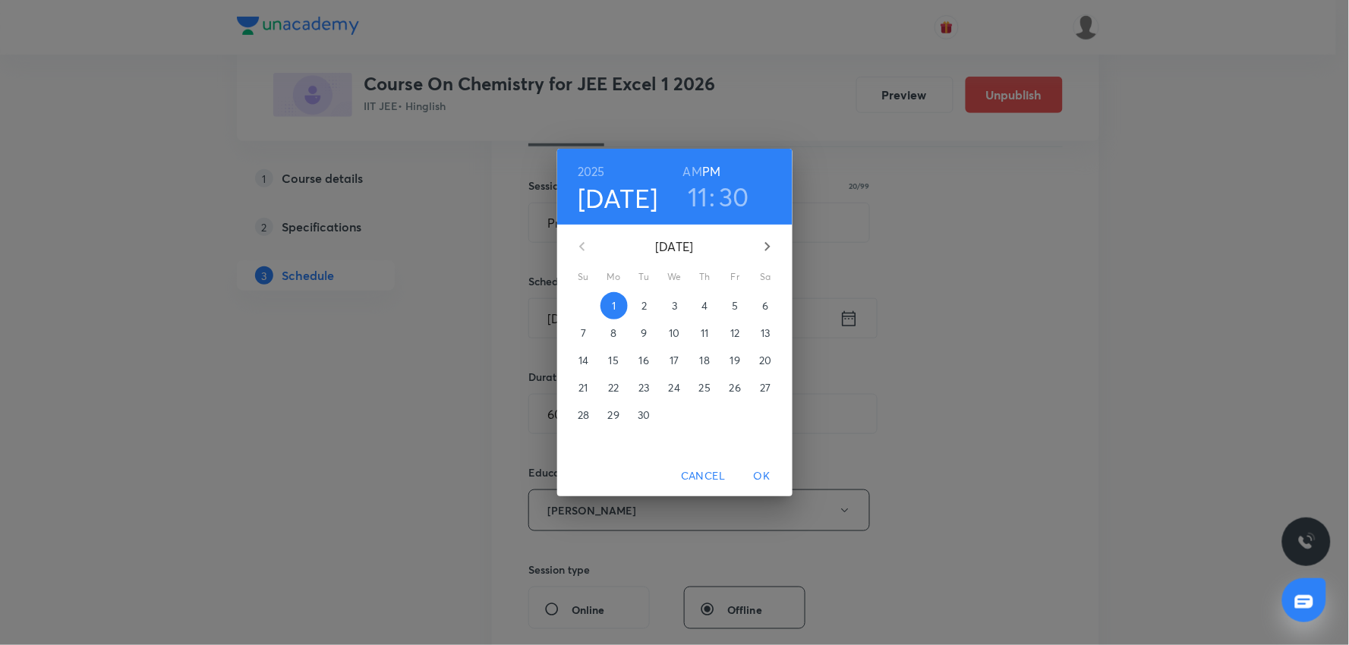
click at [917, 358] on div "2025 Sep 1 11 : 30 AM PM September 2025 Su Mo Tu We Th Fr Sa 31 1 2 3 4 5 6 7 8…" at bounding box center [674, 322] width 1349 height 645
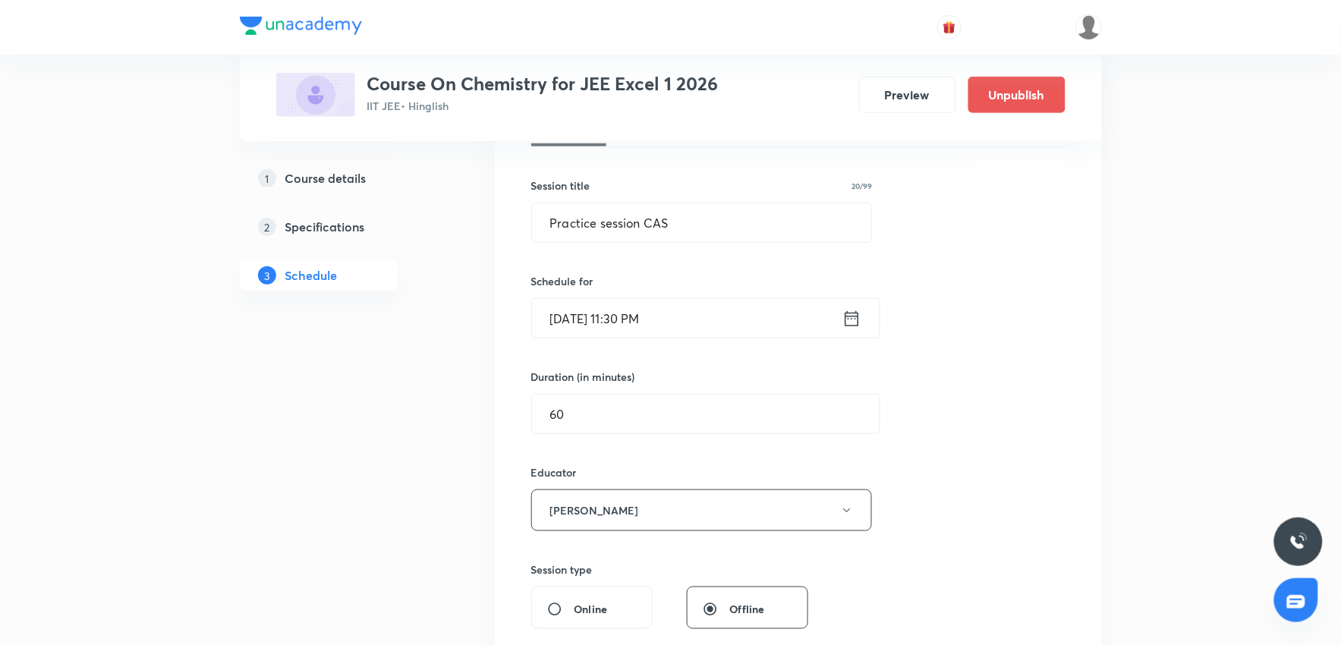
click at [751, 309] on input "Sept 1, 2025, 11:30 PM" at bounding box center [687, 318] width 310 height 39
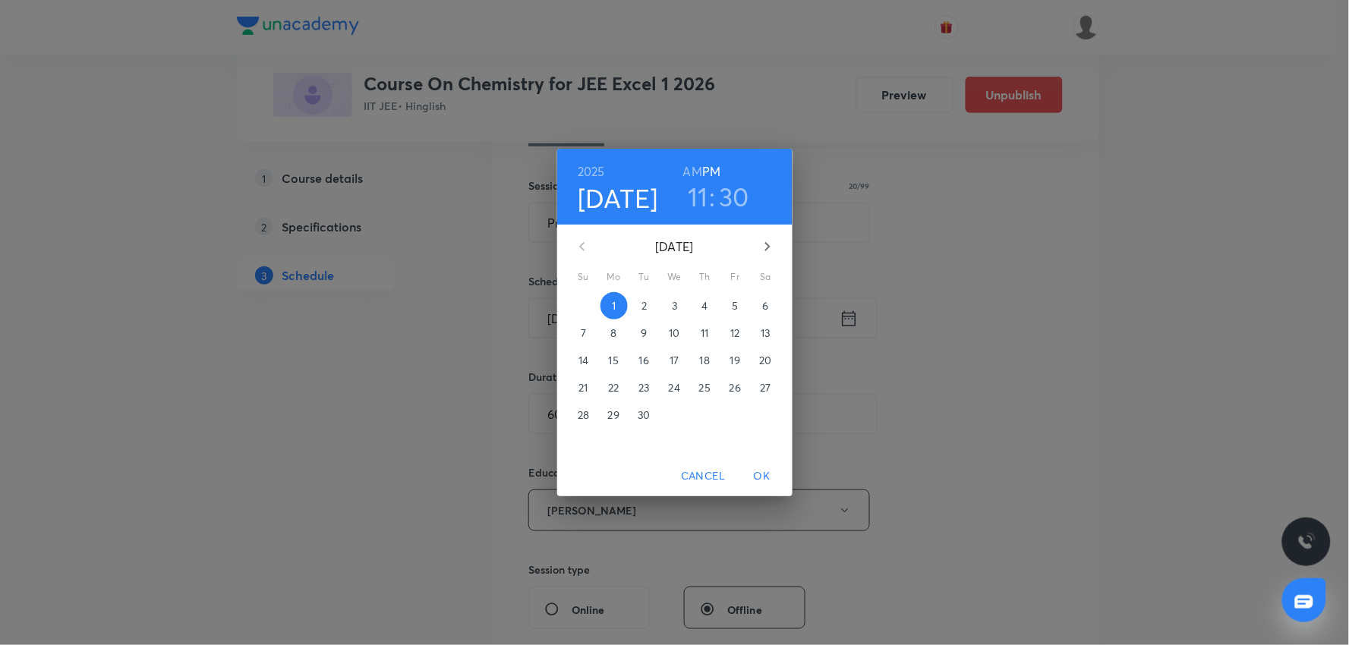
click at [686, 163] on h6 "AM" at bounding box center [692, 171] width 19 height 21
click at [760, 480] on span "OK" at bounding box center [762, 476] width 36 height 19
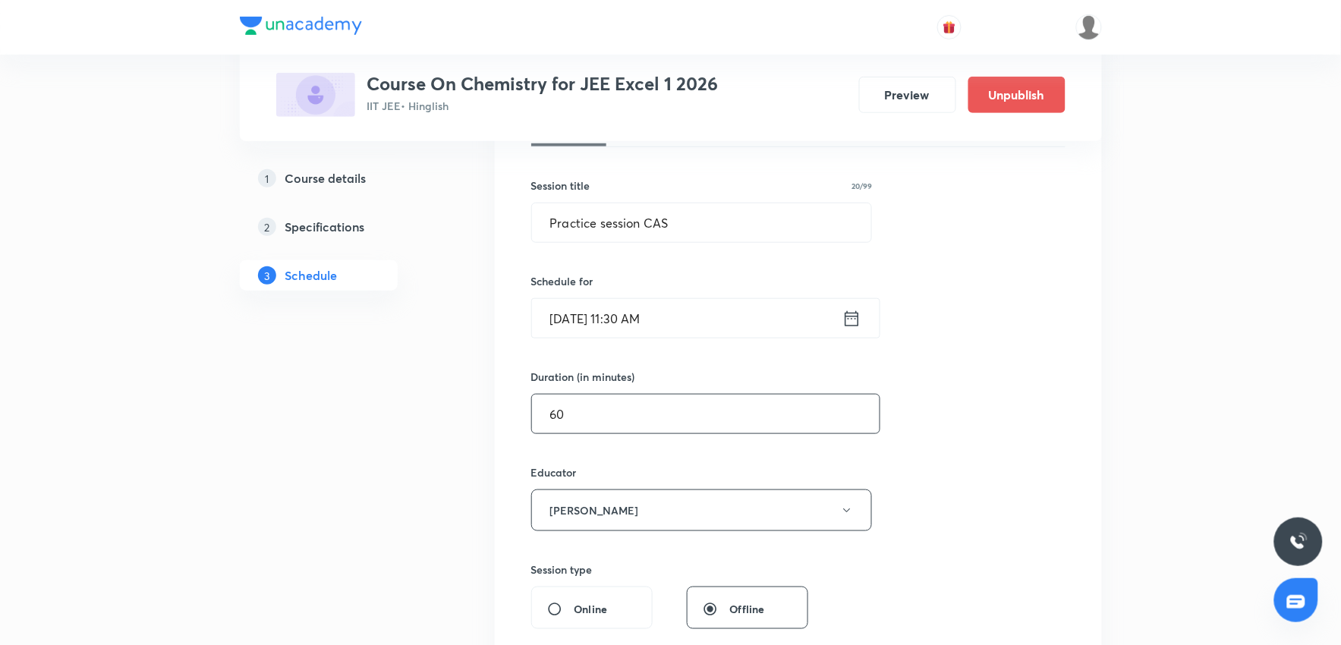
click at [582, 402] on input "60" at bounding box center [706, 414] width 348 height 39
type input "6"
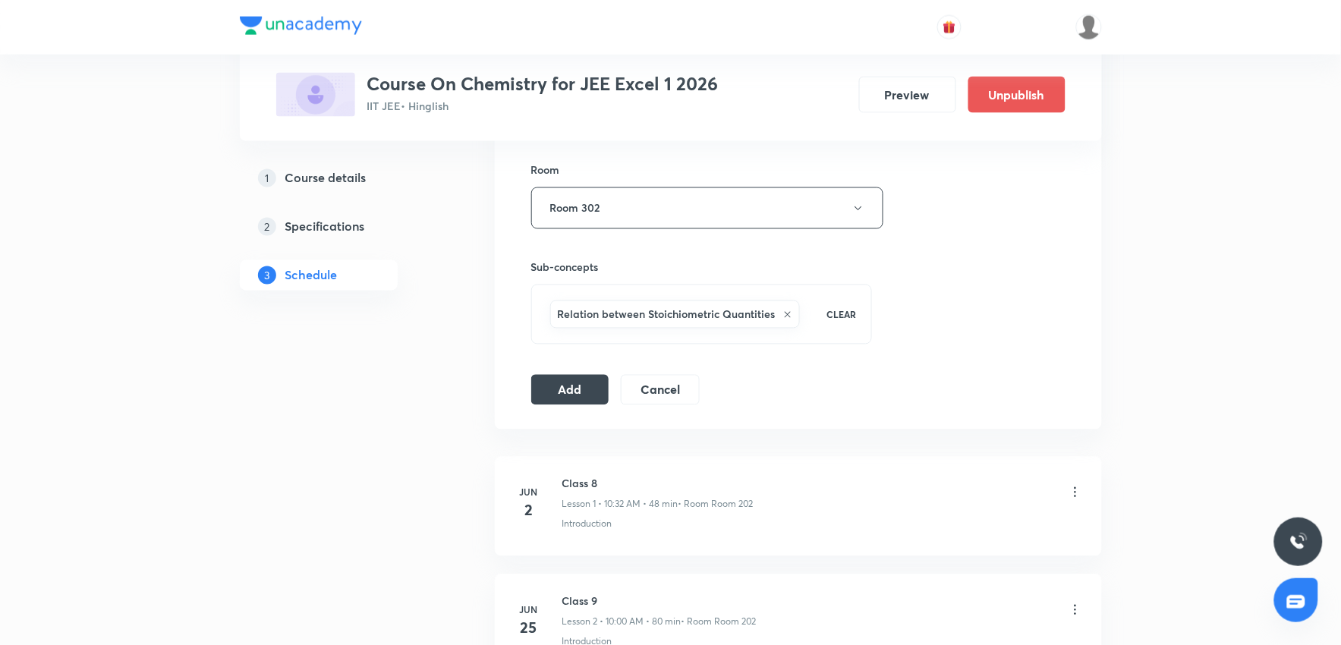
scroll to position [759, 0]
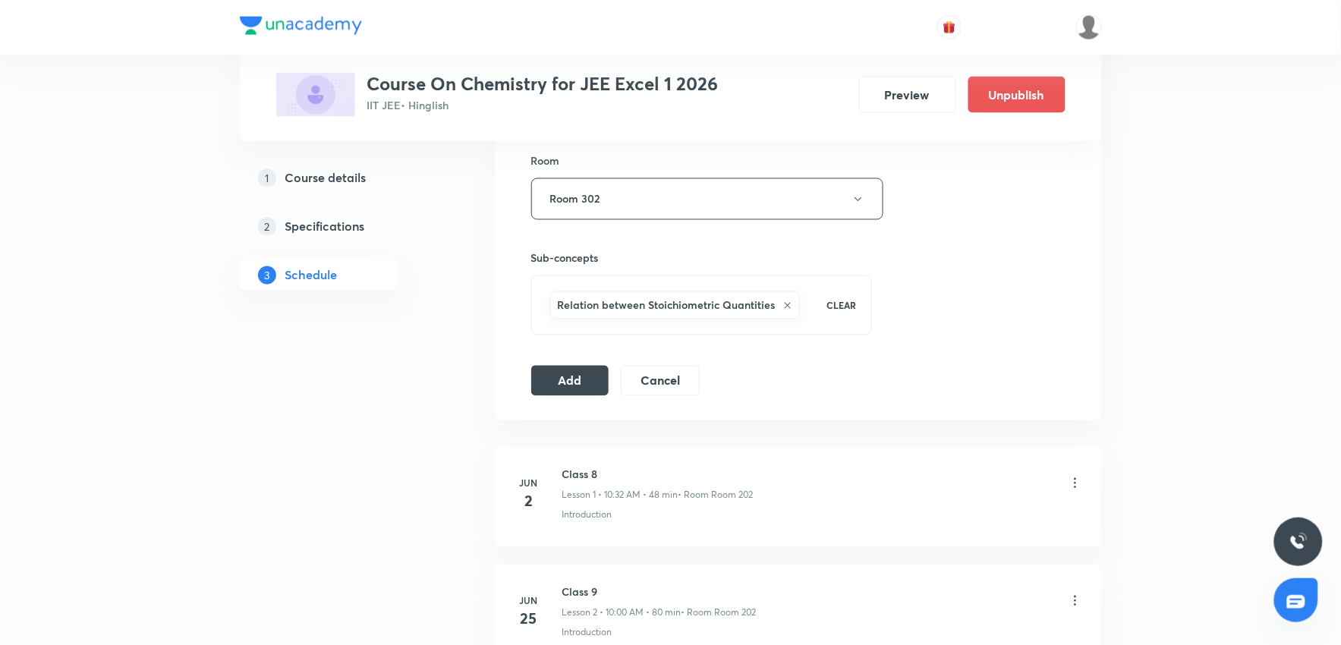
type input "80"
click at [572, 386] on button "Add" at bounding box center [570, 379] width 78 height 30
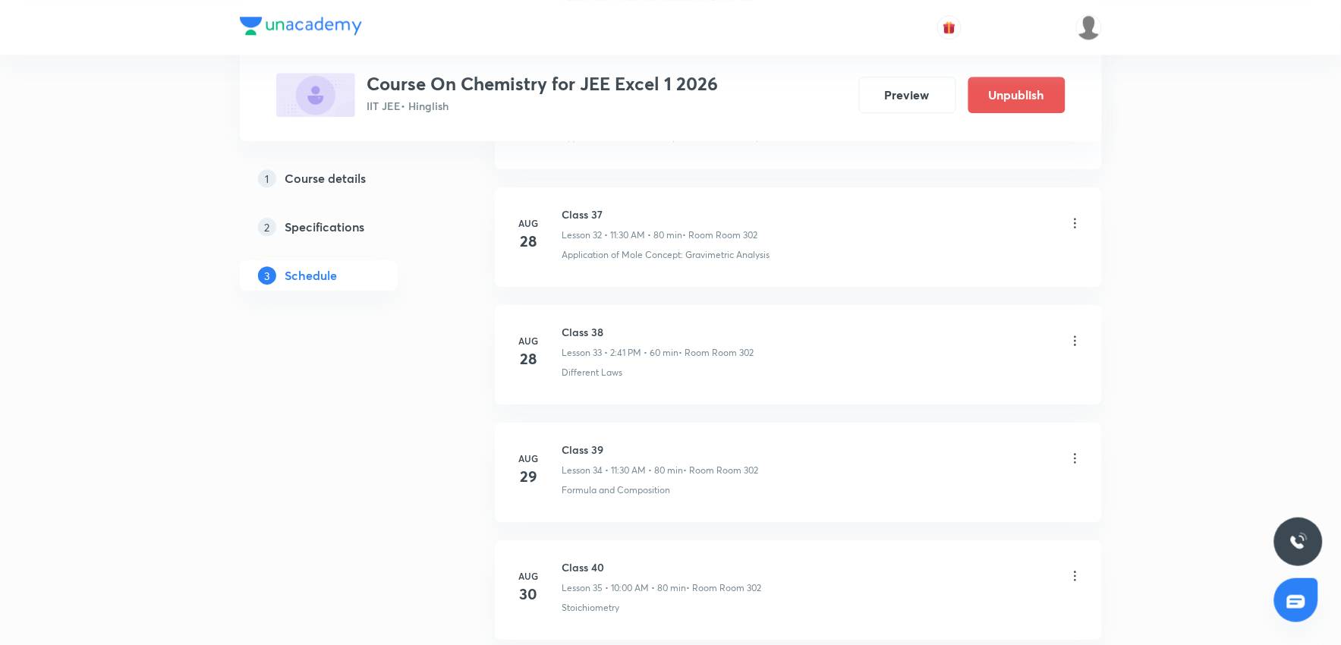
scroll to position [4809, 0]
